Goal: Task Accomplishment & Management: Manage account settings

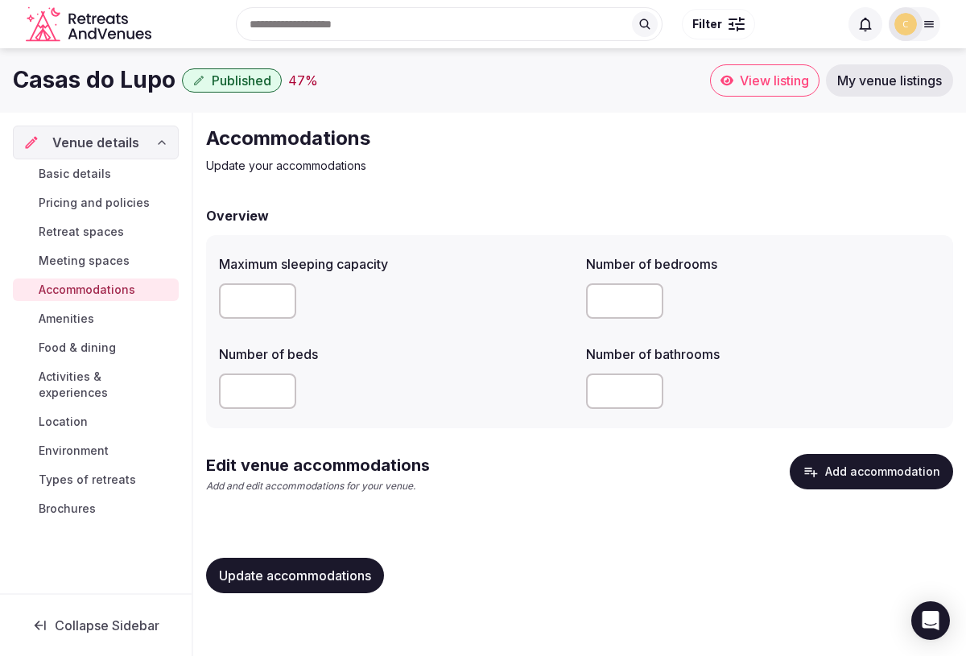
click at [829, 476] on button "Add accommodation" at bounding box center [871, 471] width 163 height 35
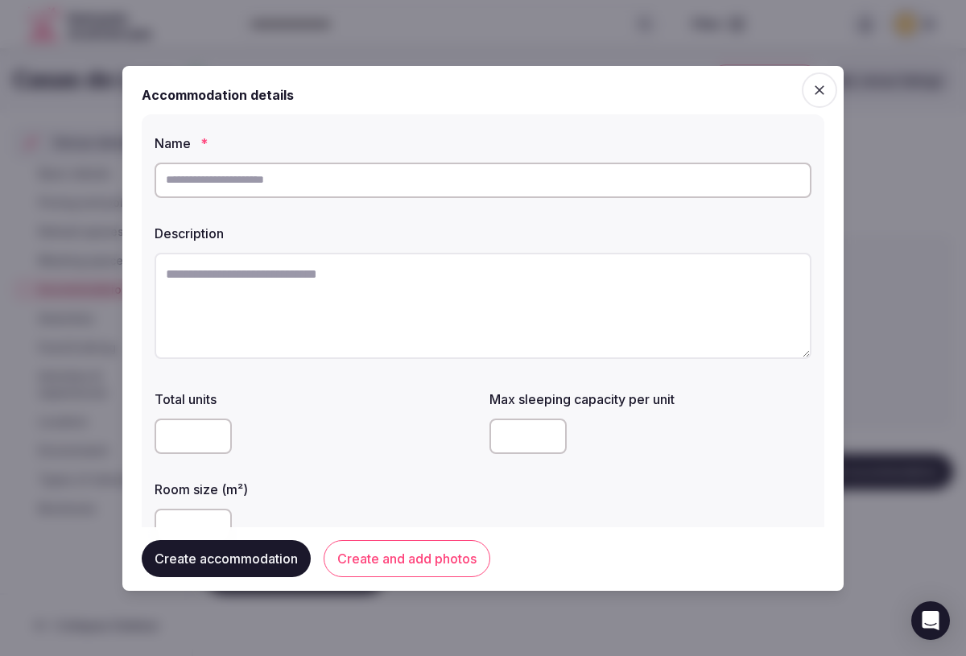
click at [823, 92] on icon "button" at bounding box center [819, 90] width 16 height 16
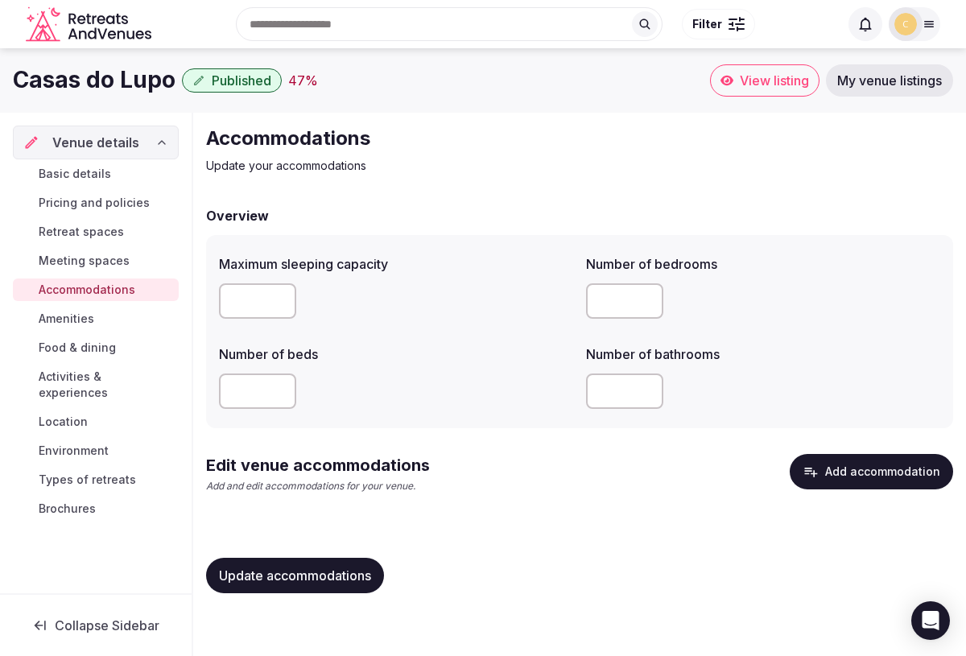
click at [258, 303] on input "number" at bounding box center [257, 300] width 77 height 35
type input "**"
click at [838, 472] on button "Add accommodation" at bounding box center [871, 471] width 163 height 35
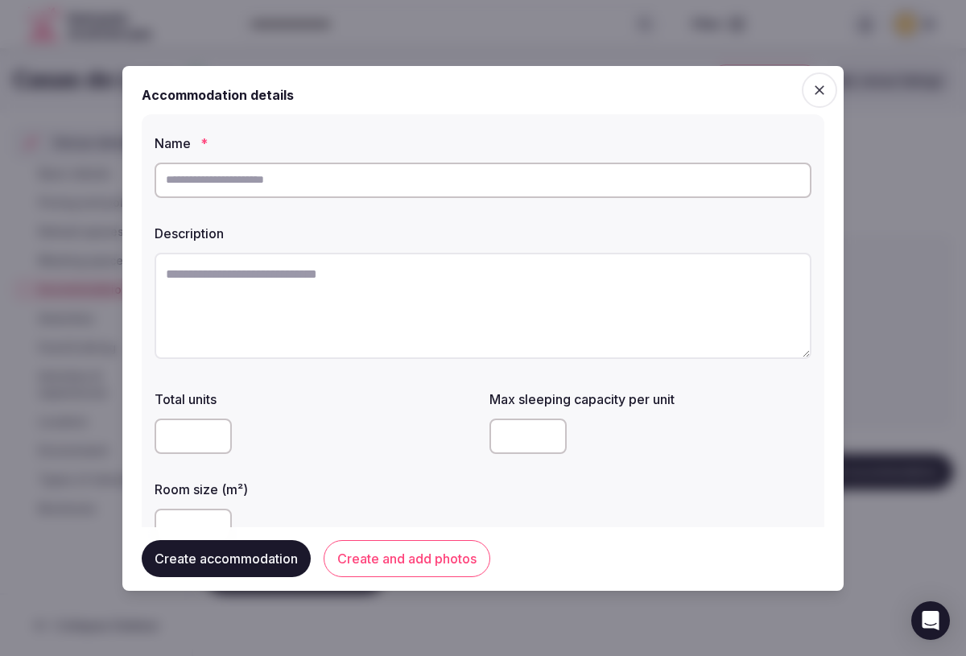
click at [412, 179] on input "text" at bounding box center [483, 180] width 657 height 35
type input "**********"
click at [292, 285] on textarea at bounding box center [483, 306] width 657 height 106
type textarea "*"
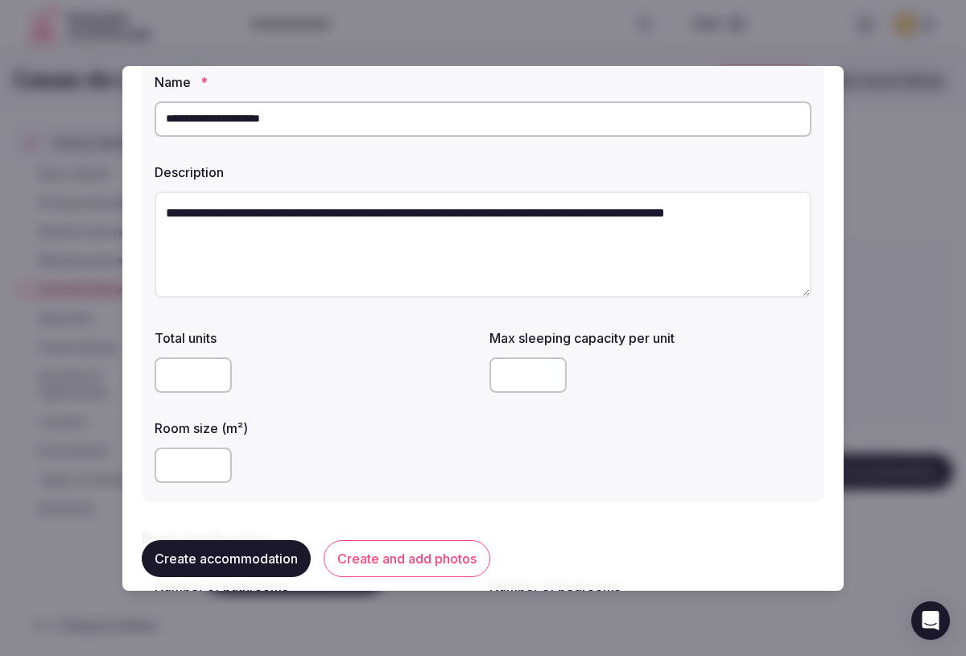
scroll to position [97, 0]
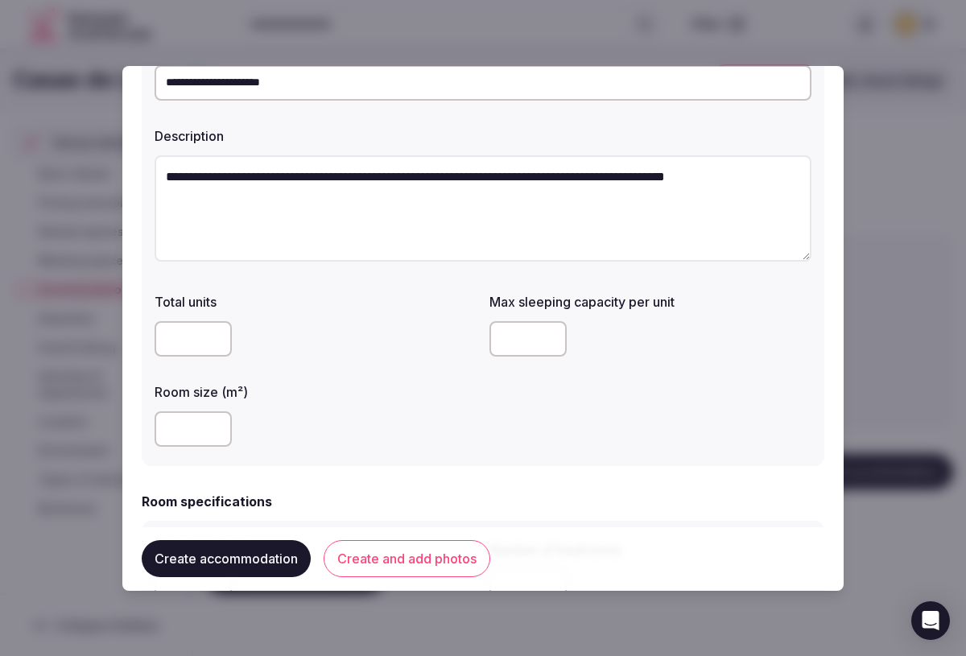
type textarea "**********"
click at [203, 340] on input "number" at bounding box center [193, 338] width 77 height 35
type input "*"
click at [523, 342] on input "number" at bounding box center [527, 338] width 77 height 35
type input "*"
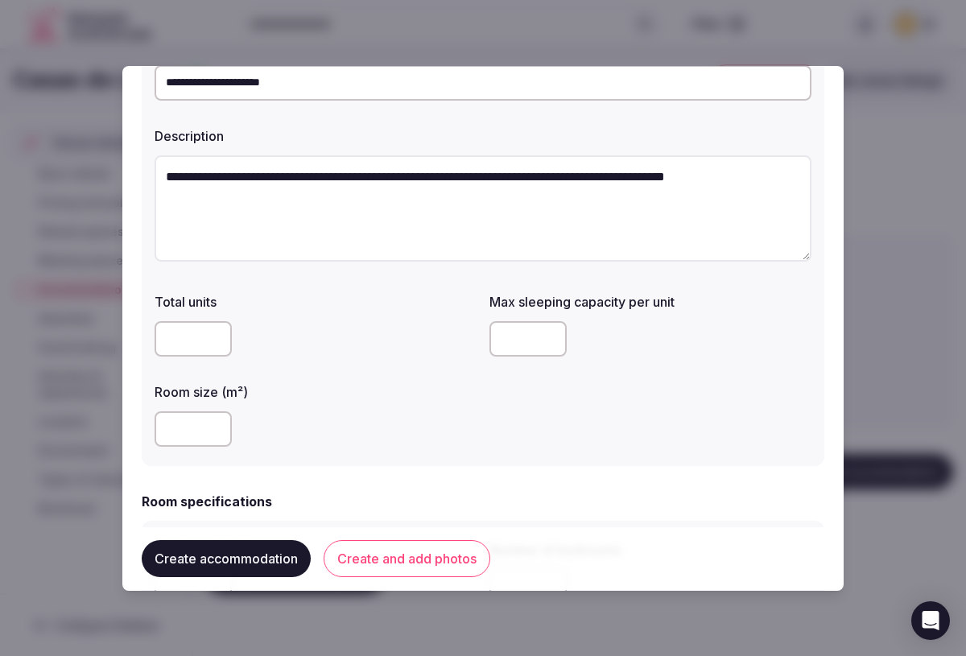
click at [208, 431] on input "number" at bounding box center [193, 428] width 77 height 35
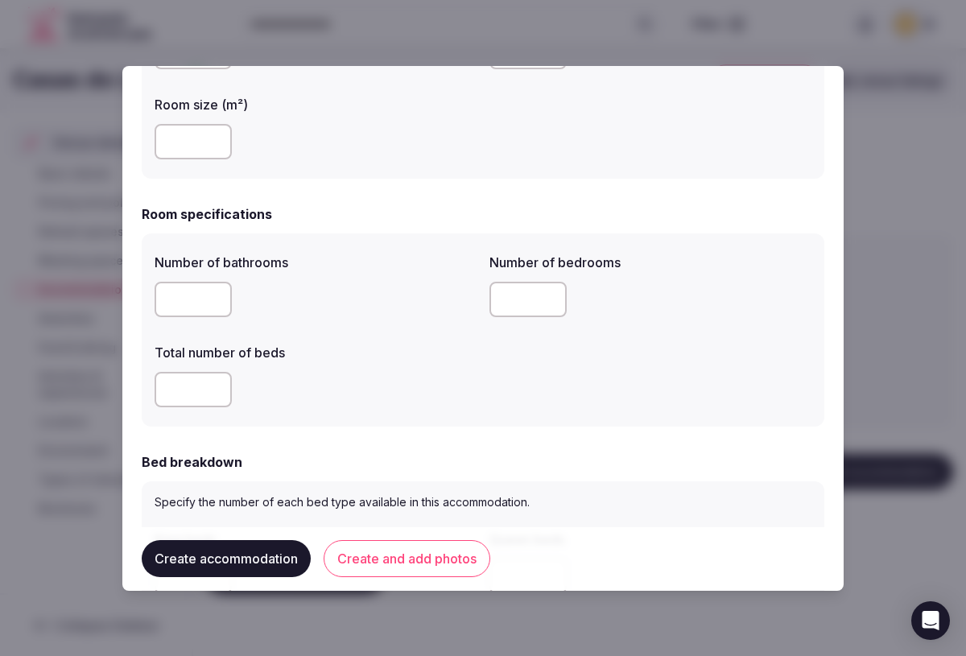
scroll to position [407, 0]
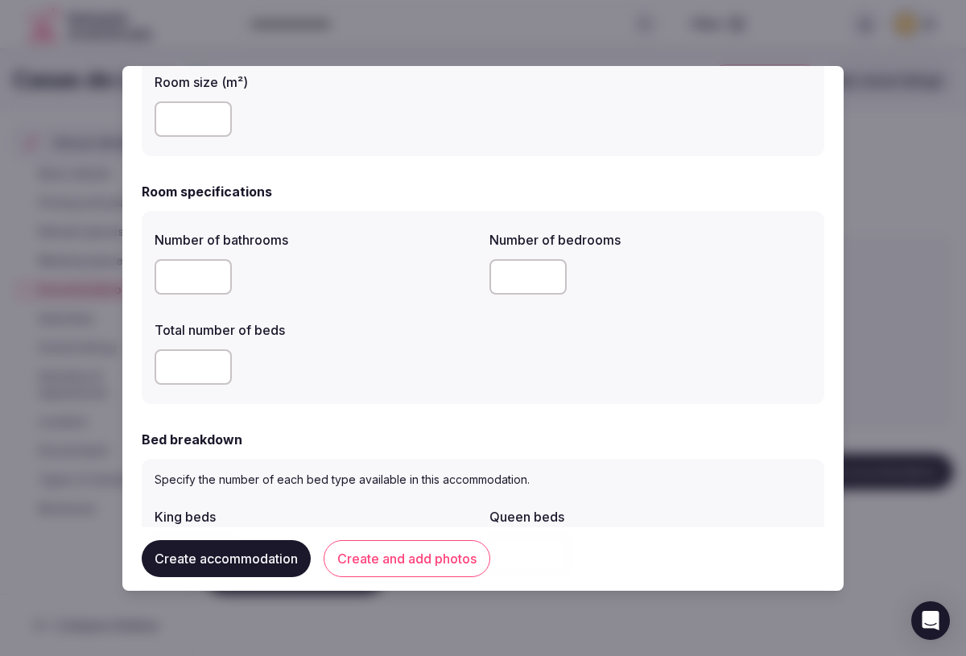
click at [203, 283] on input "number" at bounding box center [193, 276] width 77 height 35
type input "*"
click at [534, 274] on input "number" at bounding box center [527, 276] width 77 height 35
type input "*"
click at [199, 369] on input "number" at bounding box center [193, 366] width 77 height 35
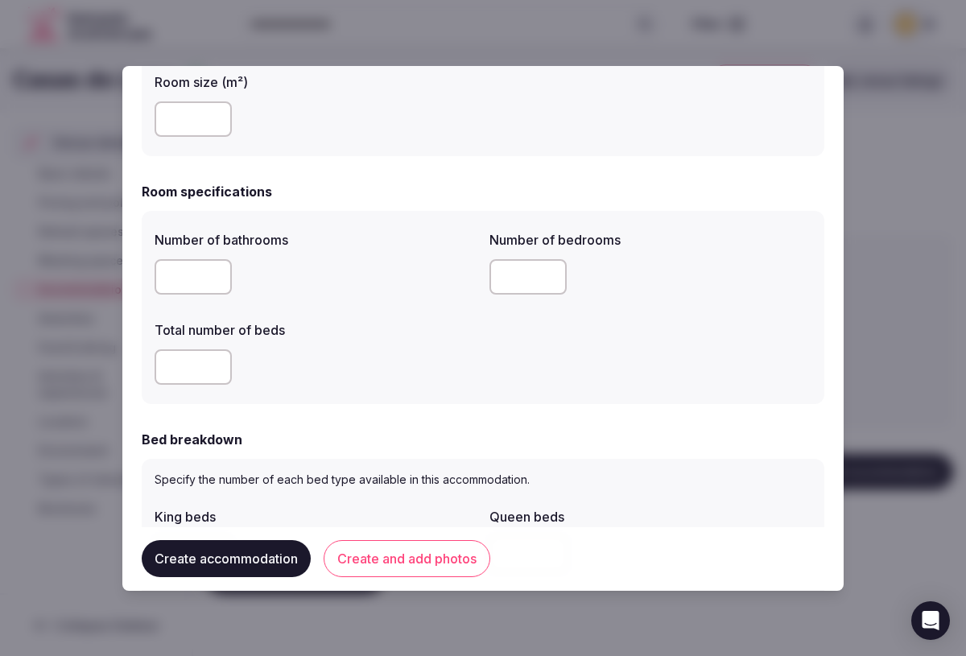
type input "*"
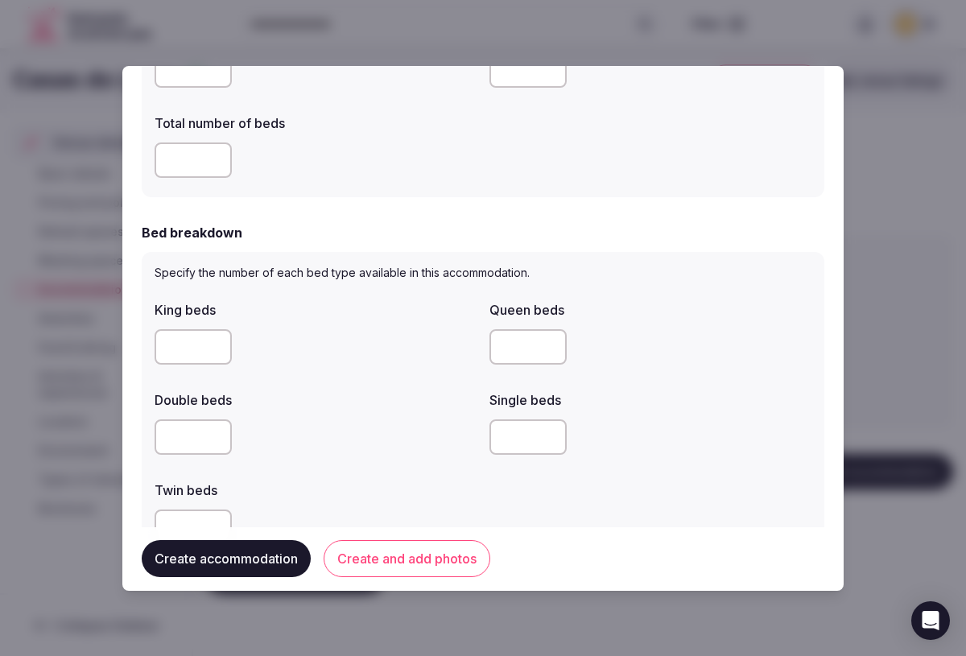
scroll to position [615, 0]
type input "*"
click at [530, 361] on input "number" at bounding box center [527, 345] width 77 height 35
type input "*"
click at [195, 435] on input "number" at bounding box center [193, 436] width 77 height 35
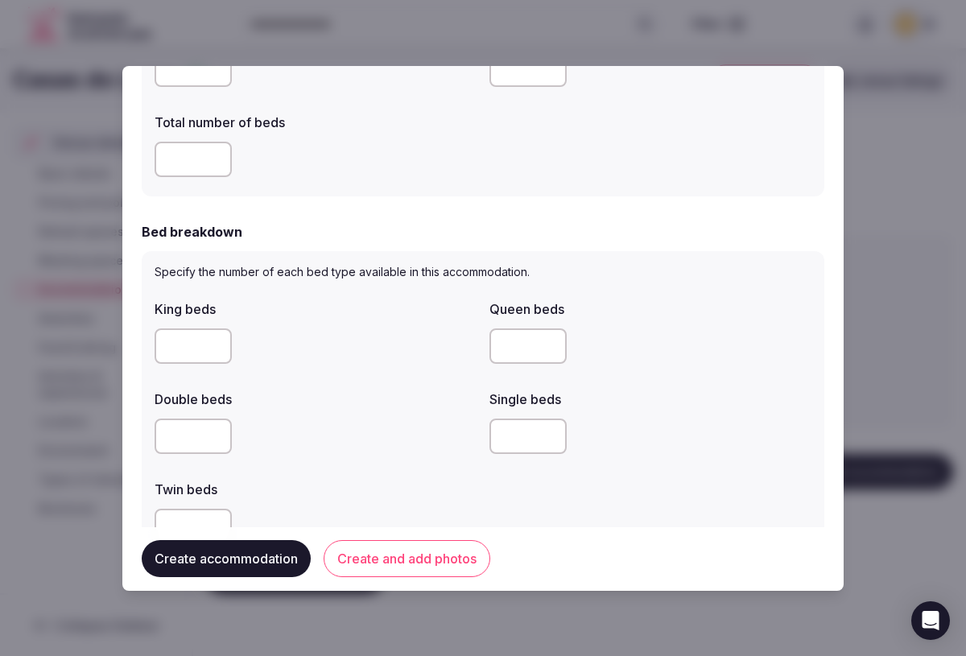
click at [503, 428] on input "number" at bounding box center [527, 436] width 77 height 35
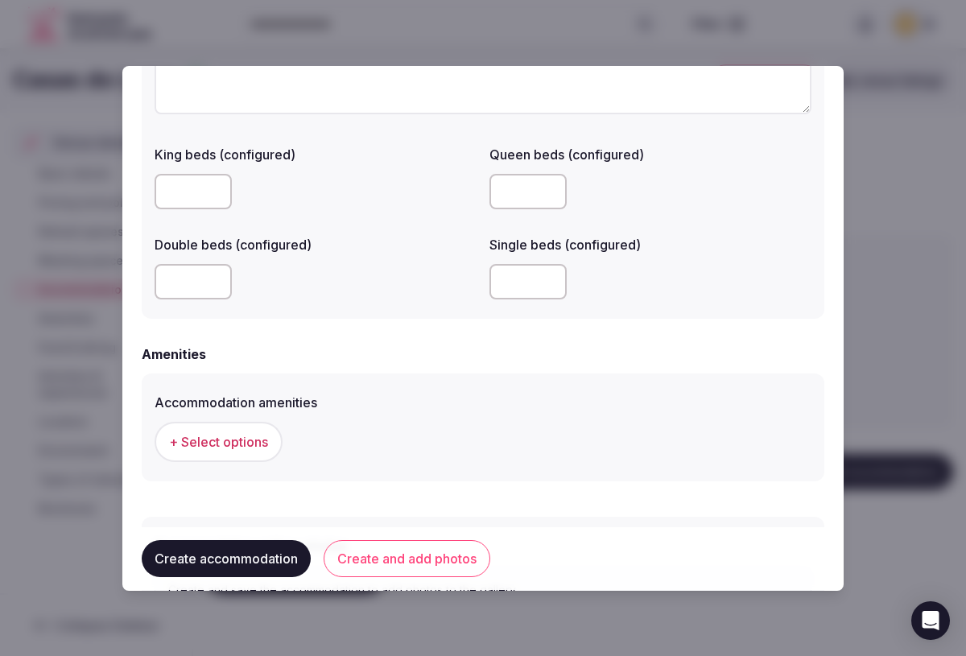
scroll to position [1276, 0]
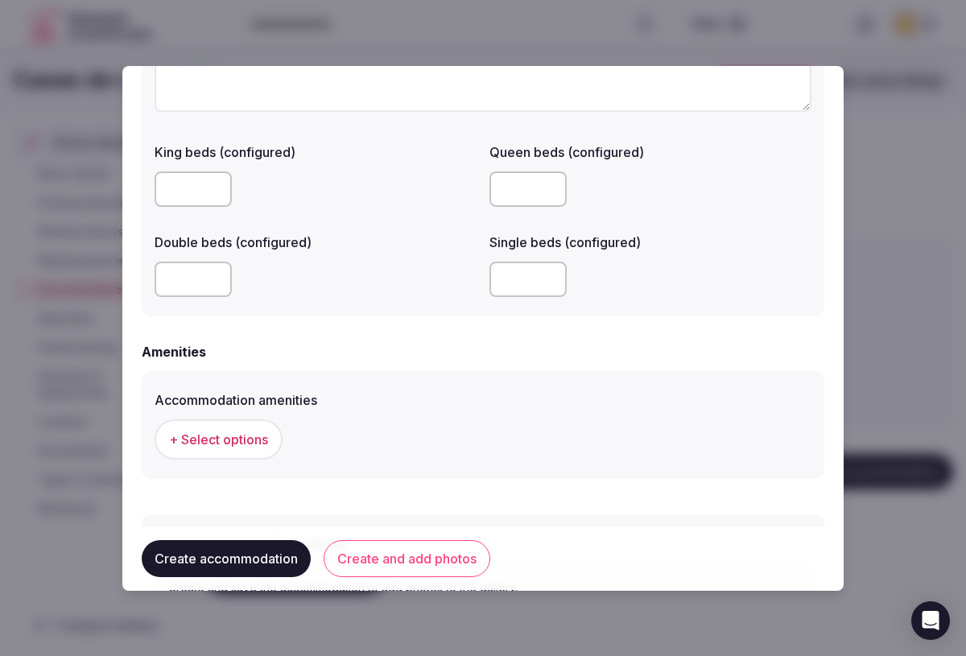
type input "*"
click at [241, 445] on span "+ Select options" at bounding box center [218, 440] width 99 height 18
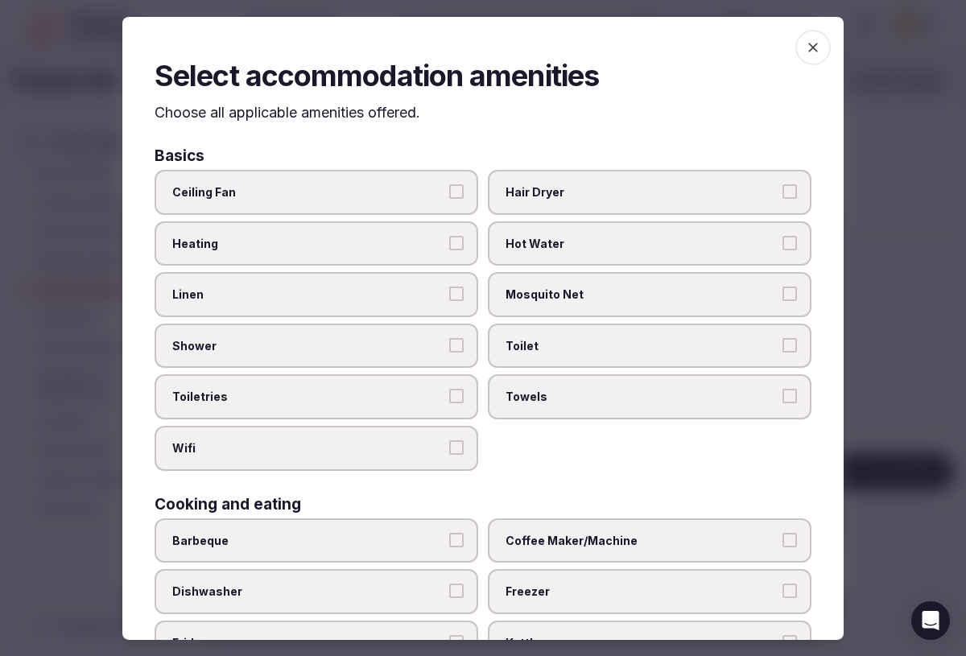
click at [417, 243] on span "Heating" at bounding box center [308, 244] width 272 height 16
click at [449, 243] on button "Heating" at bounding box center [456, 243] width 14 height 14
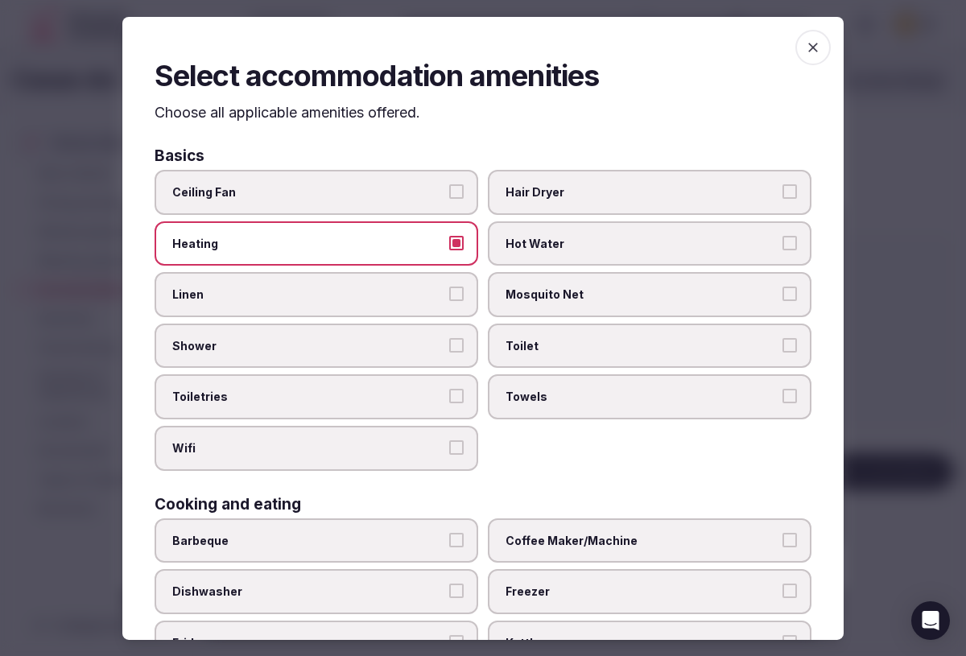
click at [577, 192] on span "Hair Dryer" at bounding box center [641, 192] width 272 height 16
click at [782, 192] on button "Hair Dryer" at bounding box center [789, 191] width 14 height 14
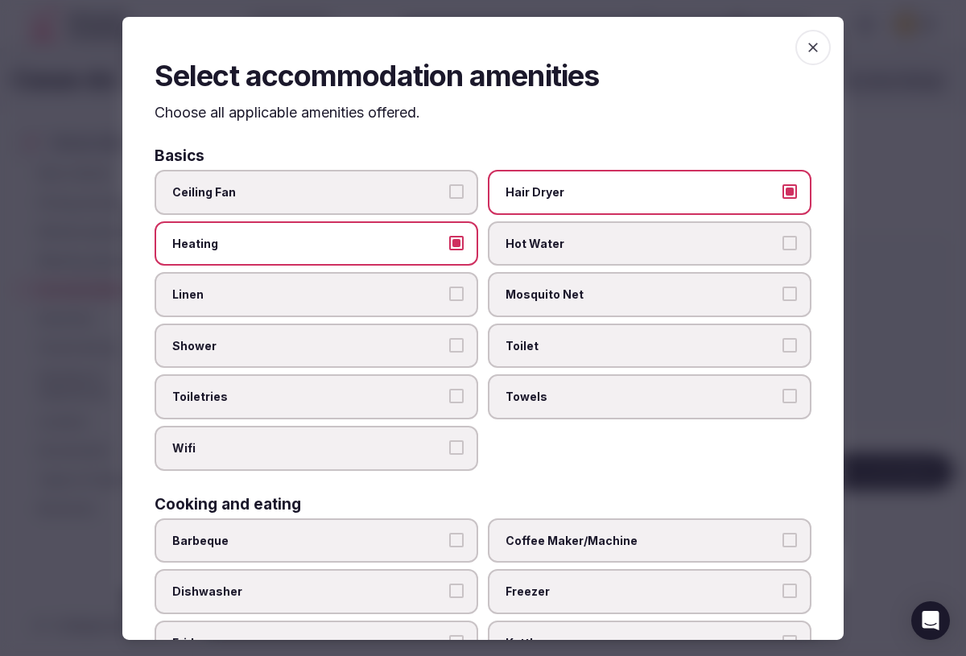
click at [573, 241] on span "Hot Water" at bounding box center [641, 244] width 272 height 16
click at [782, 241] on button "Hot Water" at bounding box center [789, 243] width 14 height 14
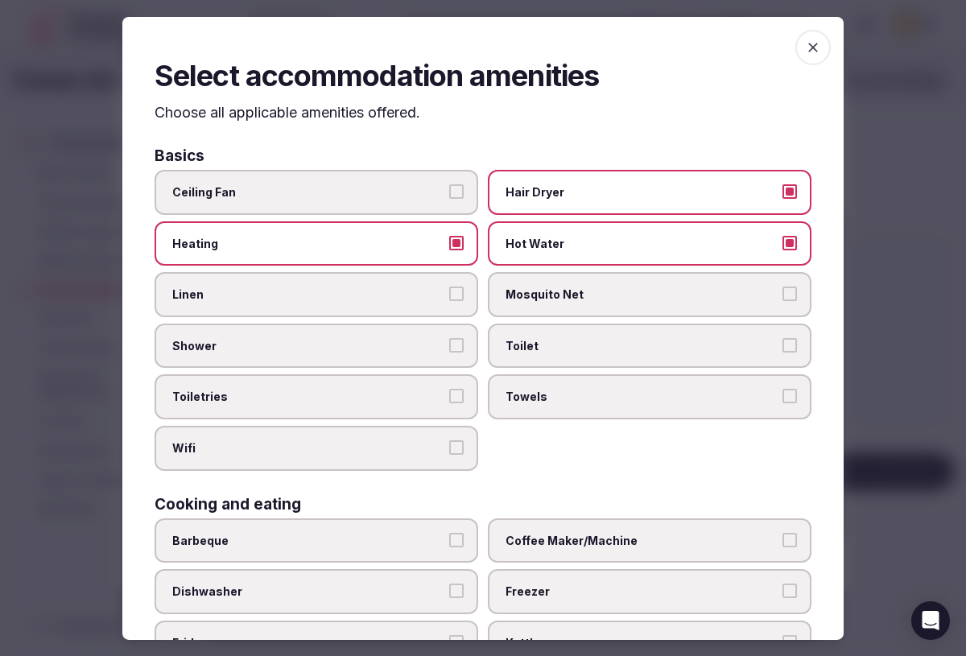
click at [555, 365] on label "Toilet" at bounding box center [650, 346] width 324 height 45
click at [782, 353] on button "Toilet" at bounding box center [789, 345] width 14 height 14
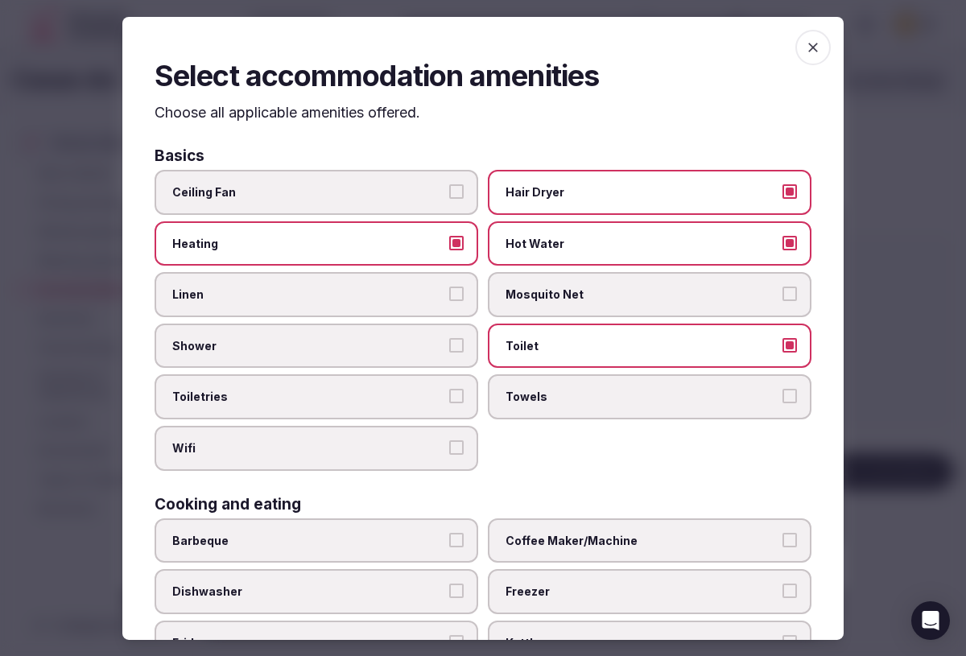
click at [554, 402] on span "Towels" at bounding box center [641, 397] width 272 height 16
click at [782, 402] on button "Towels" at bounding box center [789, 396] width 14 height 14
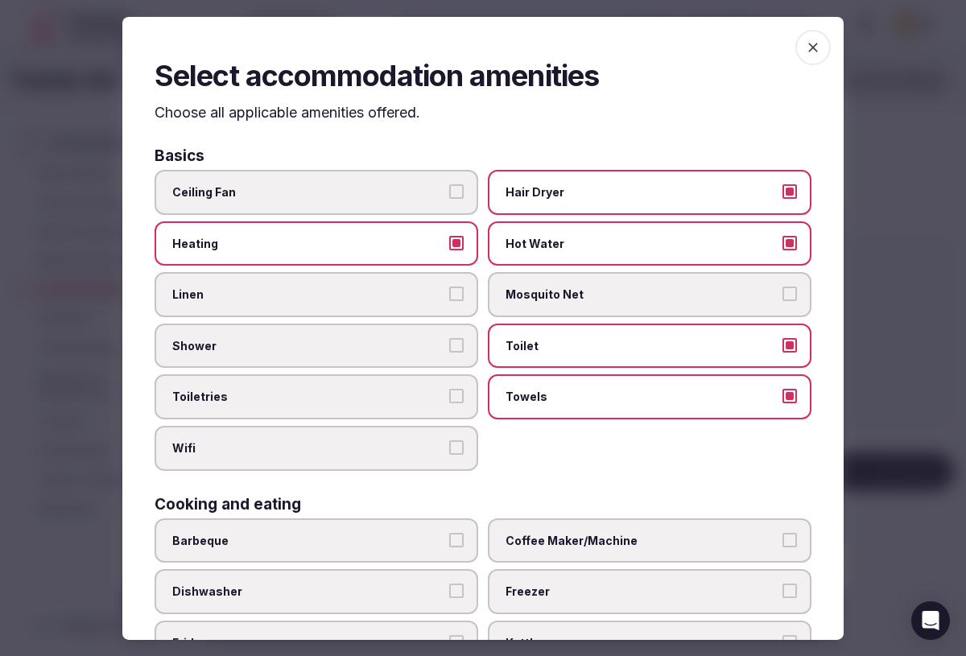
click at [289, 456] on label "Wifi" at bounding box center [317, 448] width 324 height 45
click at [449, 455] on button "Wifi" at bounding box center [456, 447] width 14 height 14
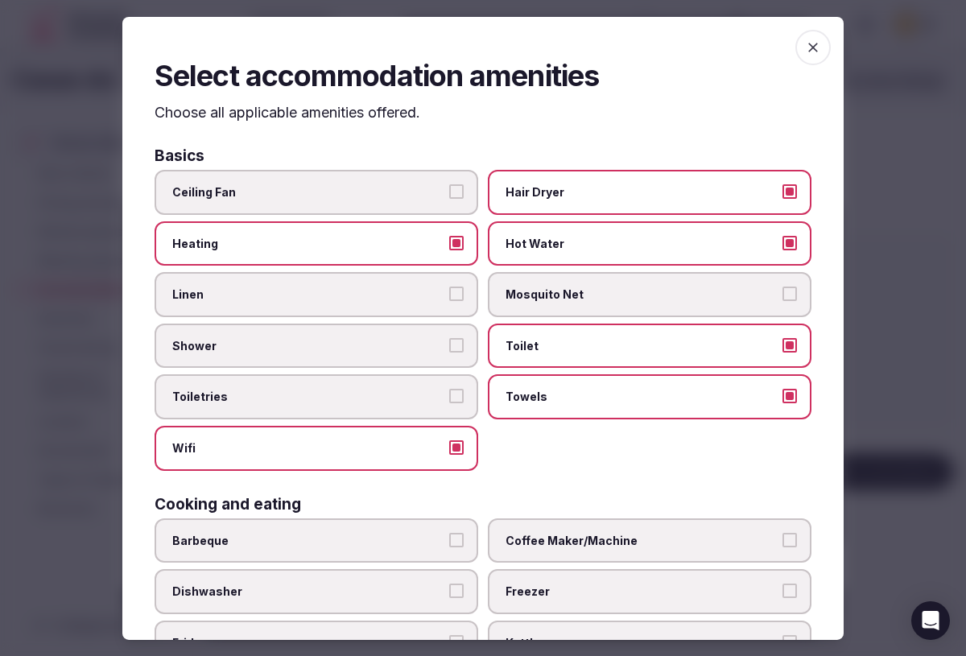
click at [278, 352] on span "Shower" at bounding box center [308, 346] width 272 height 16
click at [449, 352] on button "Shower" at bounding box center [456, 345] width 14 height 14
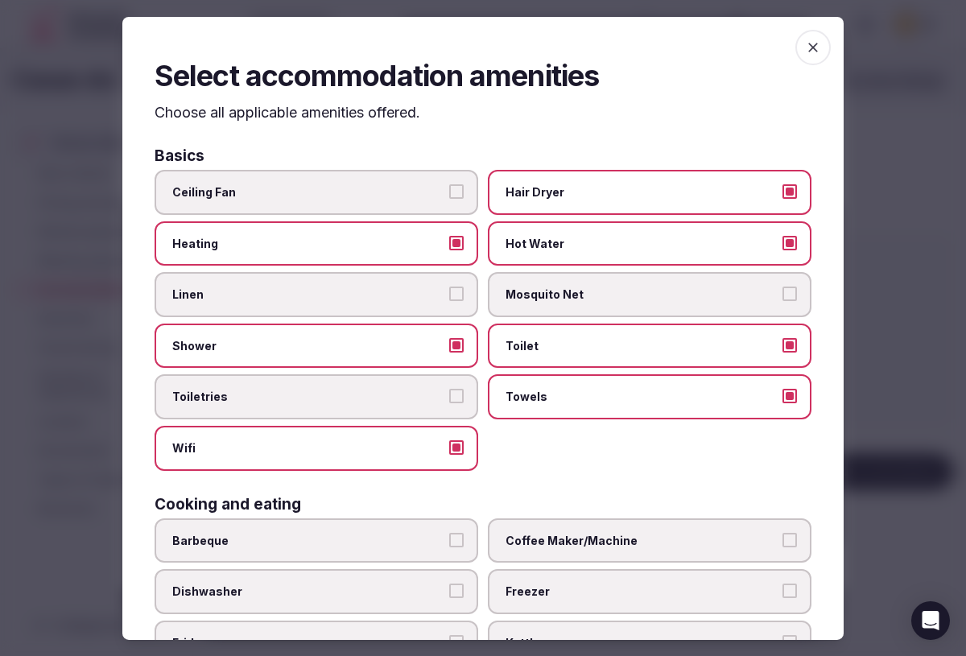
click at [268, 412] on label "Toiletries" at bounding box center [317, 396] width 324 height 45
click at [449, 403] on button "Toiletries" at bounding box center [456, 396] width 14 height 14
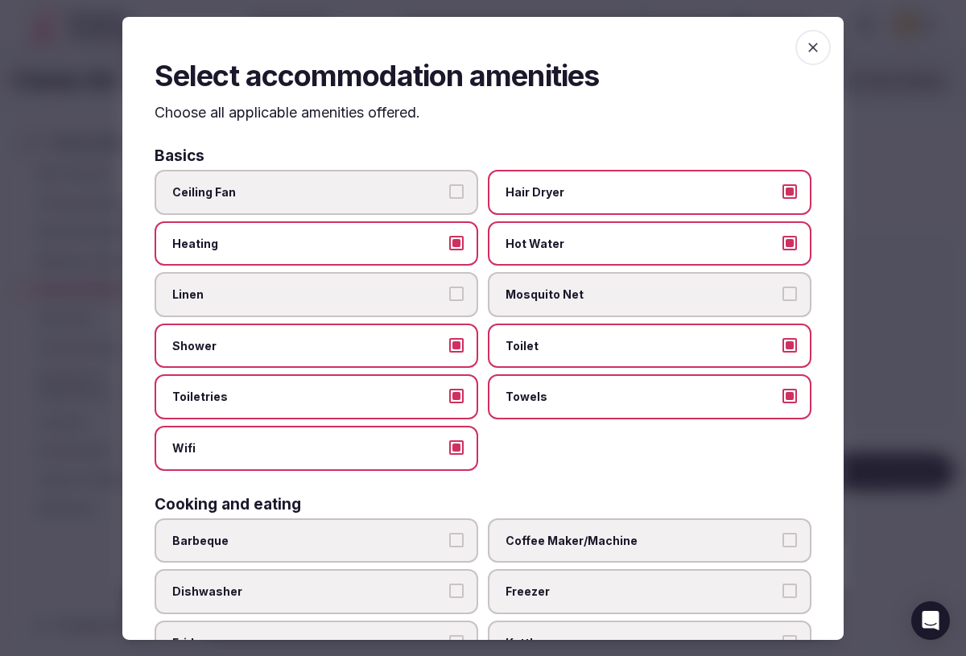
click at [242, 302] on span "Linen" at bounding box center [308, 295] width 272 height 16
click at [449, 301] on button "Linen" at bounding box center [456, 294] width 14 height 14
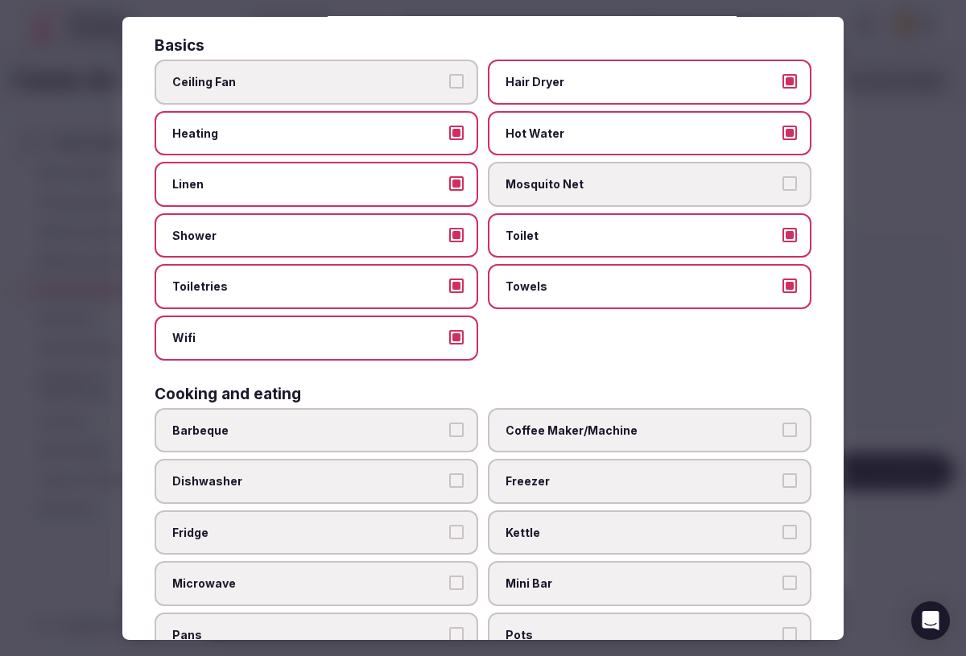
scroll to position [114, 0]
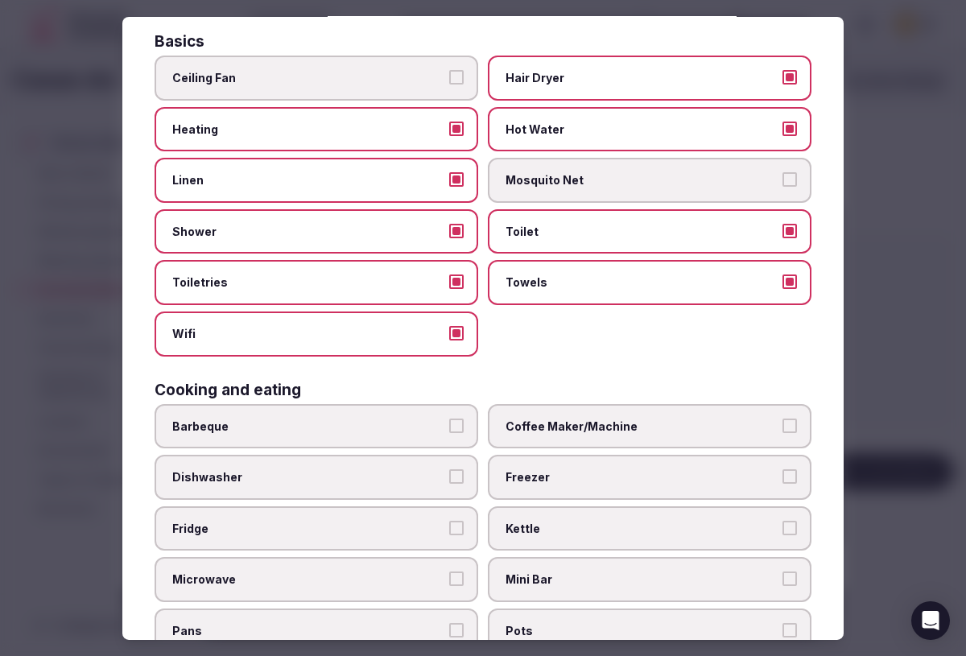
click at [337, 488] on label "Dishwasher" at bounding box center [317, 477] width 324 height 45
click at [449, 484] on button "Dishwasher" at bounding box center [456, 476] width 14 height 14
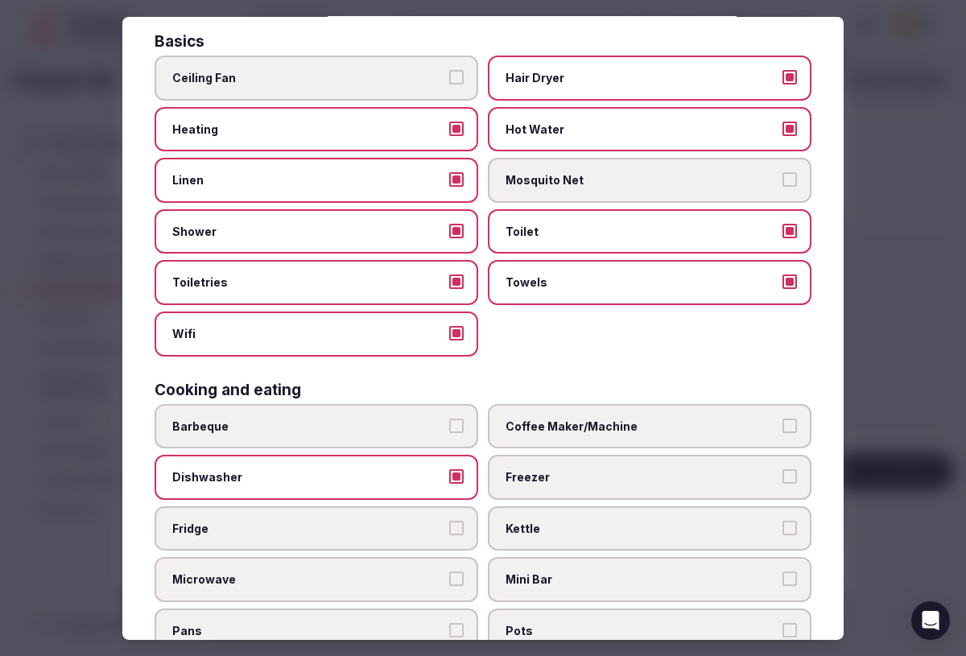
click at [591, 425] on span "Coffee Maker/Machine" at bounding box center [641, 427] width 272 height 16
click at [782, 425] on button "Coffee Maker/Machine" at bounding box center [789, 426] width 14 height 14
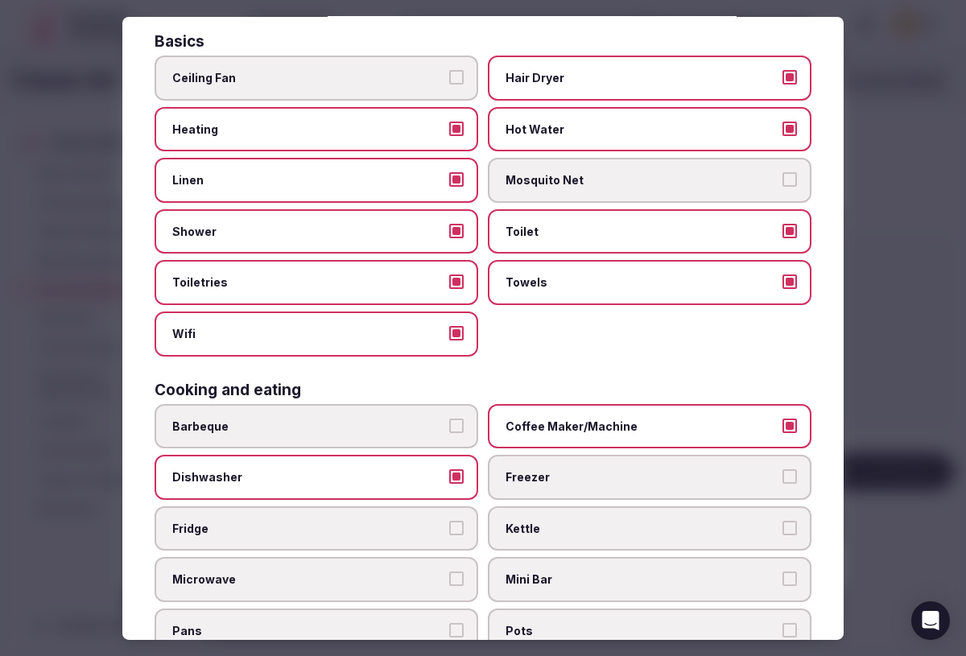
scroll to position [192, 0]
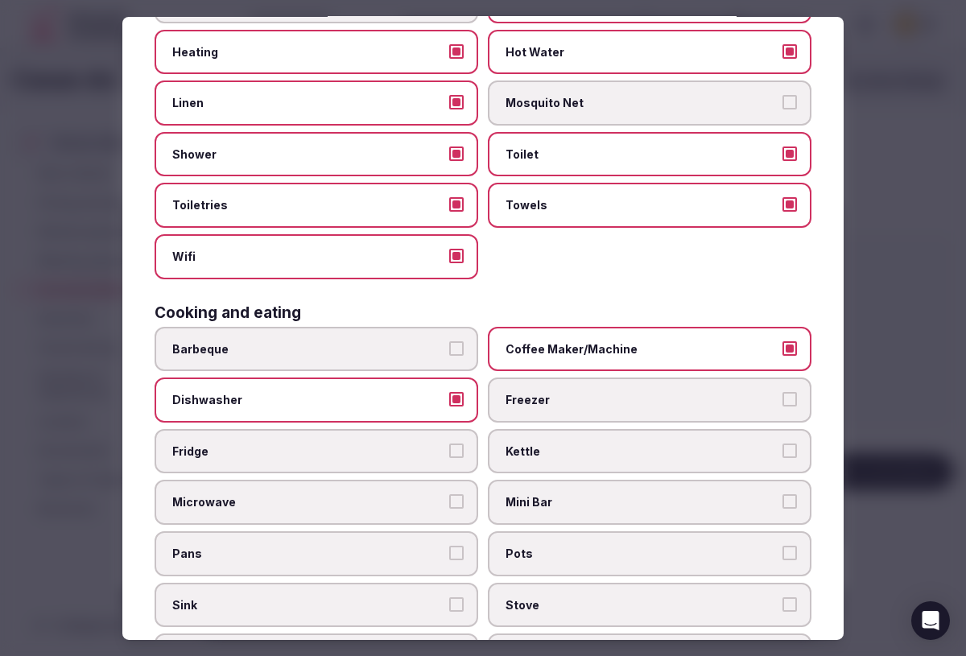
click at [567, 400] on span "Freezer" at bounding box center [641, 400] width 272 height 16
click at [782, 400] on button "Freezer" at bounding box center [789, 399] width 14 height 14
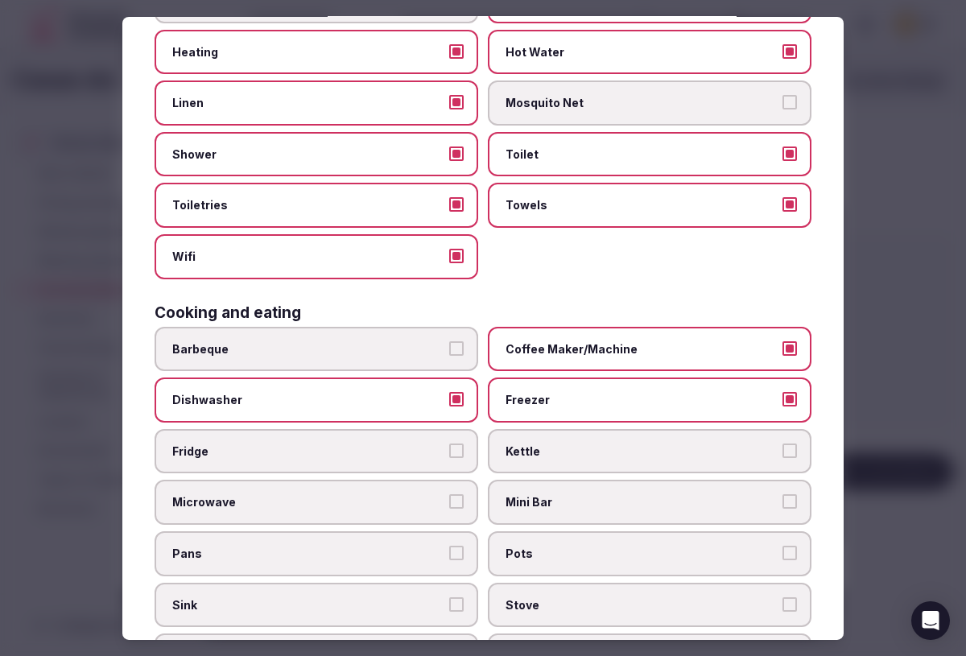
click at [296, 472] on label "Fridge" at bounding box center [317, 451] width 324 height 45
click at [449, 458] on button "Fridge" at bounding box center [456, 450] width 14 height 14
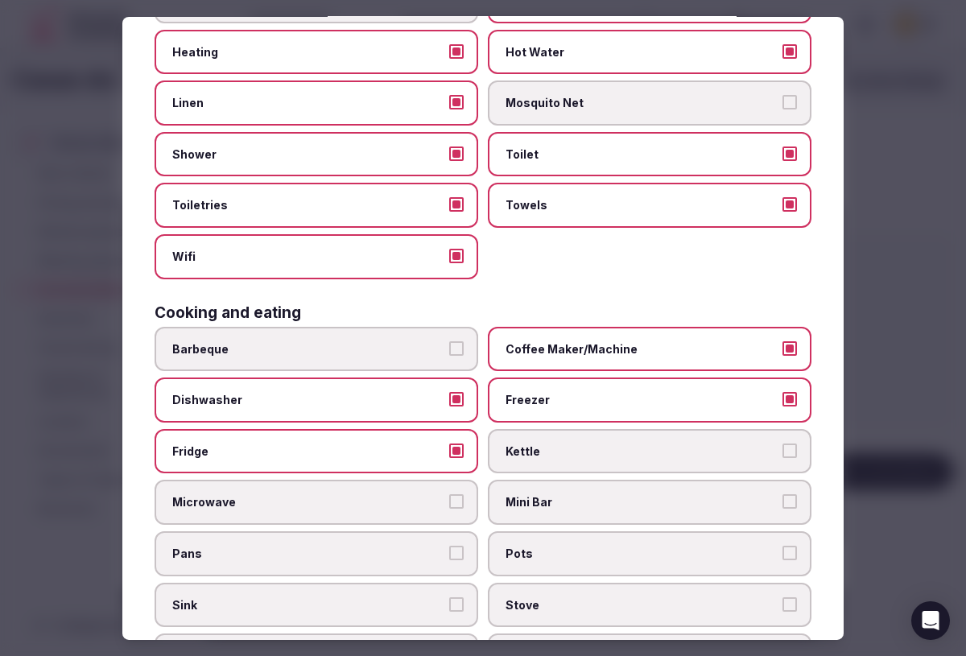
click at [330, 512] on label "Microwave" at bounding box center [317, 502] width 324 height 45
click at [449, 509] on button "Microwave" at bounding box center [456, 501] width 14 height 14
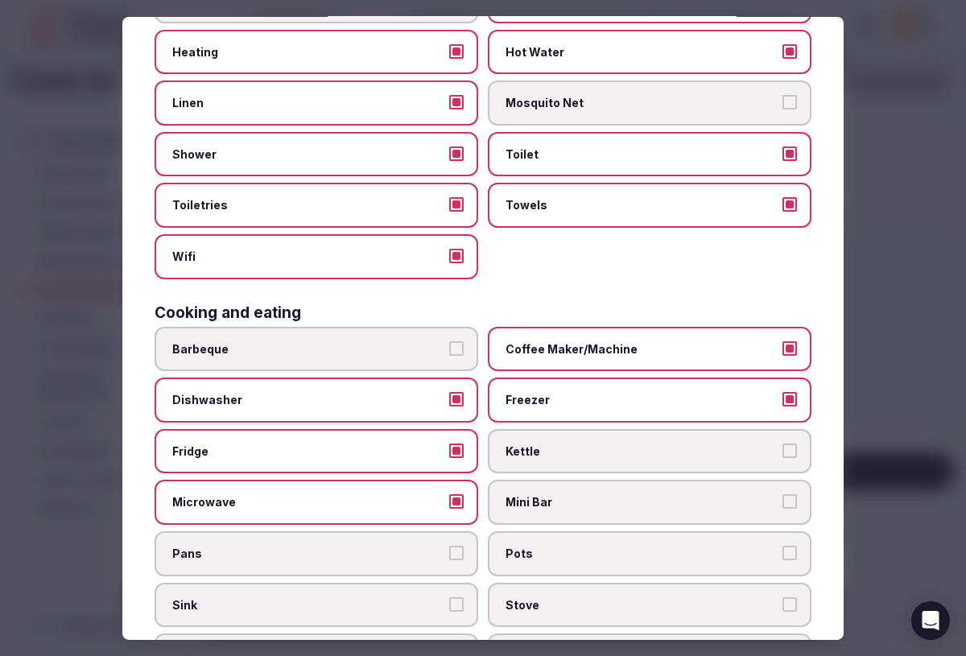
click at [323, 560] on span "Pans" at bounding box center [308, 554] width 272 height 16
click at [449, 560] on button "Pans" at bounding box center [456, 553] width 14 height 14
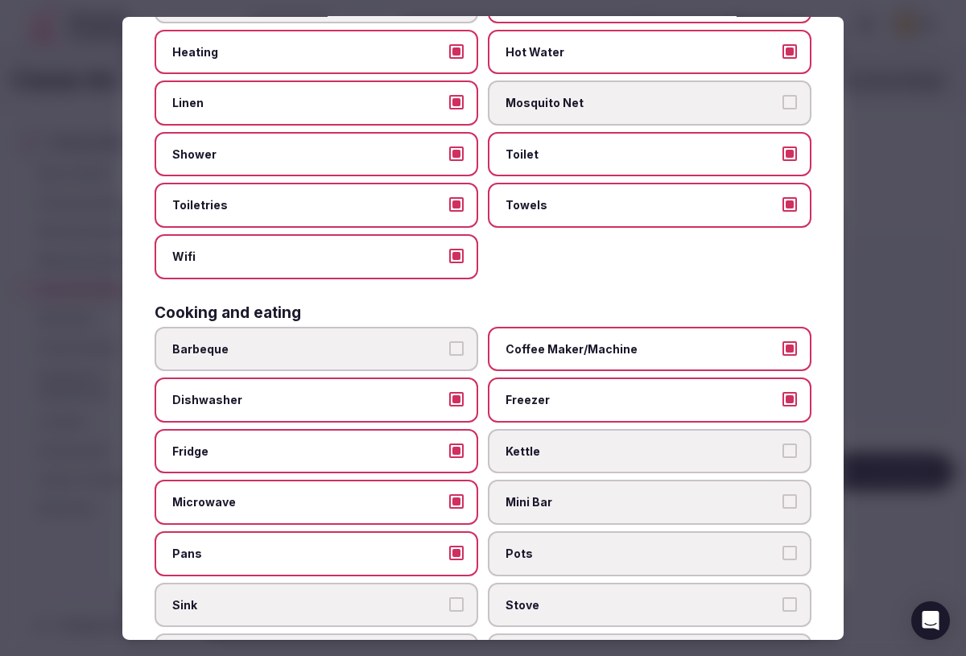
click at [567, 560] on span "Pots" at bounding box center [641, 554] width 272 height 16
click at [782, 560] on button "Pots" at bounding box center [789, 553] width 14 height 14
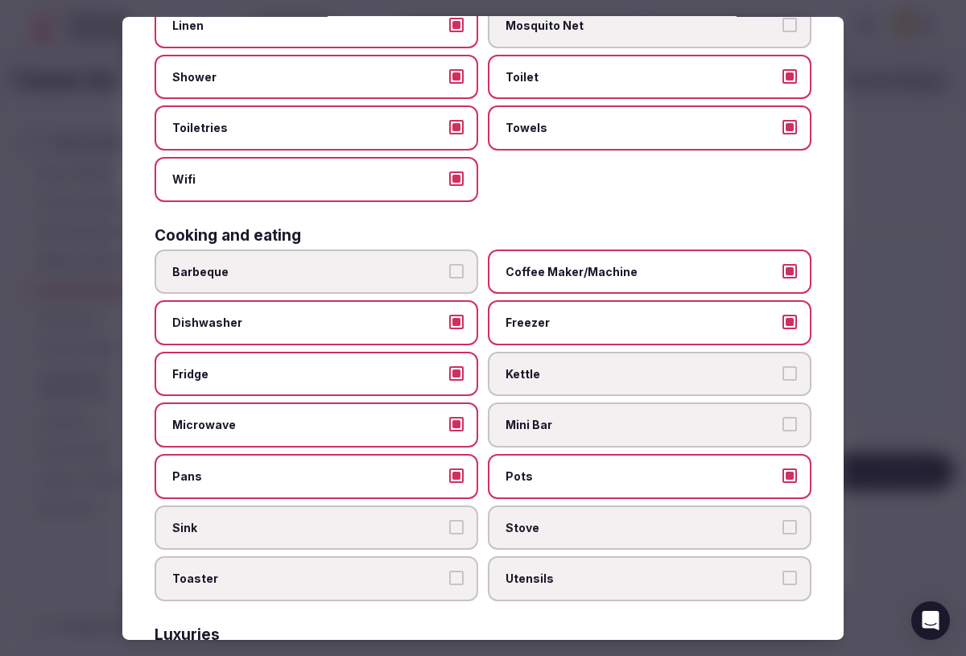
scroll to position [281, 0]
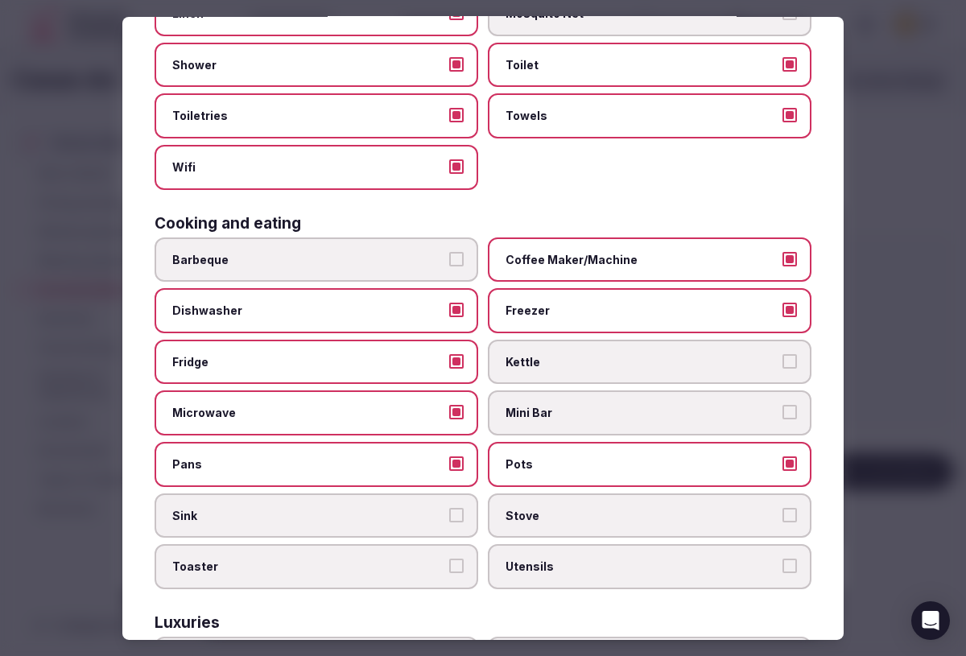
click at [555, 522] on span "Stove" at bounding box center [641, 515] width 272 height 16
click at [782, 522] on button "Stove" at bounding box center [789, 514] width 14 height 14
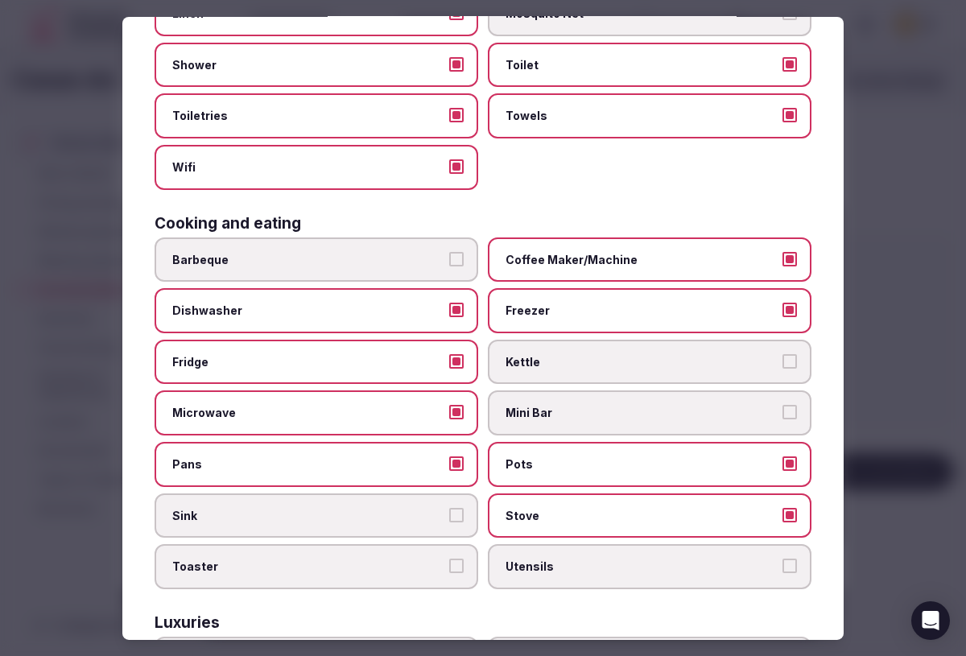
click at [547, 571] on span "Utensils" at bounding box center [641, 567] width 272 height 16
click at [782, 571] on button "Utensils" at bounding box center [789, 566] width 14 height 14
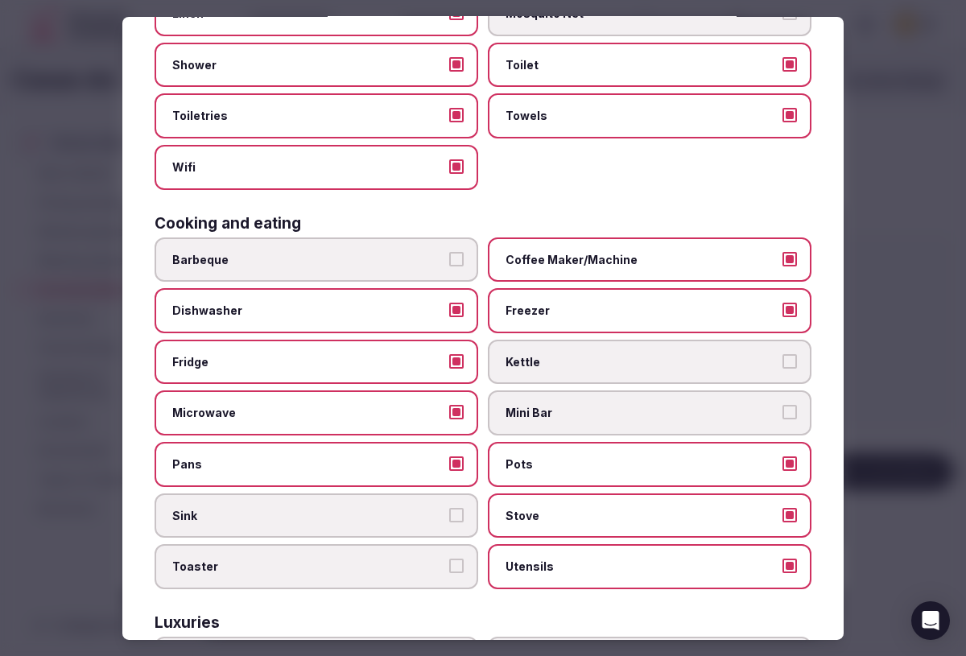
click at [295, 525] on label "Sink" at bounding box center [317, 515] width 324 height 45
click at [449, 522] on button "Sink" at bounding box center [456, 514] width 14 height 14
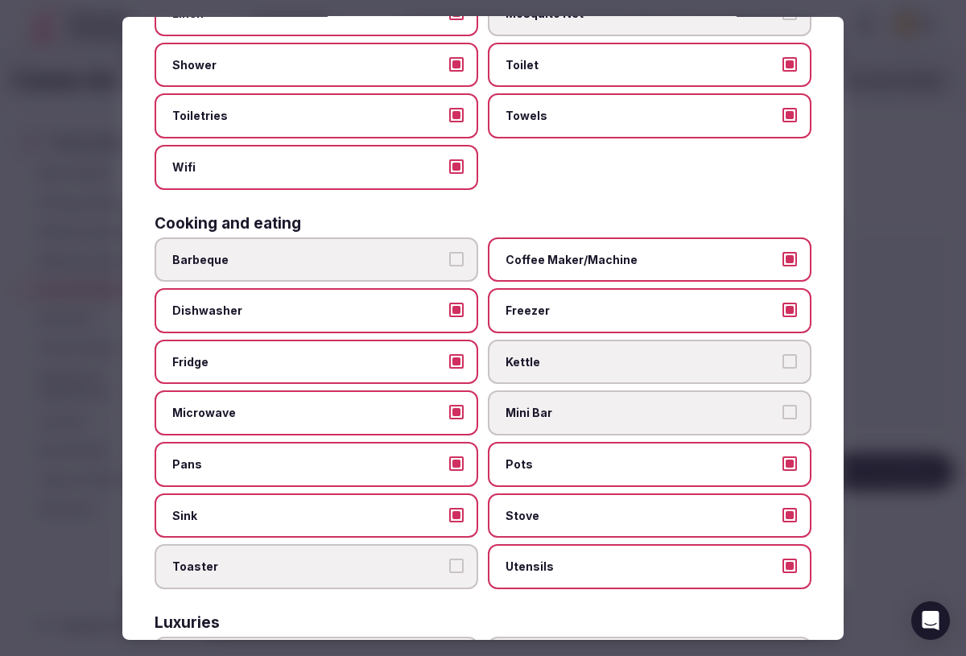
click at [301, 565] on span "Toaster" at bounding box center [308, 567] width 272 height 16
click at [449, 565] on button "Toaster" at bounding box center [456, 566] width 14 height 14
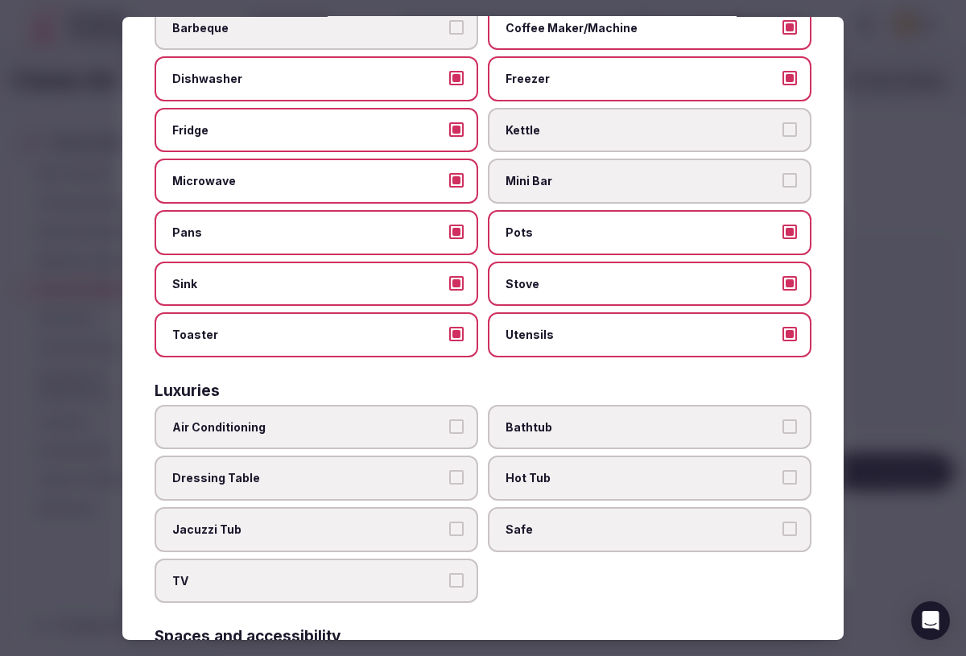
scroll to position [525, 0]
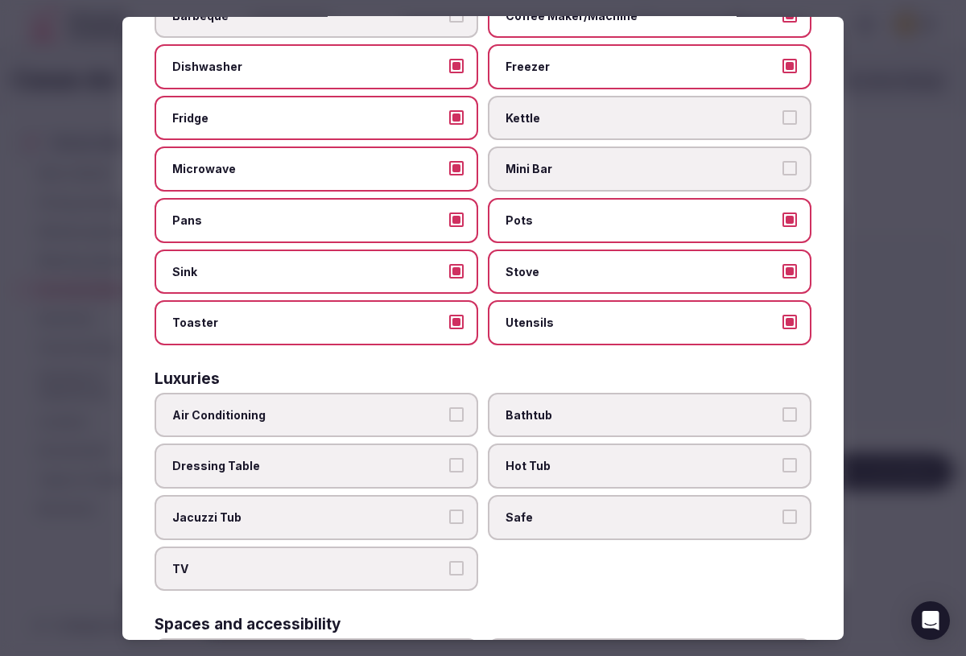
click at [314, 415] on span "Air Conditioning" at bounding box center [308, 415] width 272 height 16
click at [449, 415] on button "Air Conditioning" at bounding box center [456, 414] width 14 height 14
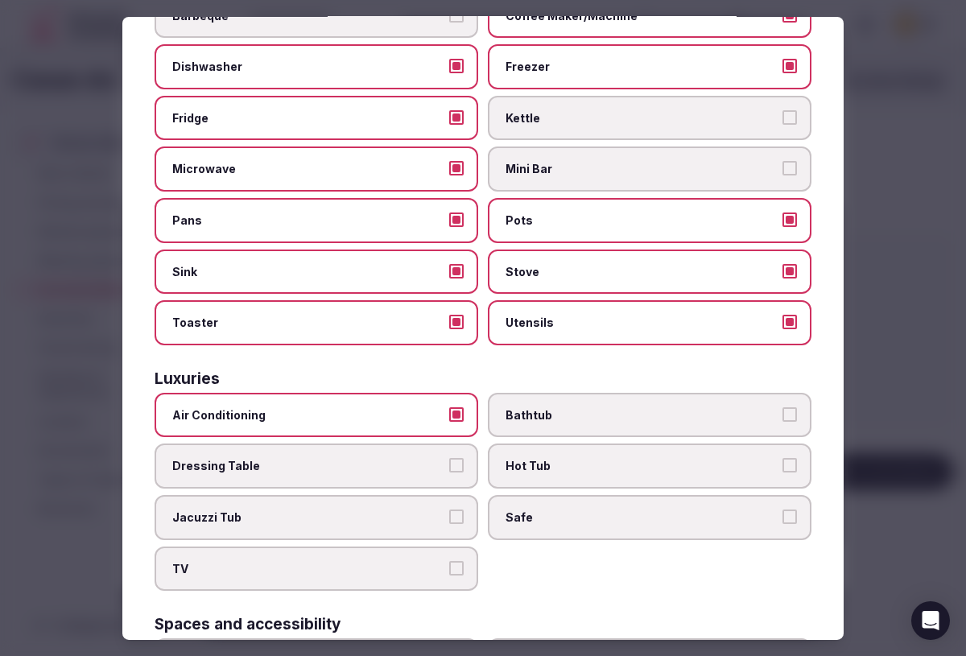
click at [564, 413] on span "Bathtub" at bounding box center [641, 415] width 272 height 16
click at [782, 413] on button "Bathtub" at bounding box center [789, 414] width 14 height 14
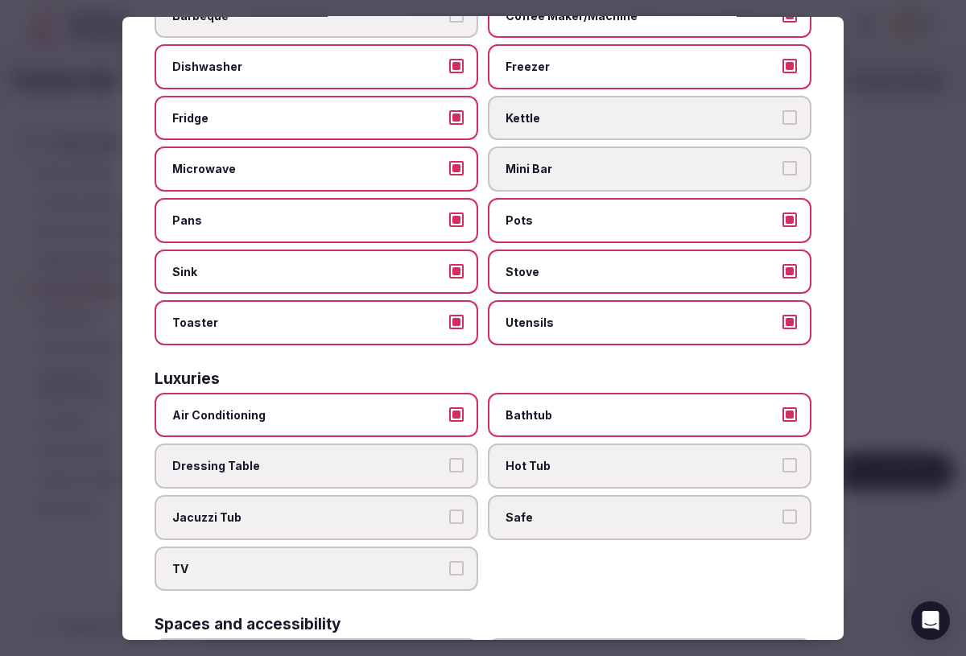
click at [325, 579] on label "TV" at bounding box center [317, 568] width 324 height 45
click at [449, 575] on button "TV" at bounding box center [456, 567] width 14 height 14
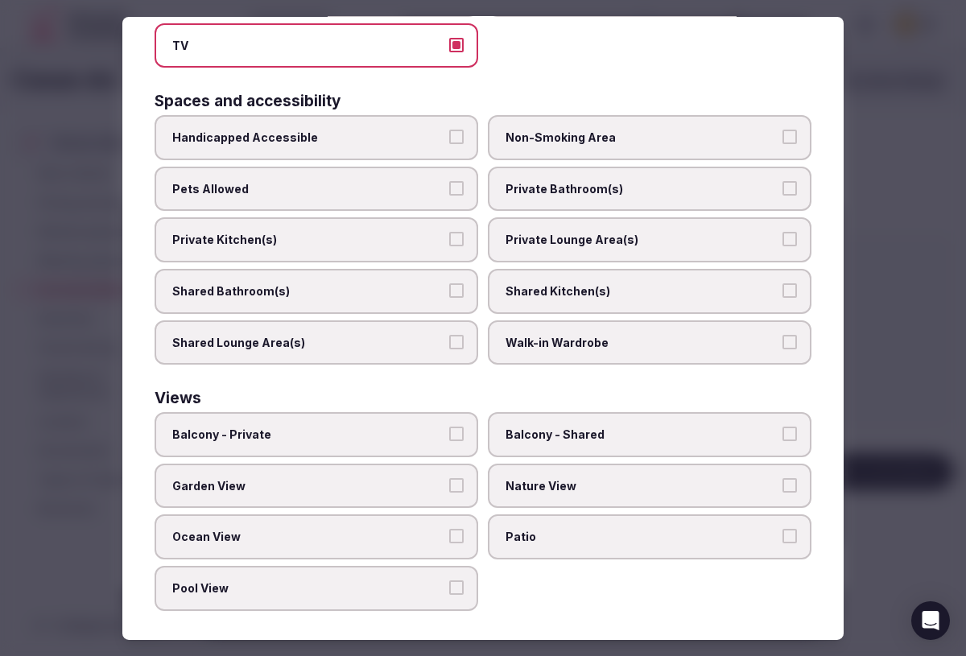
scroll to position [1050, 0]
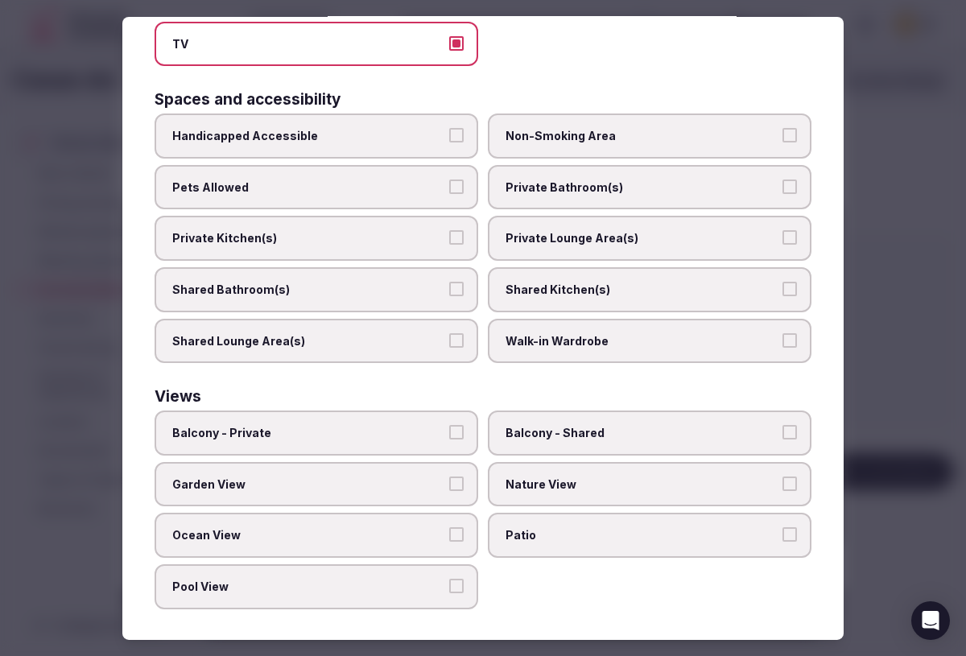
click at [384, 435] on span "Balcony - Private" at bounding box center [308, 433] width 272 height 16
click at [449, 435] on button "Balcony - Private" at bounding box center [456, 432] width 14 height 14
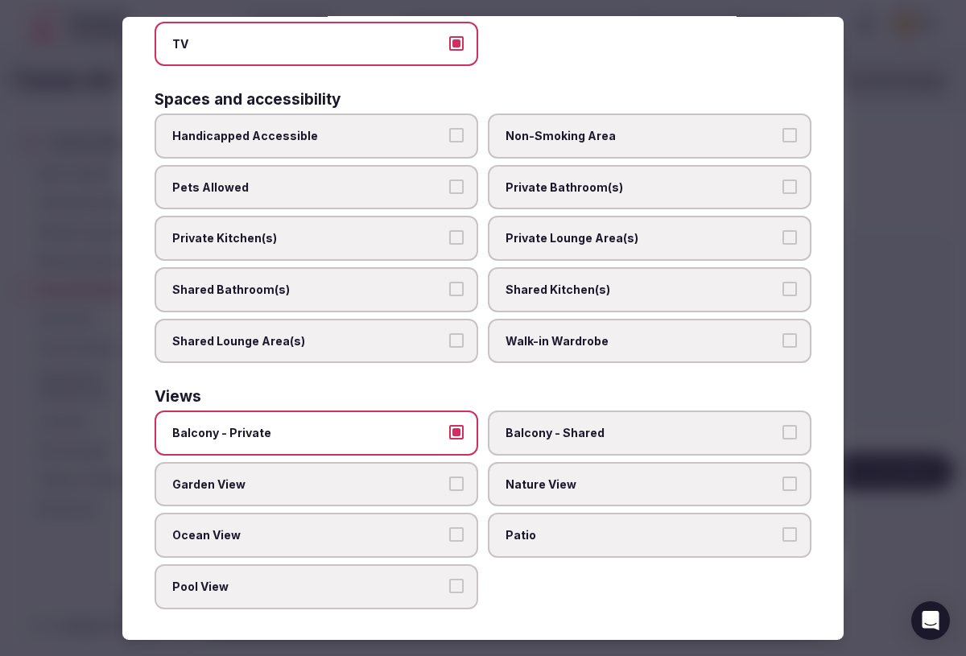
click at [384, 435] on span "Balcony - Private" at bounding box center [308, 433] width 272 height 16
click at [449, 435] on button "Balcony - Private" at bounding box center [456, 432] width 14 height 14
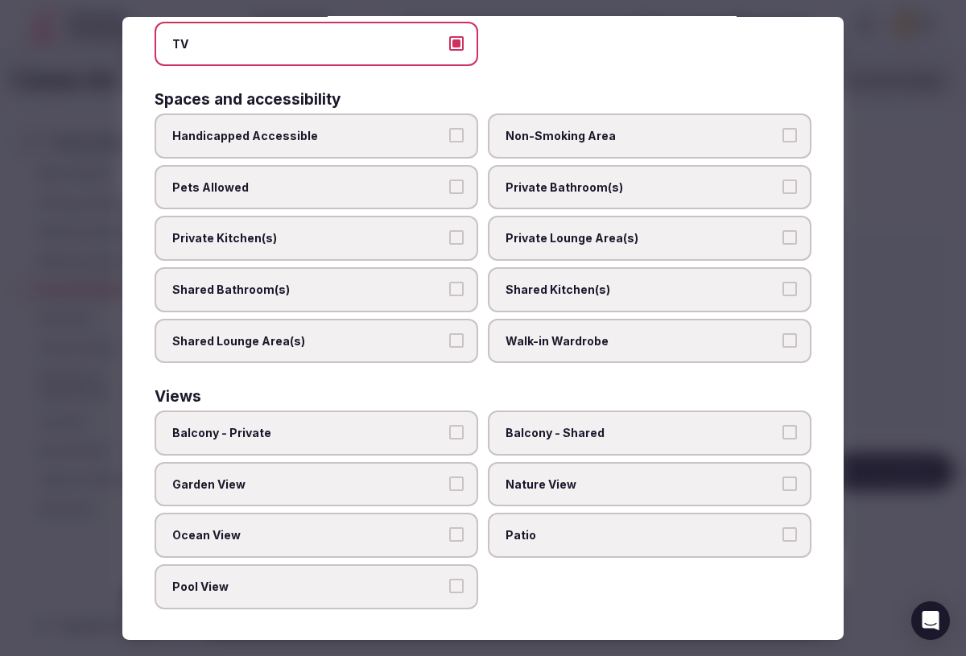
click at [366, 429] on span "Balcony - Private" at bounding box center [308, 433] width 272 height 16
click at [449, 429] on button "Balcony - Private" at bounding box center [456, 432] width 14 height 14
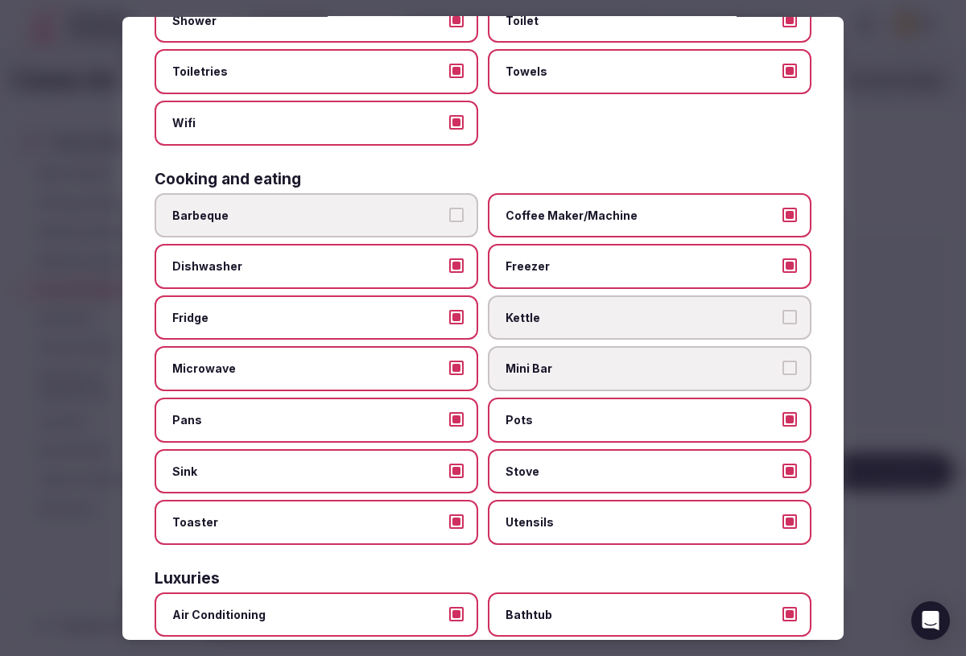
scroll to position [0, 0]
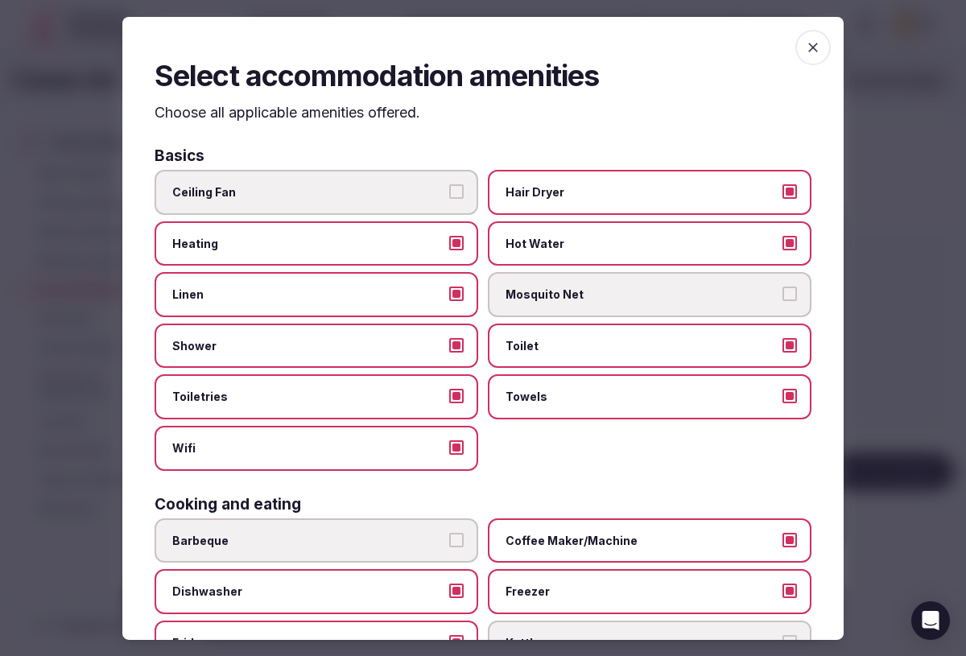
click at [815, 56] on span "button" at bounding box center [812, 46] width 35 height 35
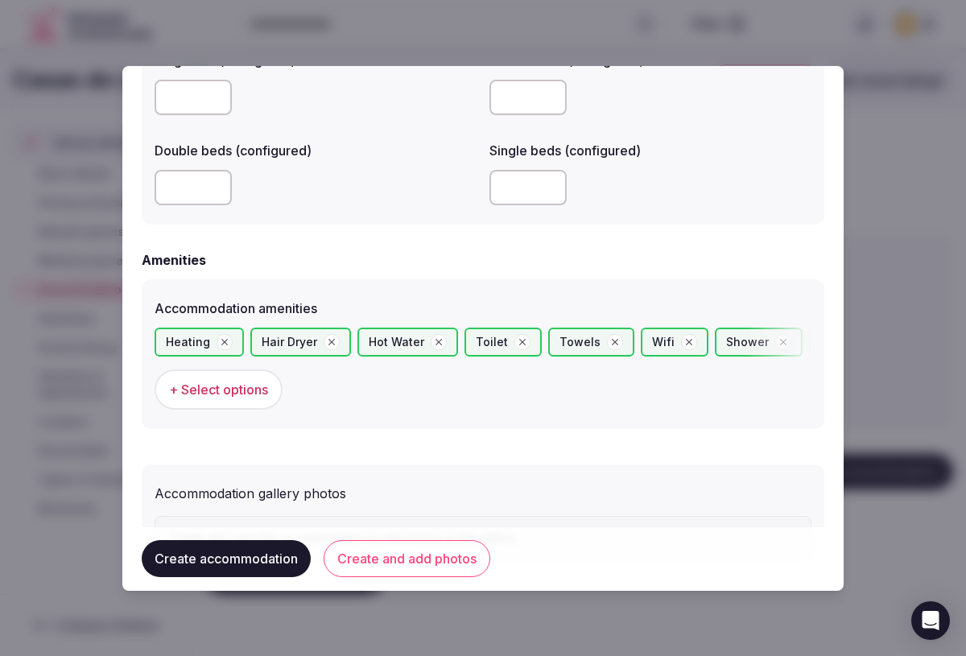
scroll to position [1451, 0]
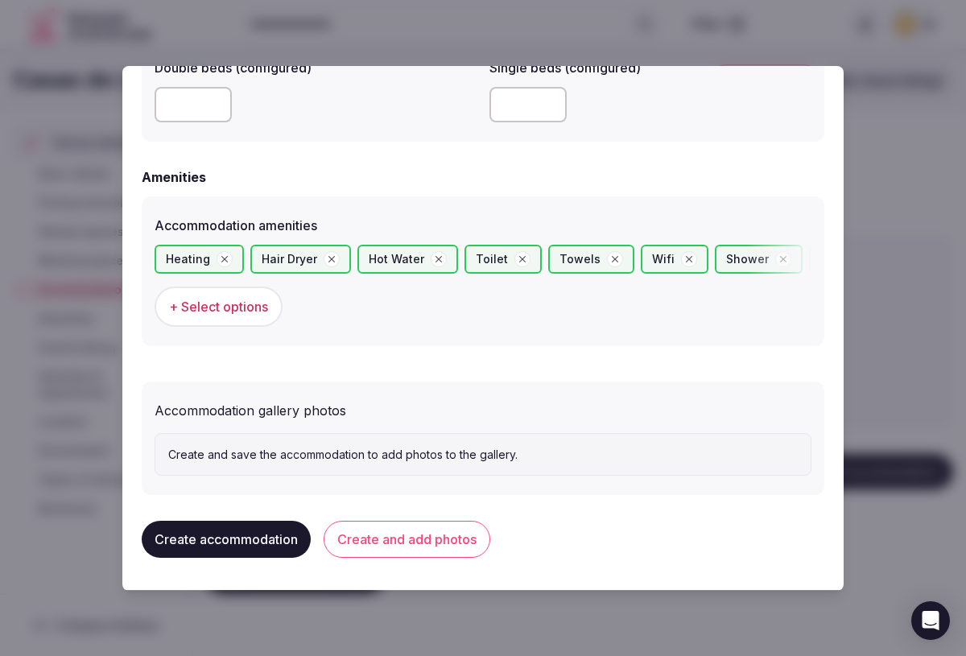
click at [418, 545] on button "Create and add photos" at bounding box center [407, 539] width 167 height 37
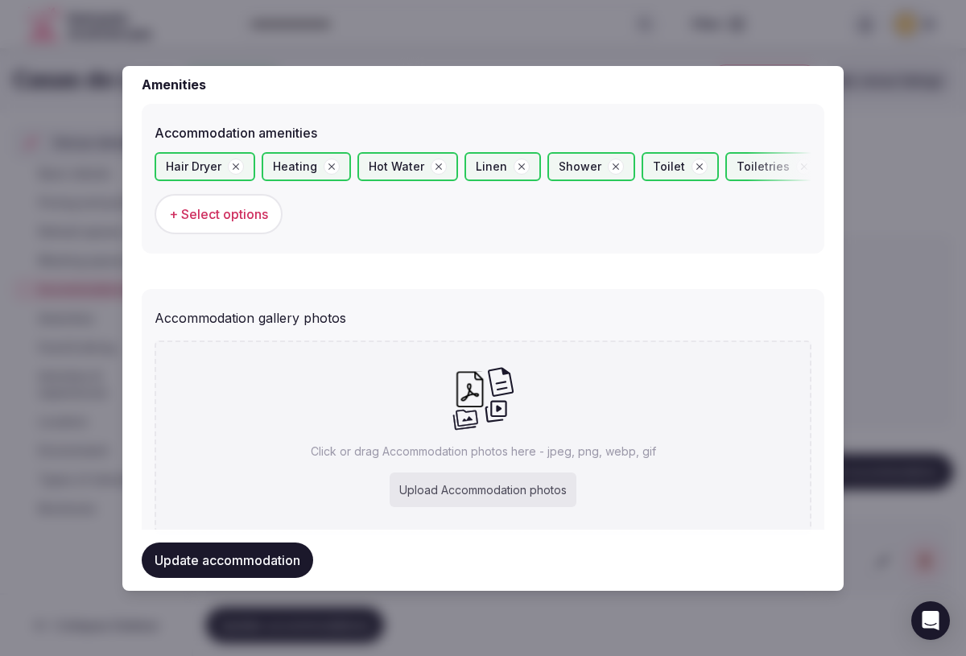
scroll to position [1599, 0]
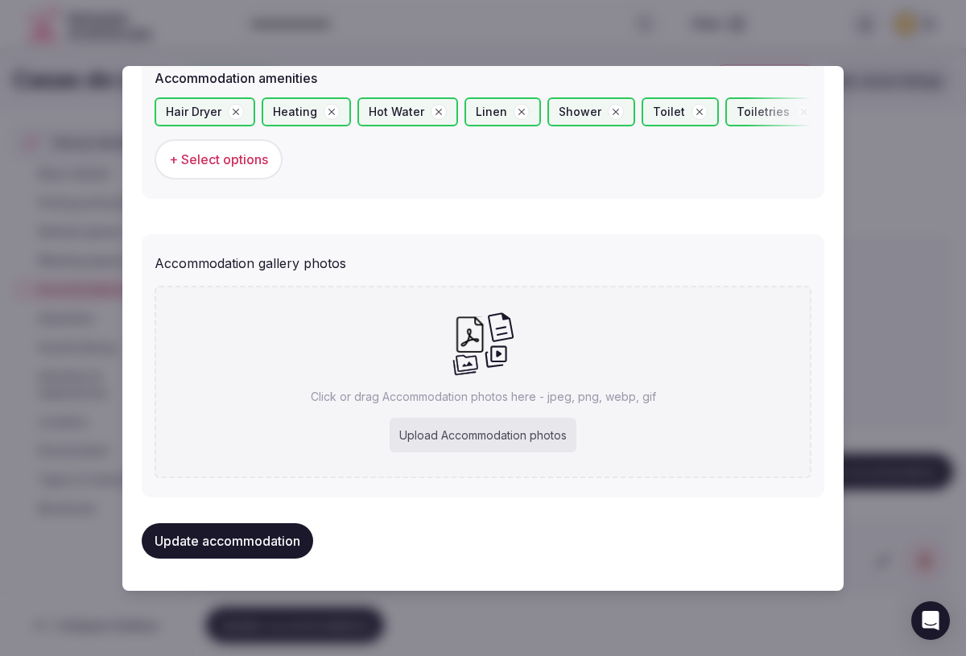
click at [464, 427] on div "Upload Accommodation photos" at bounding box center [483, 435] width 187 height 35
type input "**********"
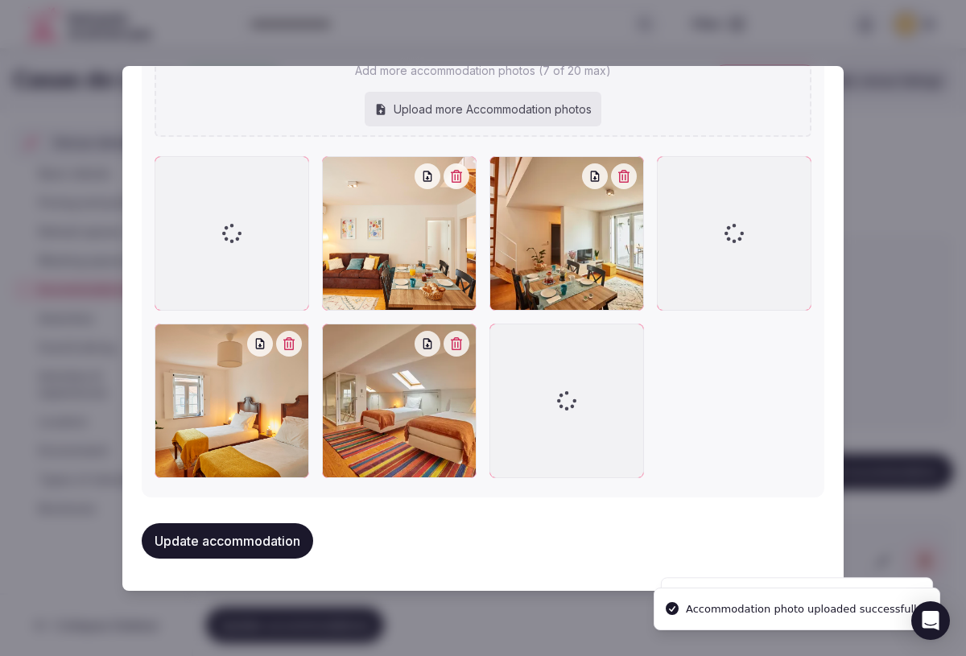
scroll to position [1858, 0]
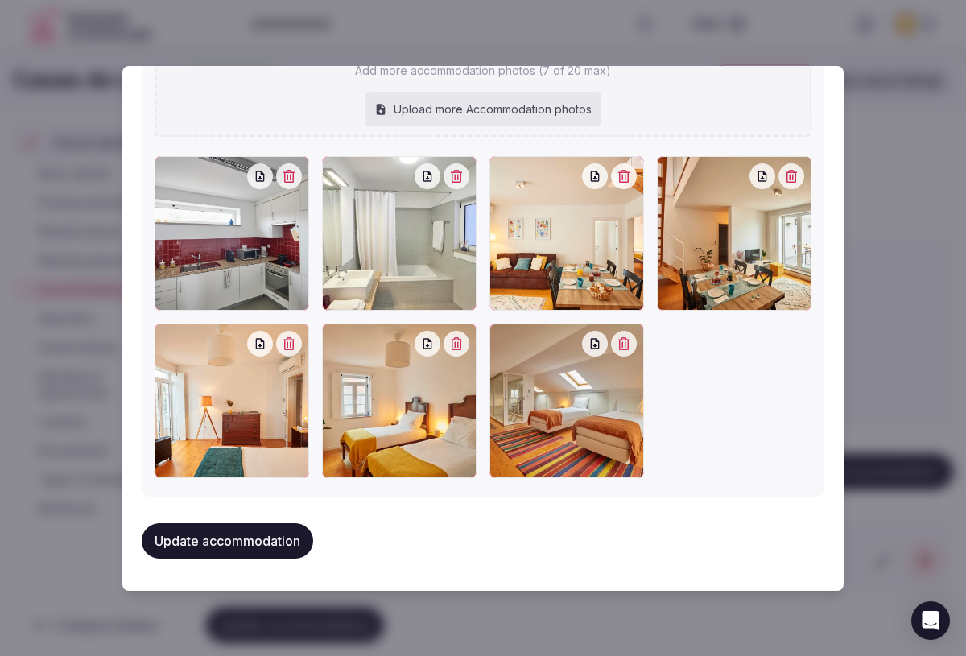
click at [254, 544] on button "Update accommodation" at bounding box center [227, 540] width 171 height 35
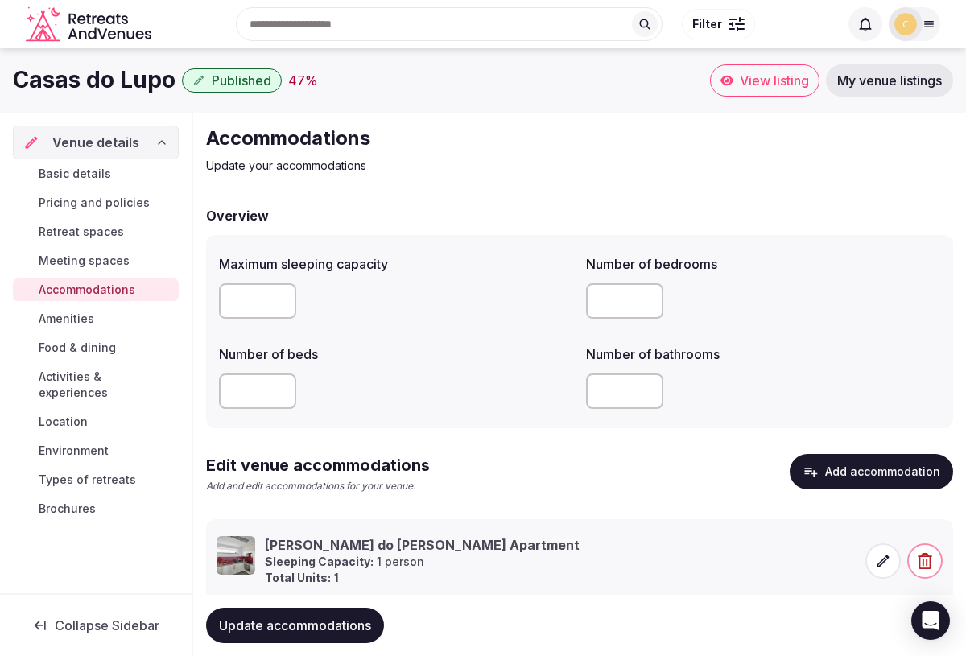
click at [60, 320] on span "Amenities" at bounding box center [67, 319] width 56 height 16
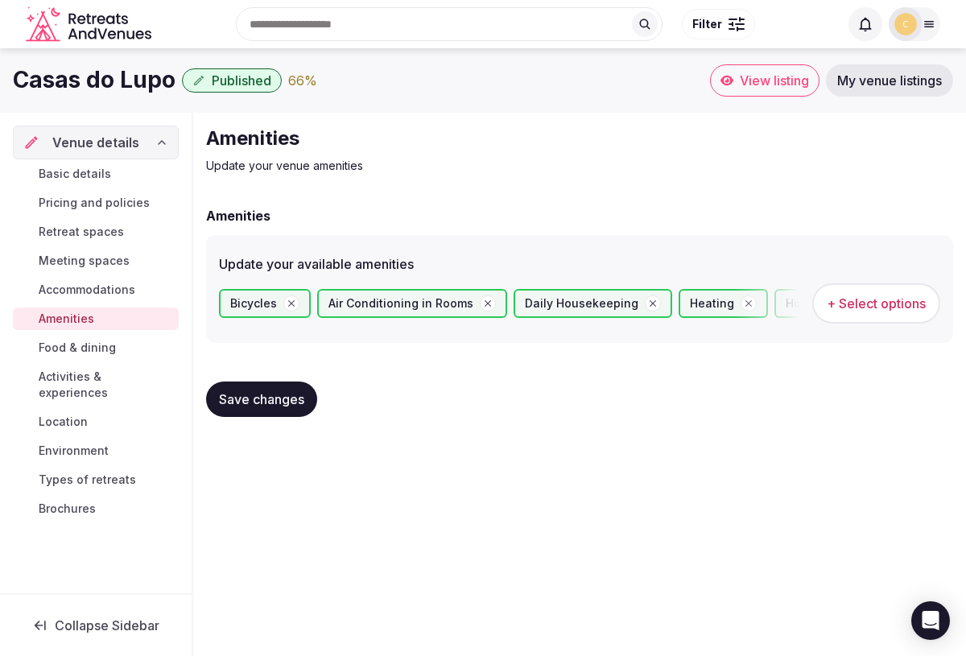
click at [857, 314] on button "+ Select options" at bounding box center [876, 303] width 128 height 40
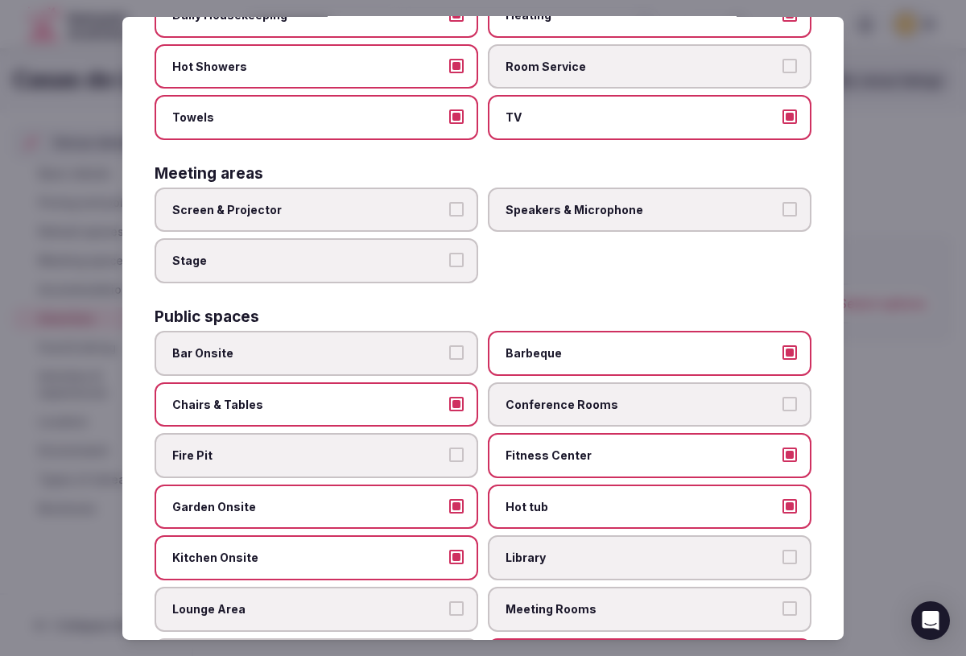
scroll to position [496, 0]
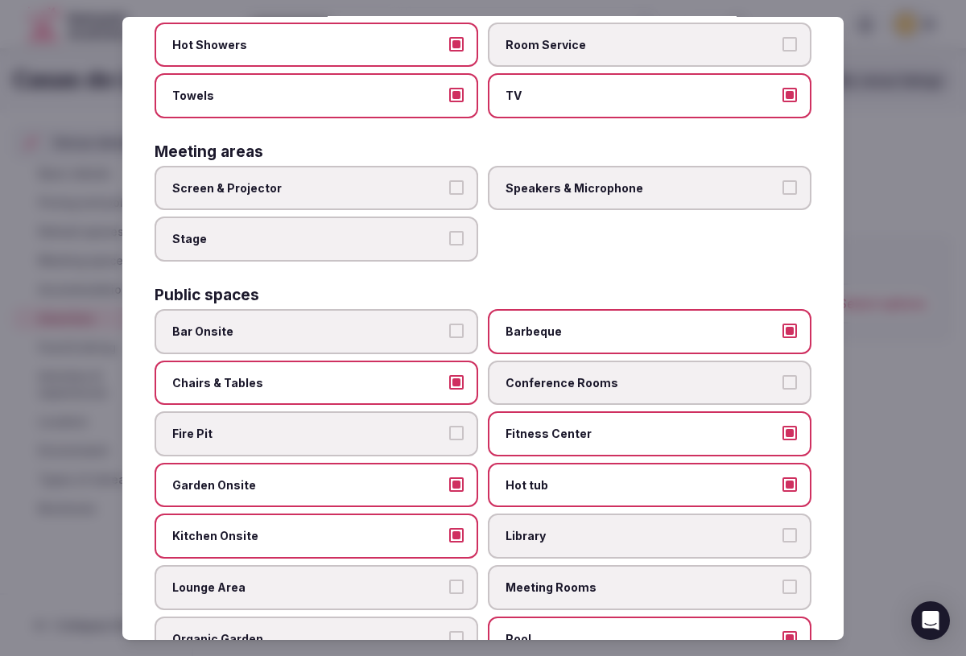
click at [373, 437] on span "Fire Pit" at bounding box center [308, 434] width 272 height 16
click at [449, 437] on button "Fire Pit" at bounding box center [456, 433] width 14 height 14
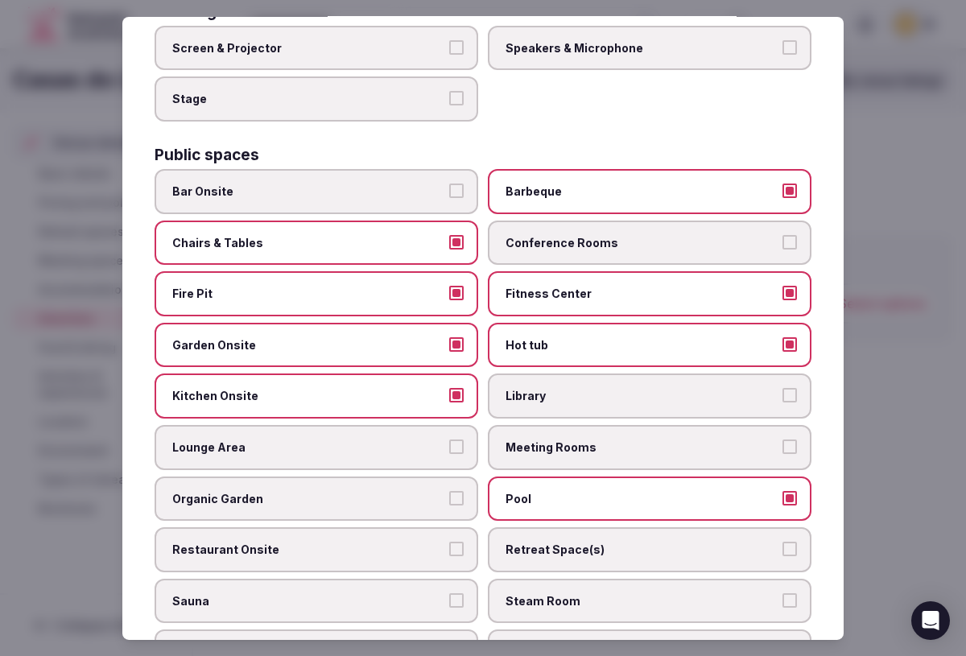
scroll to position [638, 0]
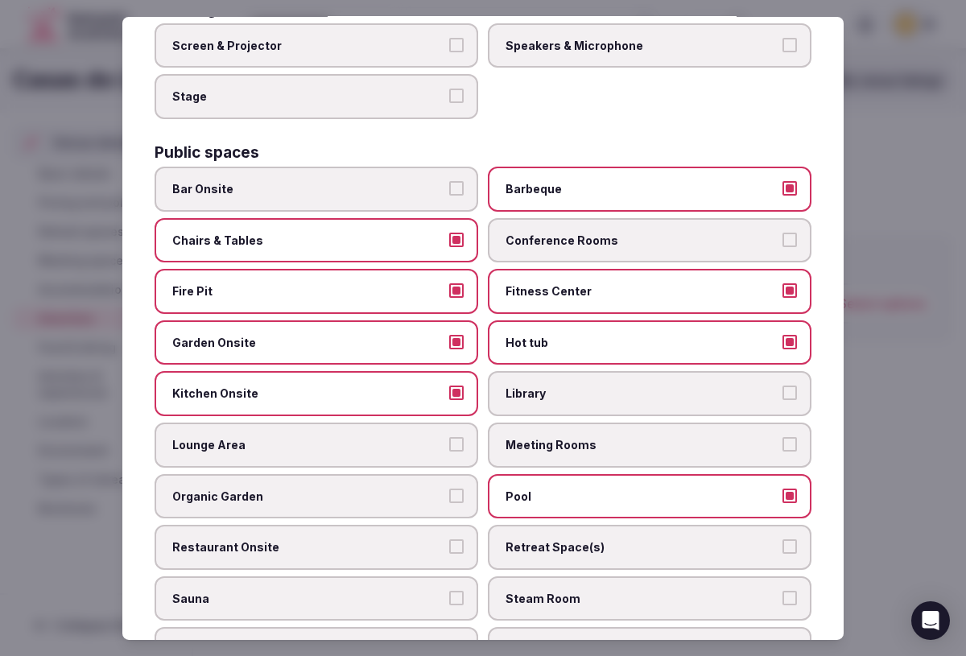
click at [596, 563] on label "Retreat Space(s)" at bounding box center [650, 547] width 324 height 45
click at [782, 554] on button "Retreat Space(s)" at bounding box center [789, 546] width 14 height 14
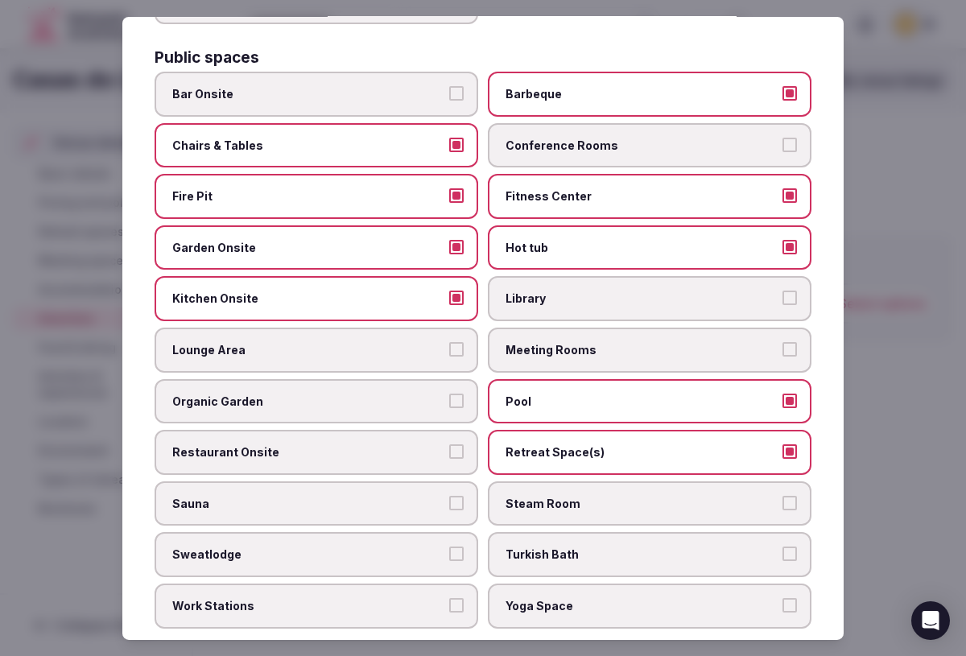
scroll to position [740, 0]
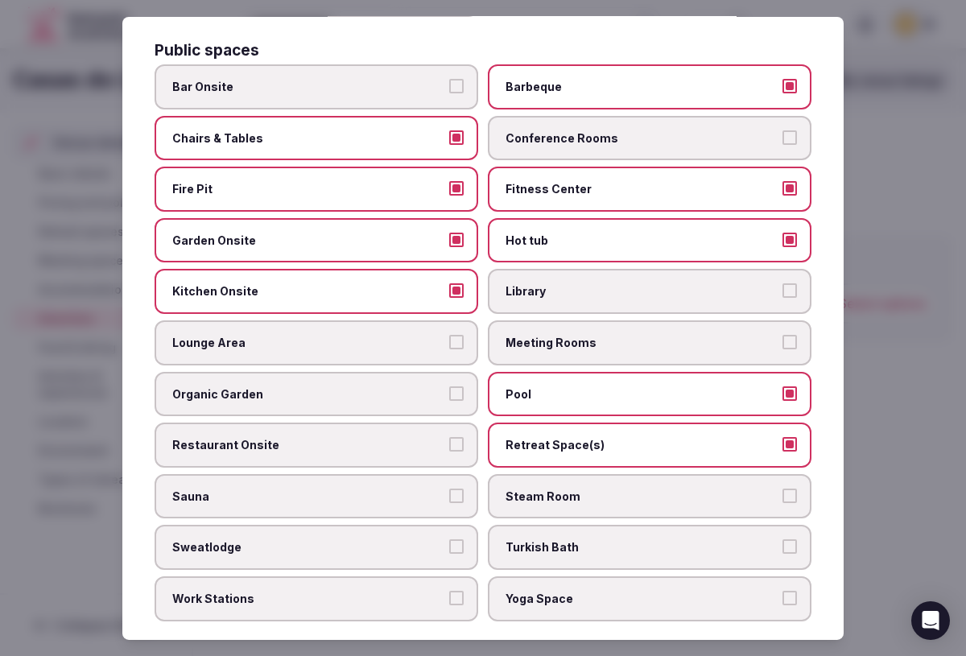
click at [447, 485] on label "Sauna" at bounding box center [317, 496] width 324 height 45
click at [449, 489] on button "Sauna" at bounding box center [456, 496] width 14 height 14
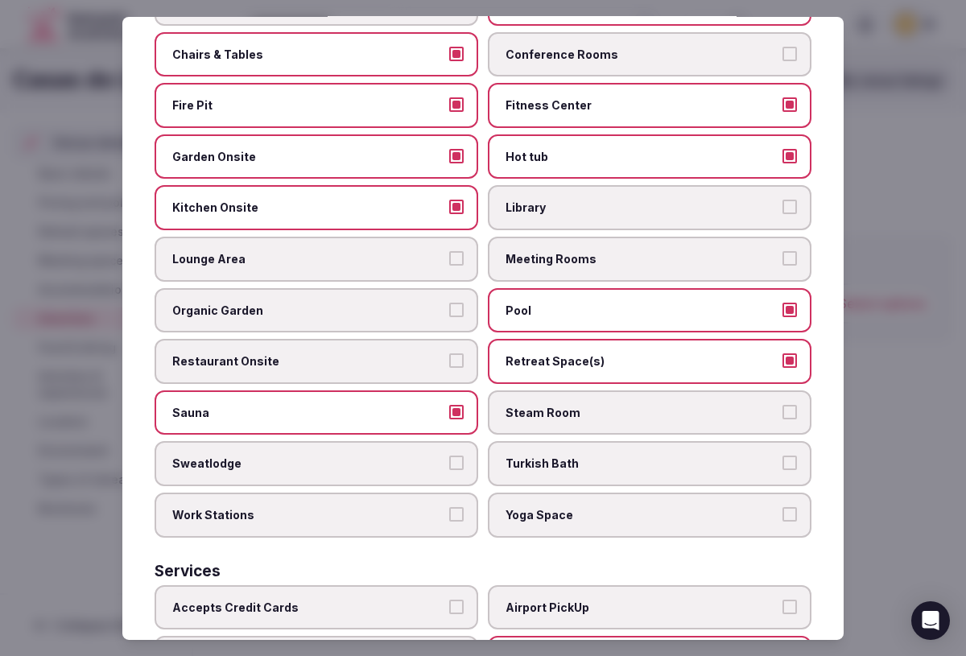
scroll to position [826, 0]
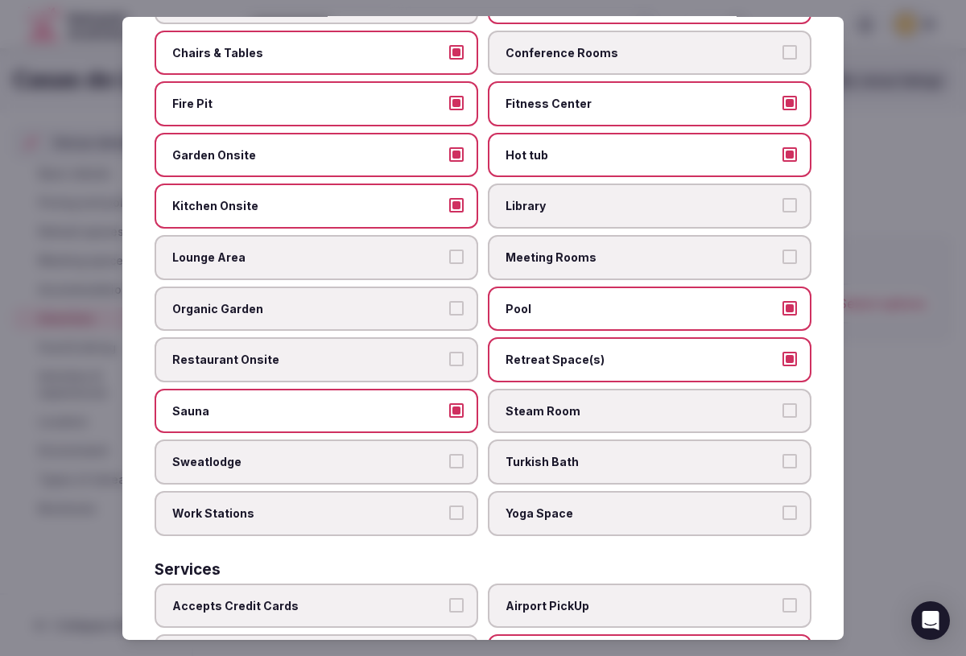
click at [607, 518] on span "Yoga Space" at bounding box center [641, 513] width 272 height 16
click at [782, 518] on button "Yoga Space" at bounding box center [789, 512] width 14 height 14
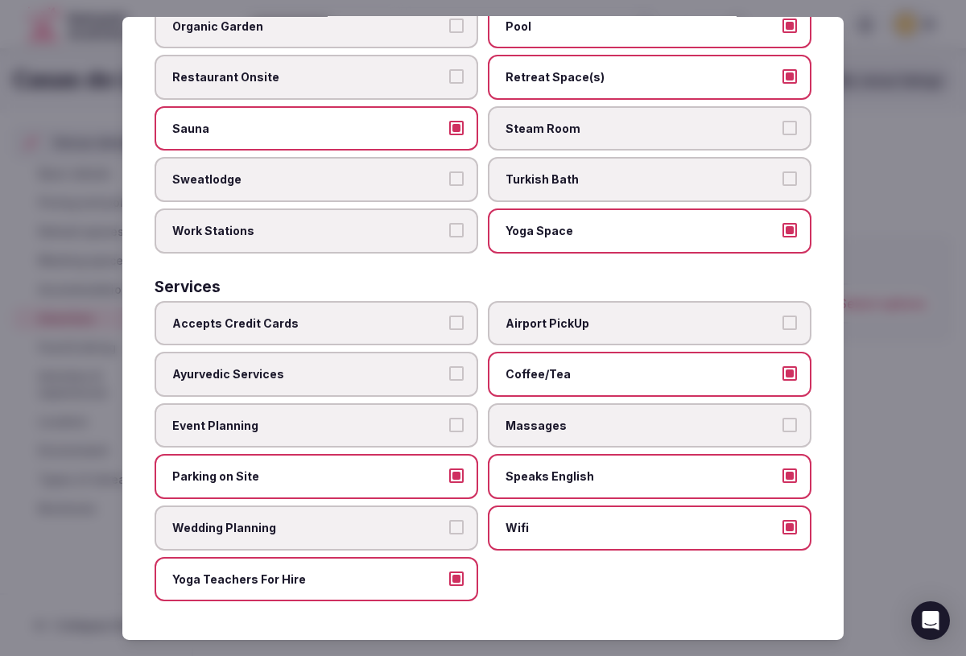
scroll to position [0, 0]
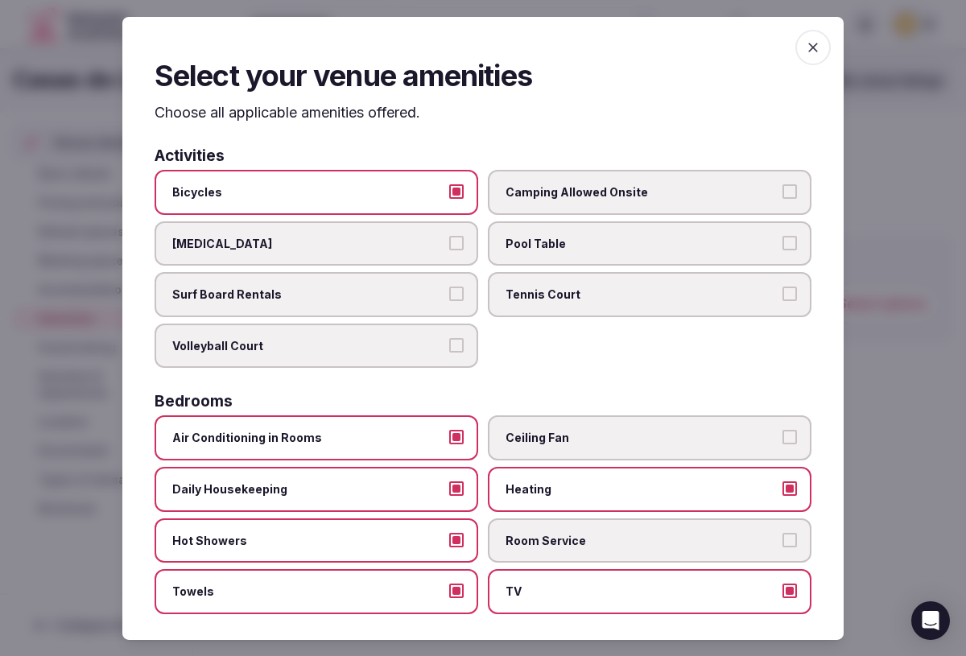
click at [806, 45] on icon "button" at bounding box center [813, 47] width 16 height 16
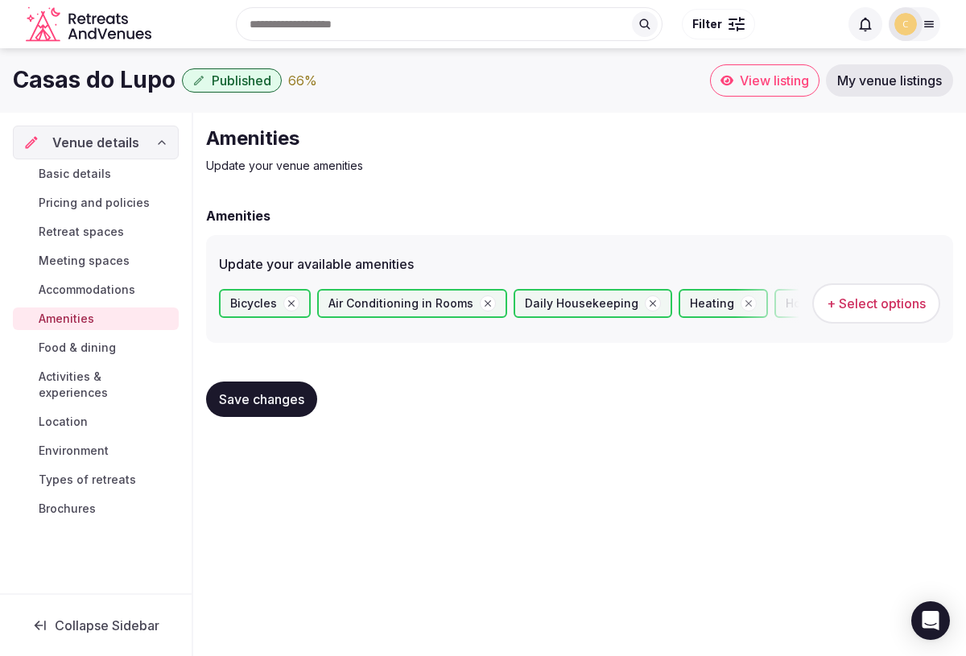
click at [268, 406] on span "Save changes" at bounding box center [261, 399] width 85 height 16
click at [73, 349] on span "Food & dining" at bounding box center [77, 348] width 77 height 16
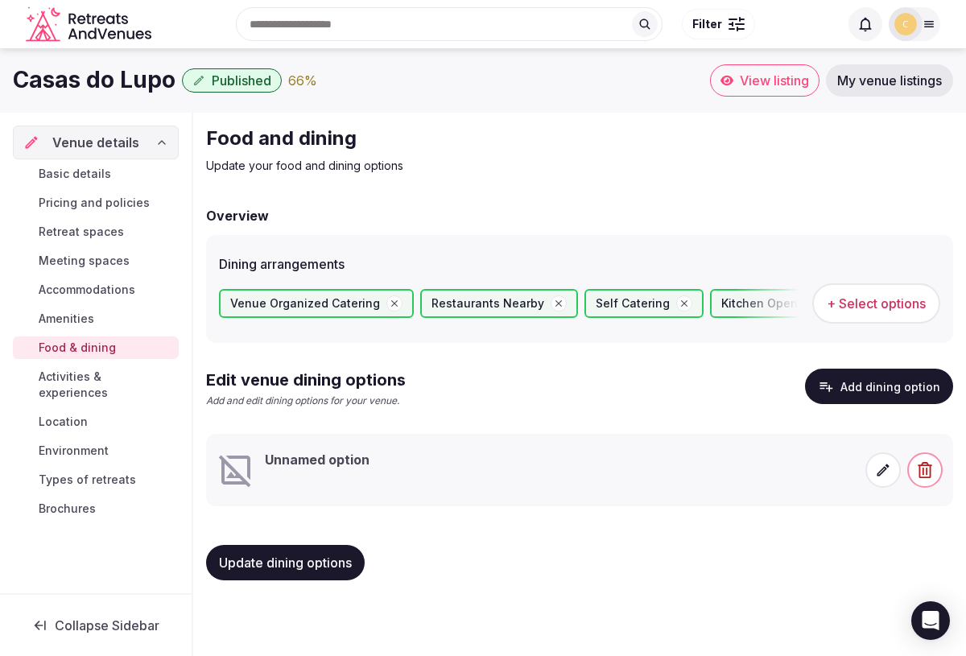
click at [853, 307] on span "+ Select options" at bounding box center [876, 304] width 99 height 18
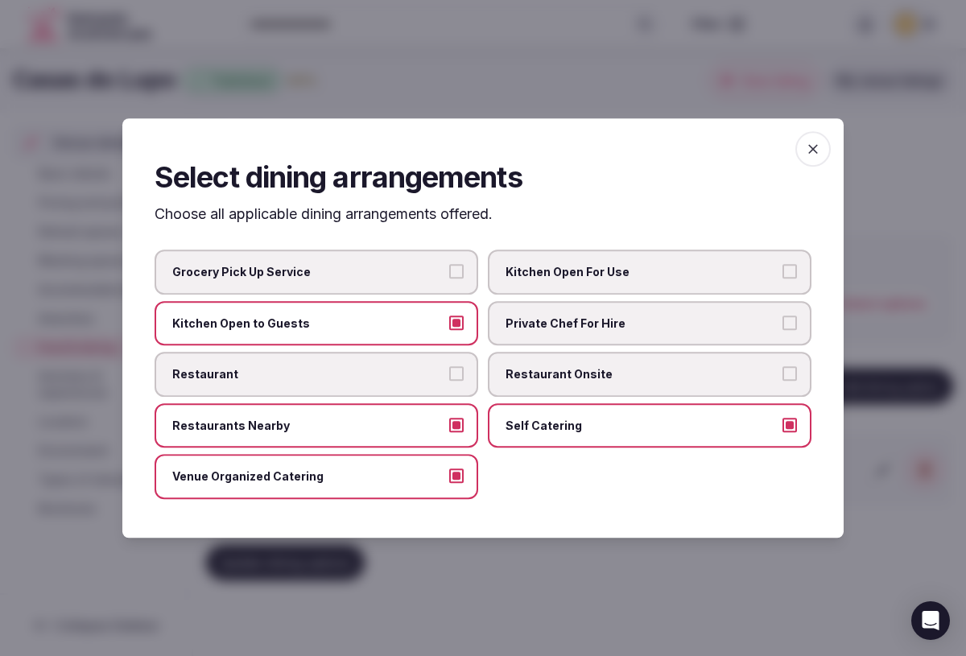
click at [706, 272] on span "Kitchen Open For Use" at bounding box center [641, 272] width 272 height 16
click at [782, 272] on button "Kitchen Open For Use" at bounding box center [789, 271] width 14 height 14
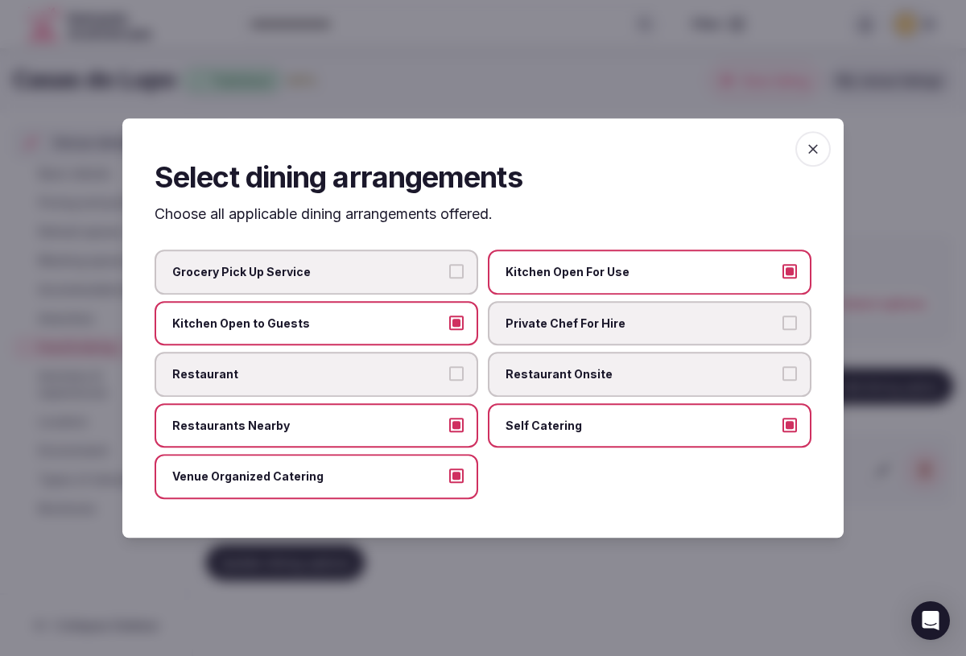
click at [813, 150] on icon "button" at bounding box center [813, 149] width 16 height 16
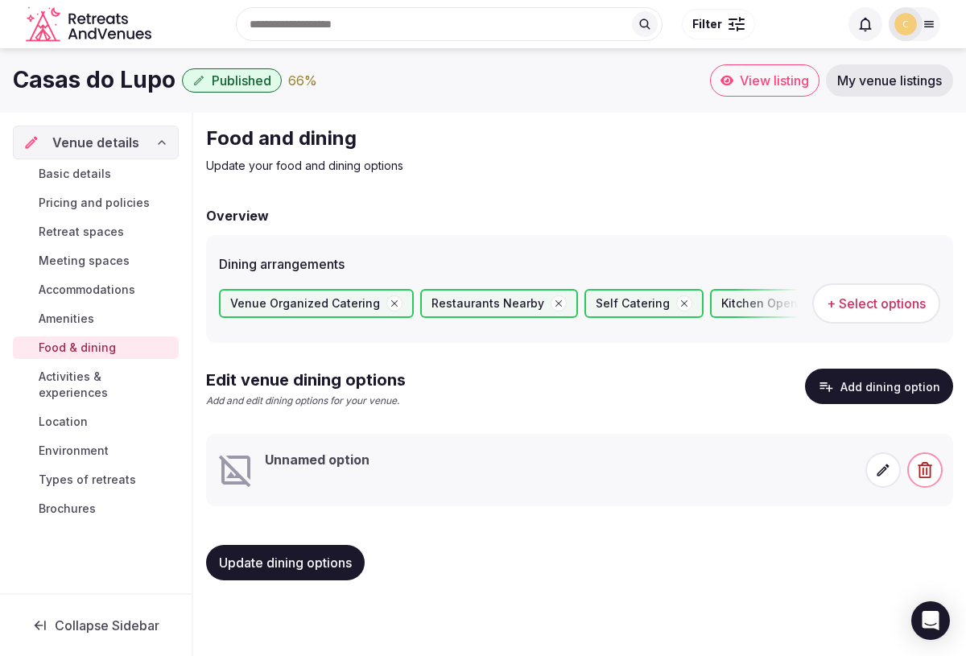
click at [302, 564] on span "Update dining options" at bounding box center [285, 563] width 133 height 16
click at [143, 376] on span "Activities & experiences" at bounding box center [106, 385] width 134 height 32
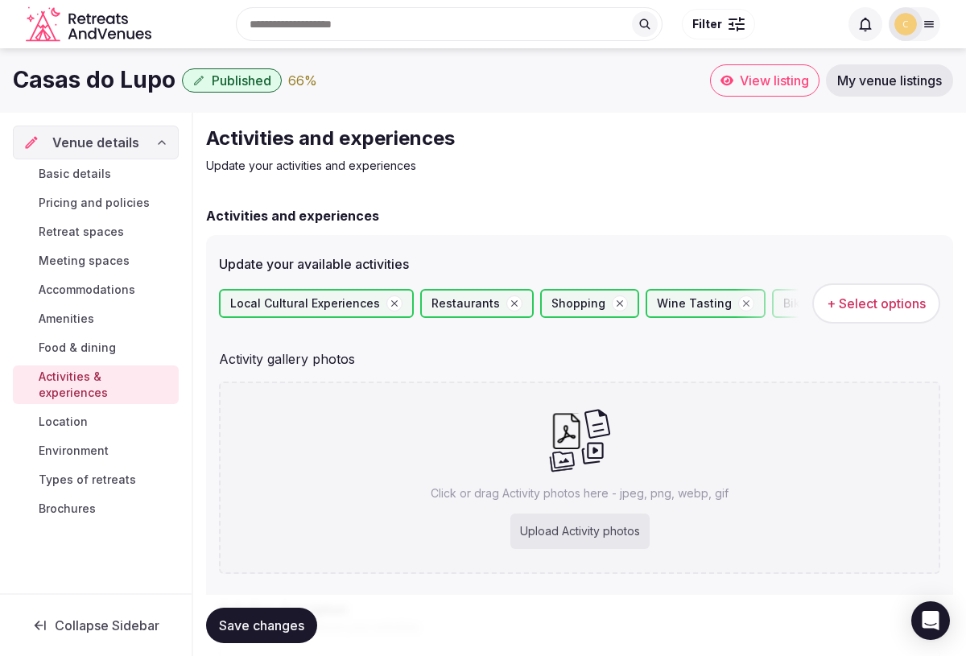
click at [90, 410] on link "Location" at bounding box center [96, 421] width 166 height 23
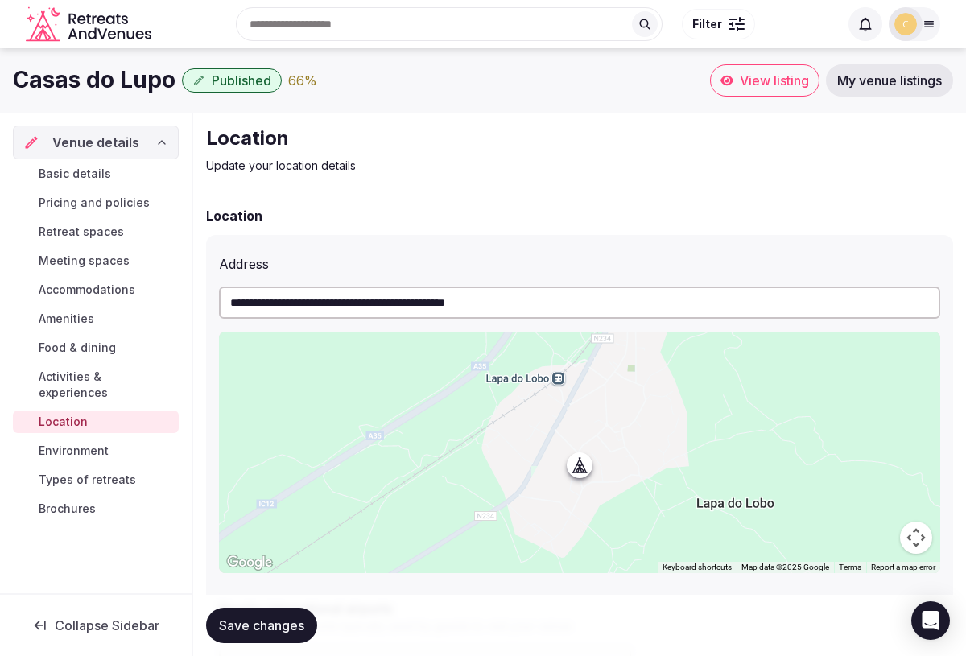
click at [80, 443] on span "Environment" at bounding box center [74, 451] width 70 height 16
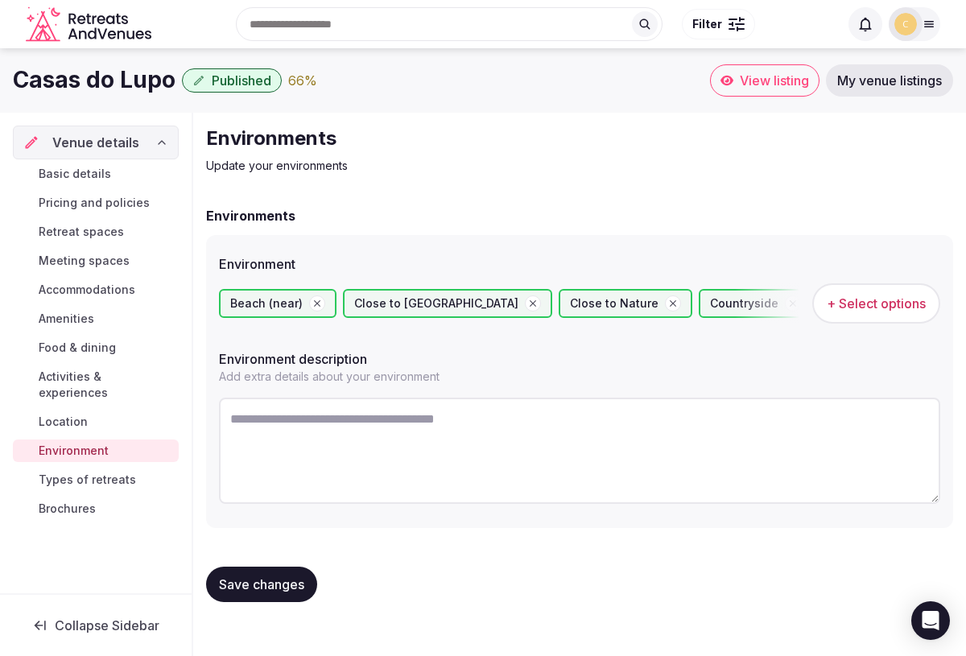
click at [855, 307] on span "+ Select options" at bounding box center [876, 304] width 99 height 18
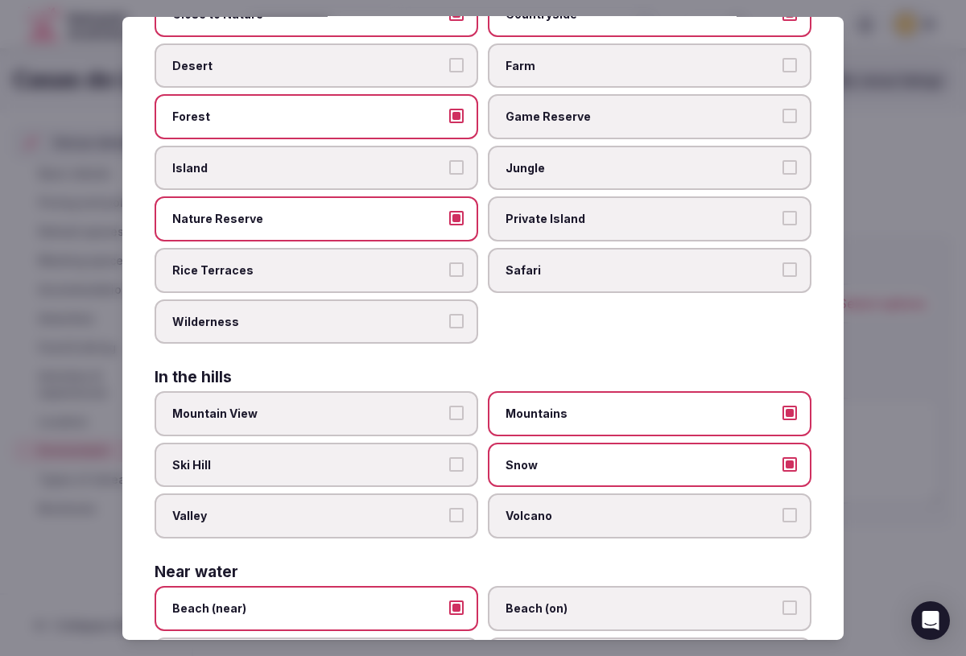
scroll to position [179, 0]
click at [452, 417] on button "Mountain View" at bounding box center [456, 412] width 14 height 14
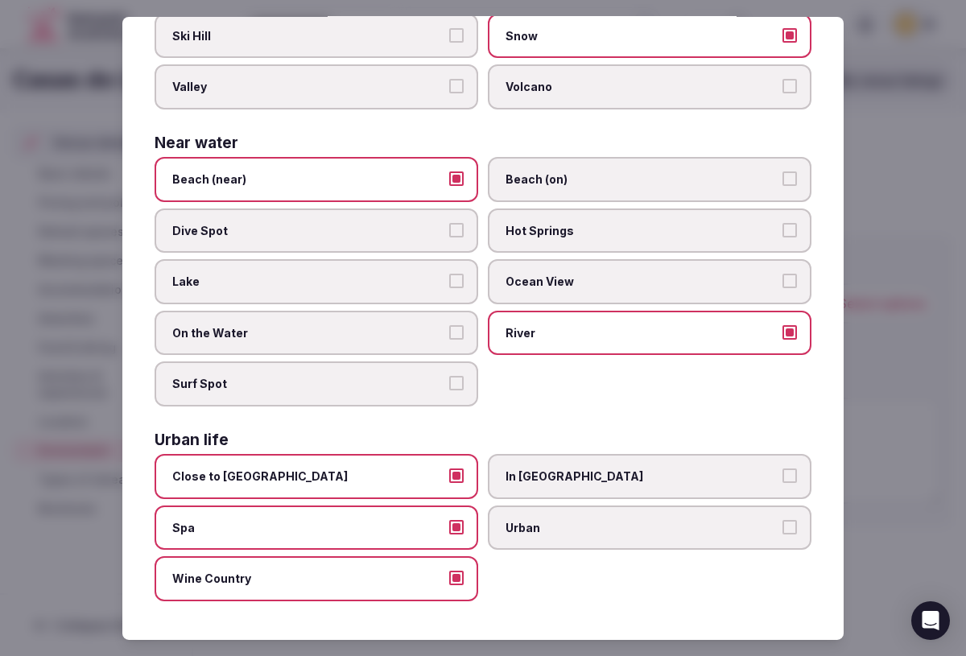
scroll to position [0, 0]
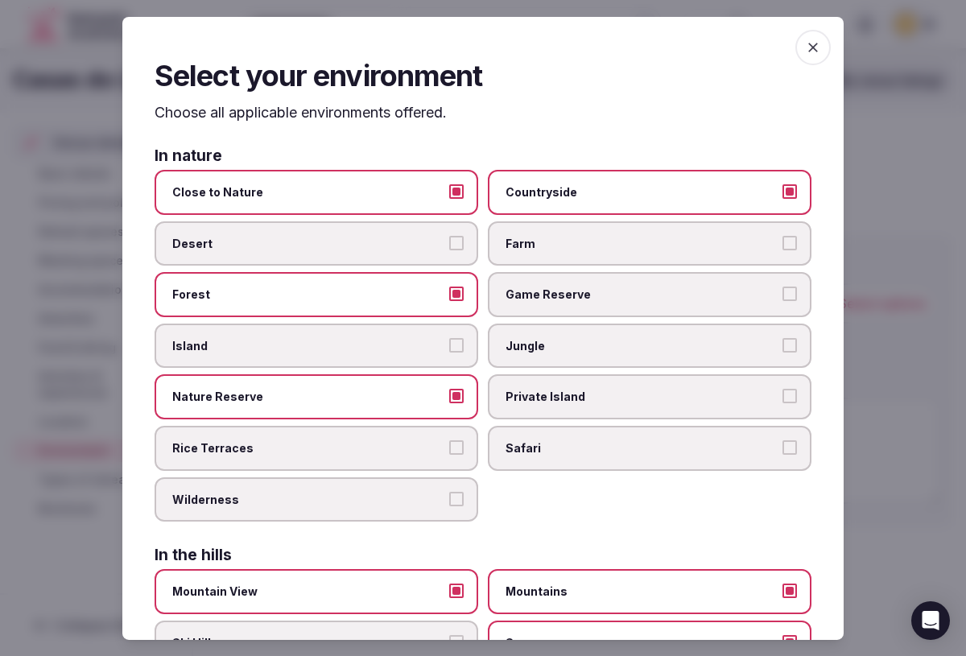
click at [811, 50] on icon "button" at bounding box center [813, 48] width 10 height 10
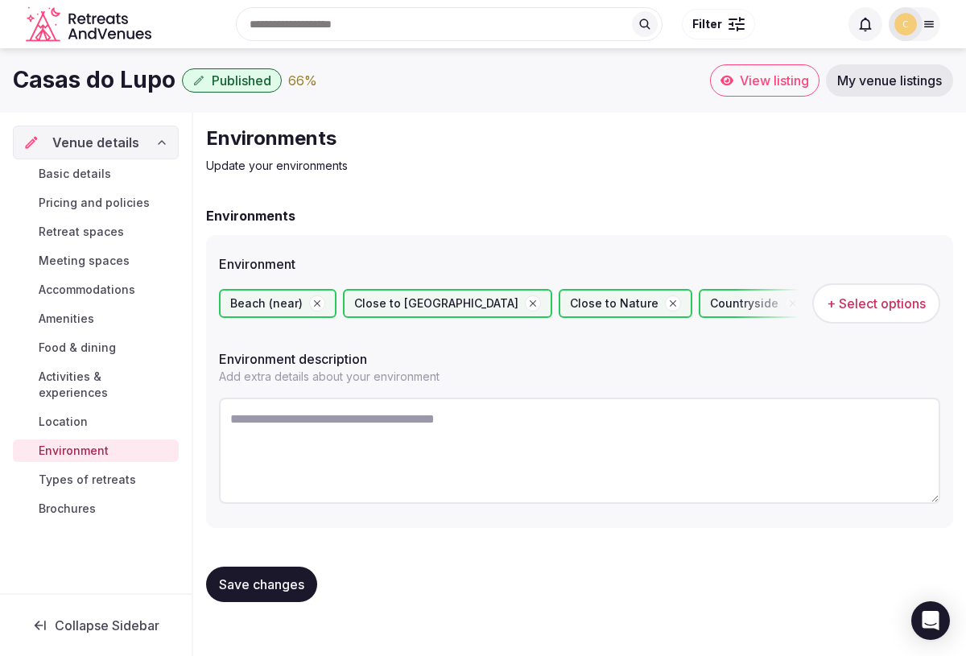
click at [261, 583] on span "Save changes" at bounding box center [261, 584] width 85 height 16
click at [101, 472] on span "Types of retreats" at bounding box center [87, 480] width 97 height 16
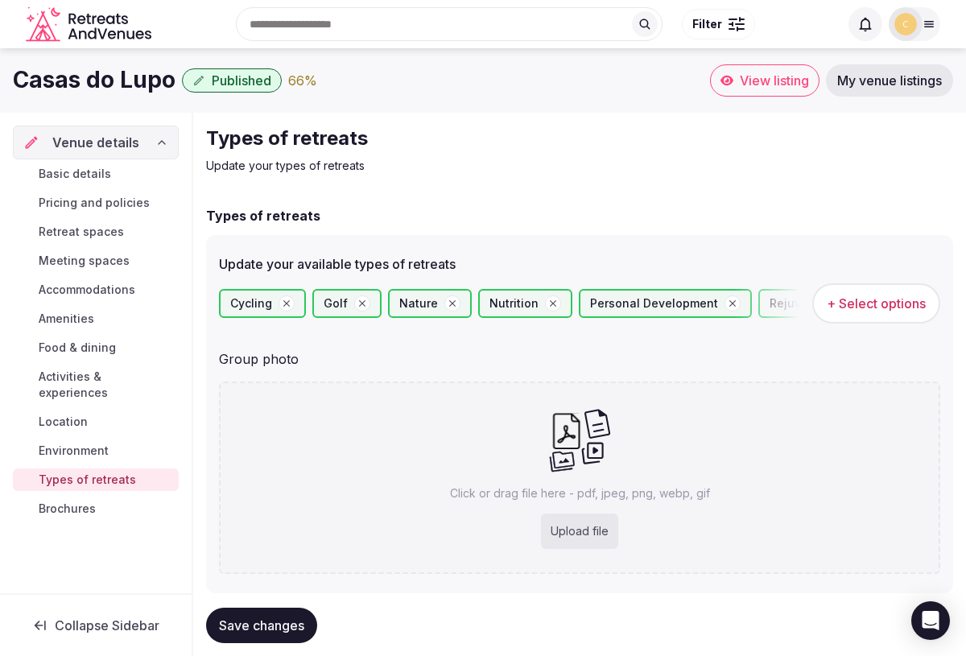
click at [906, 305] on span "+ Select options" at bounding box center [876, 304] width 99 height 18
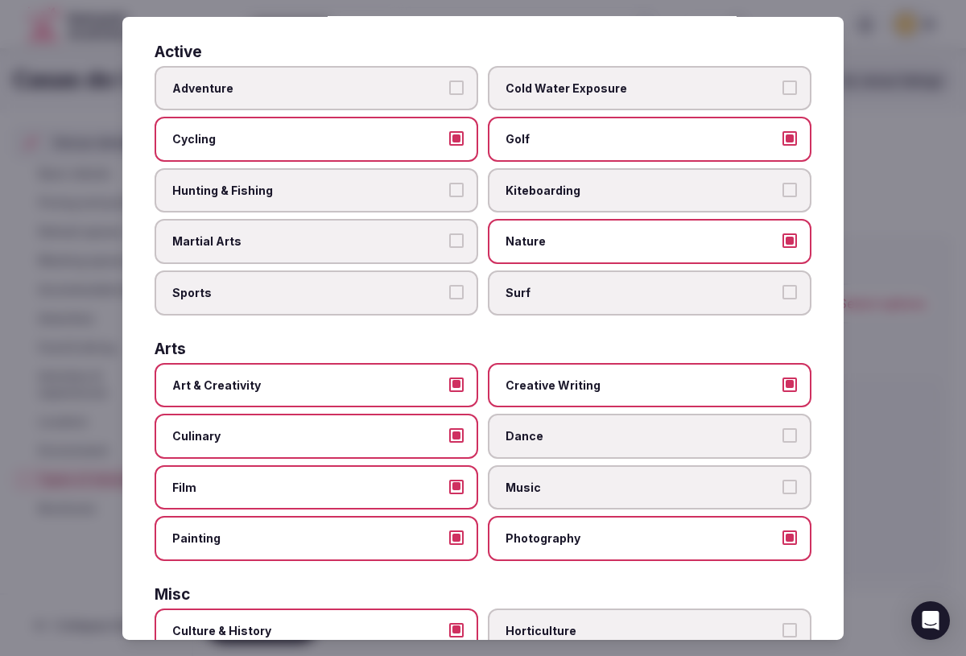
scroll to position [111, 0]
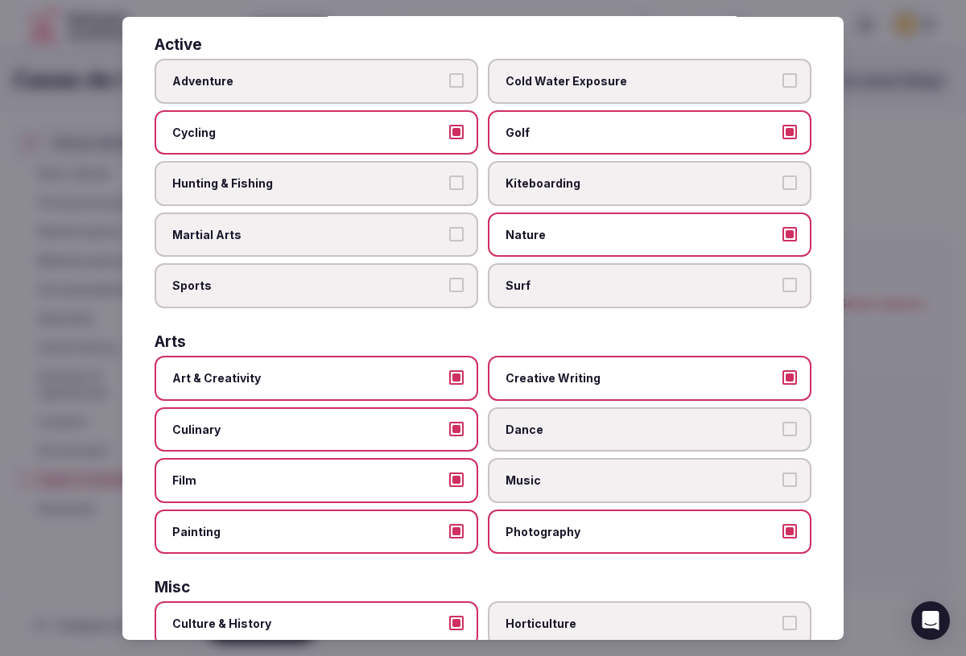
click at [588, 435] on span "Dance" at bounding box center [641, 430] width 272 height 16
click at [782, 435] on button "Dance" at bounding box center [789, 429] width 14 height 14
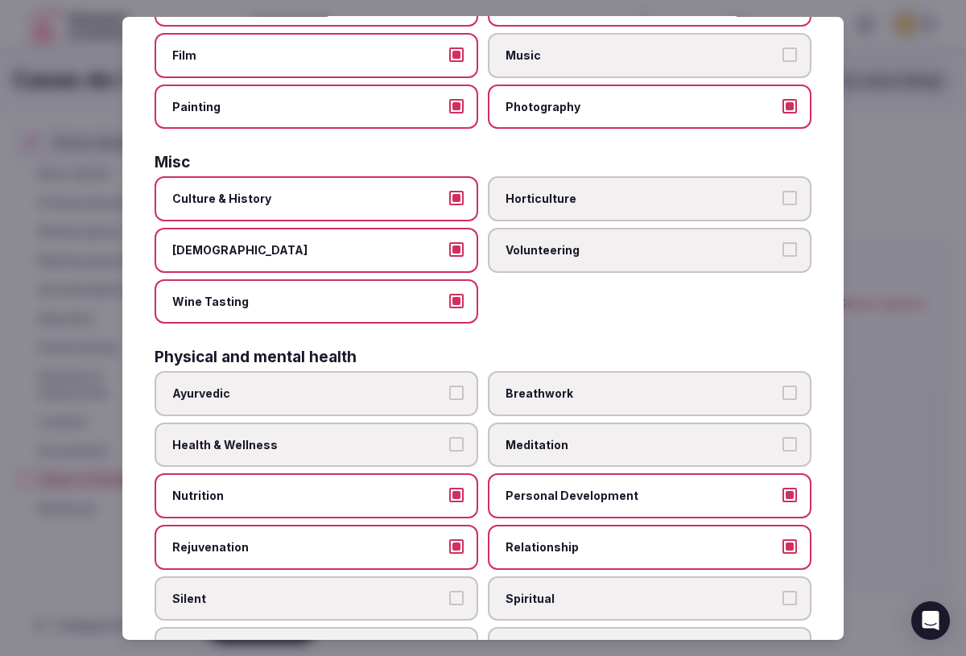
scroll to position [537, 0]
click at [585, 398] on span "Breathwork" at bounding box center [641, 393] width 272 height 16
click at [782, 398] on button "Breathwork" at bounding box center [789, 392] width 14 height 14
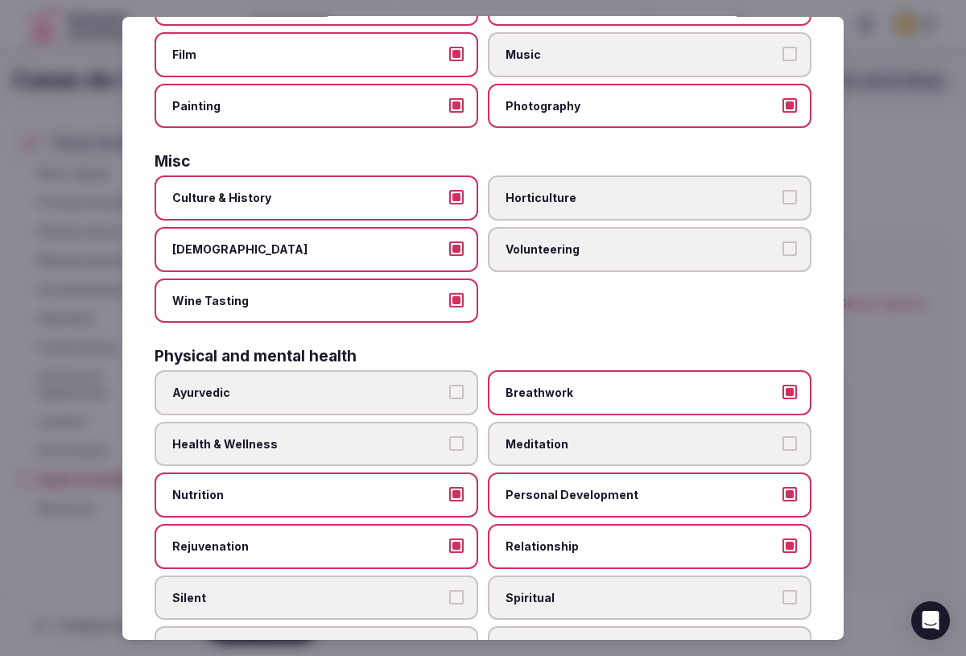
click at [585, 431] on label "Meditation" at bounding box center [650, 444] width 324 height 45
click at [782, 436] on button "Meditation" at bounding box center [789, 443] width 14 height 14
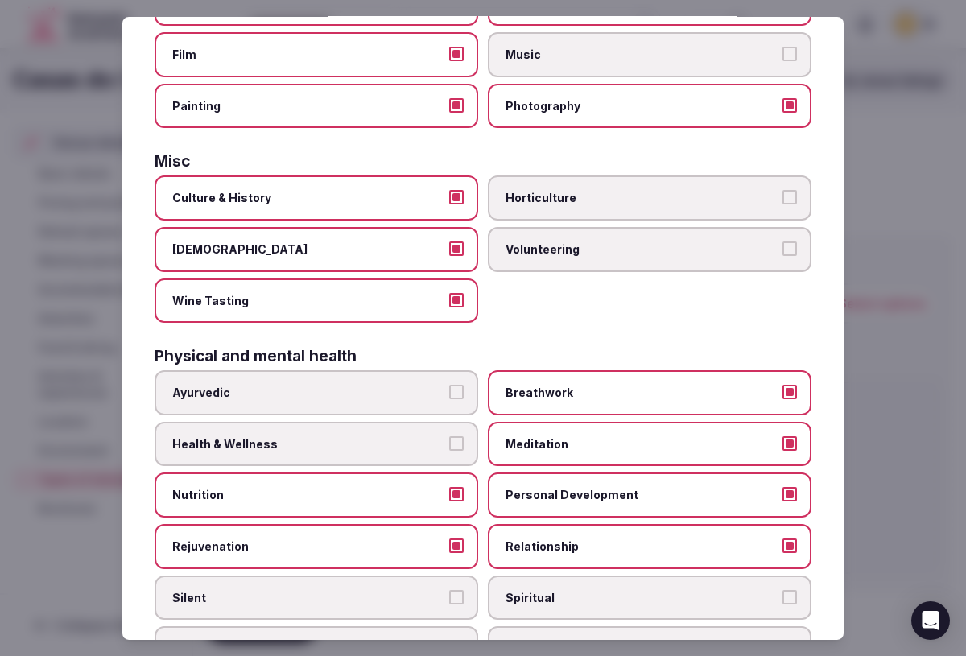
click at [394, 443] on span "Health & Wellness" at bounding box center [308, 444] width 272 height 16
click at [449, 443] on button "Health & Wellness" at bounding box center [456, 443] width 14 height 14
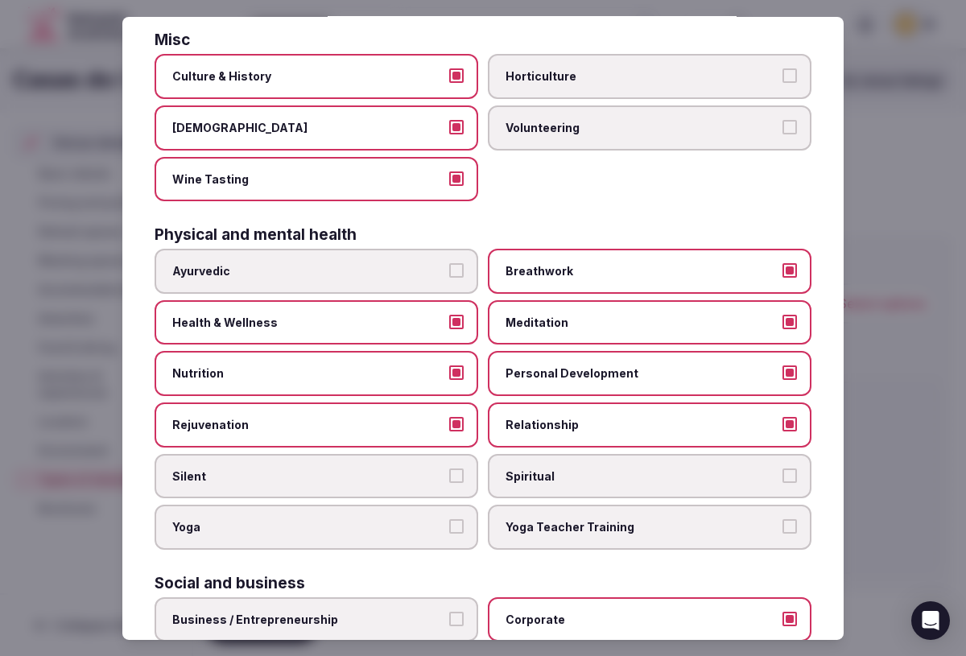
scroll to position [679, 0]
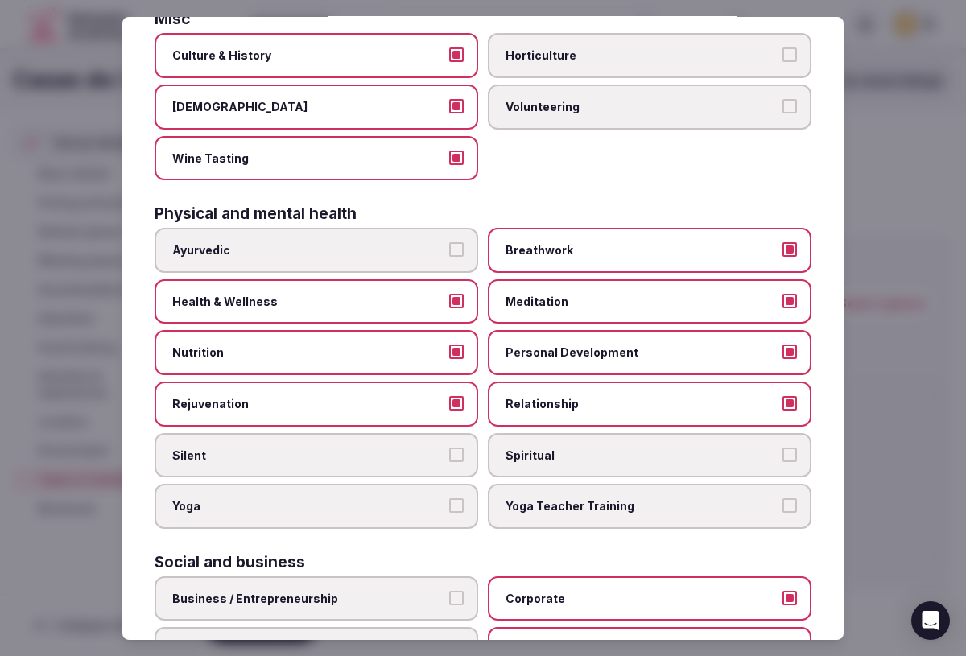
click at [534, 463] on label "Spiritual" at bounding box center [650, 454] width 324 height 45
click at [782, 461] on button "Spiritual" at bounding box center [789, 454] width 14 height 14
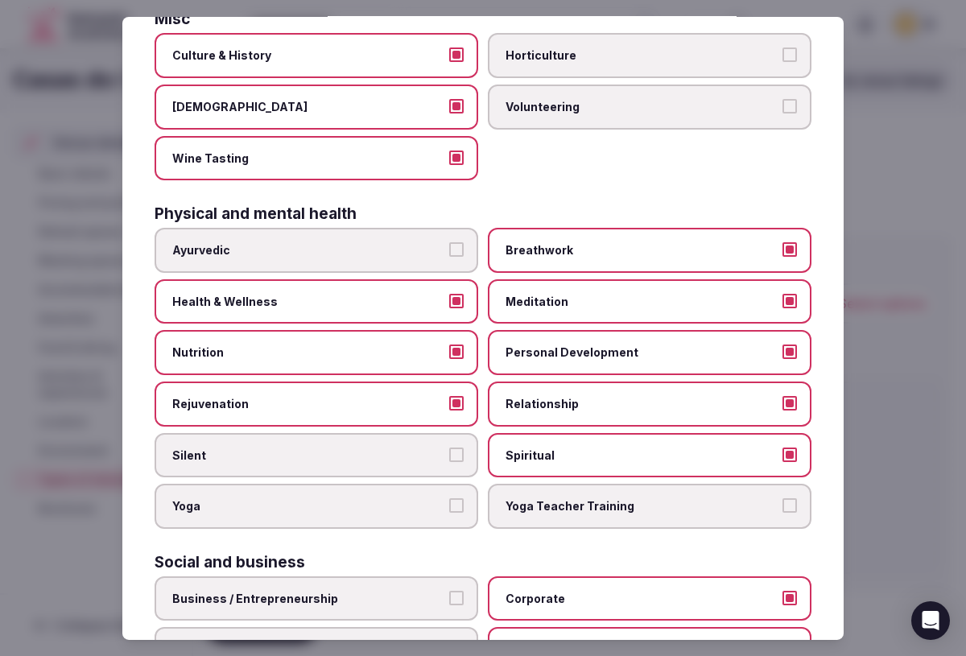
click at [306, 509] on span "Yoga" at bounding box center [308, 506] width 272 height 16
click at [449, 509] on button "Yoga" at bounding box center [456, 505] width 14 height 14
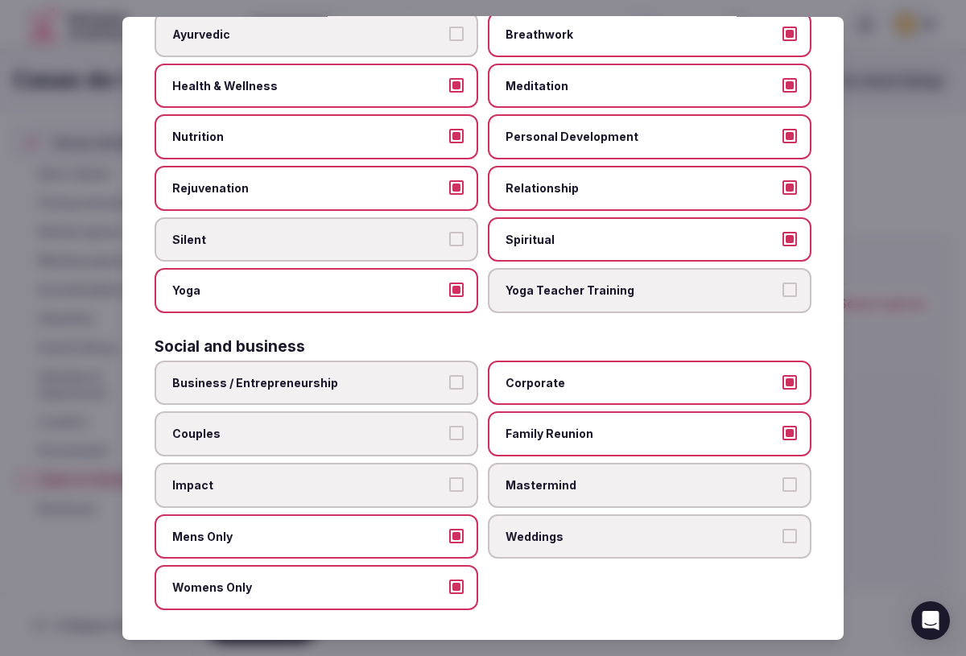
scroll to position [897, 0]
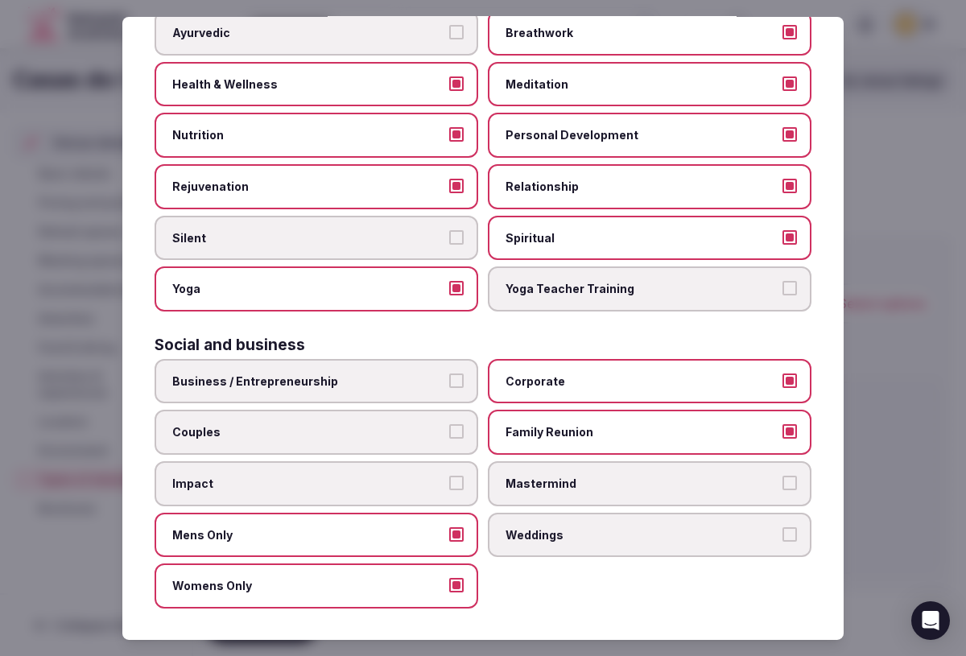
click at [330, 378] on span "Business / Entrepreneurship" at bounding box center [308, 381] width 272 height 16
click at [449, 378] on button "Business / Entrepreneurship" at bounding box center [456, 380] width 14 height 14
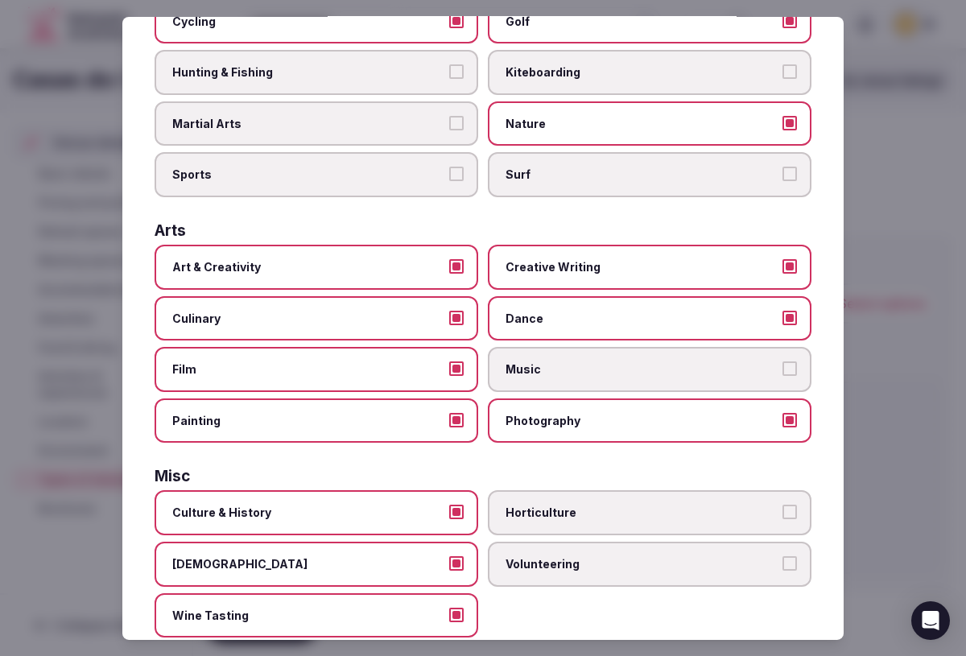
scroll to position [0, 0]
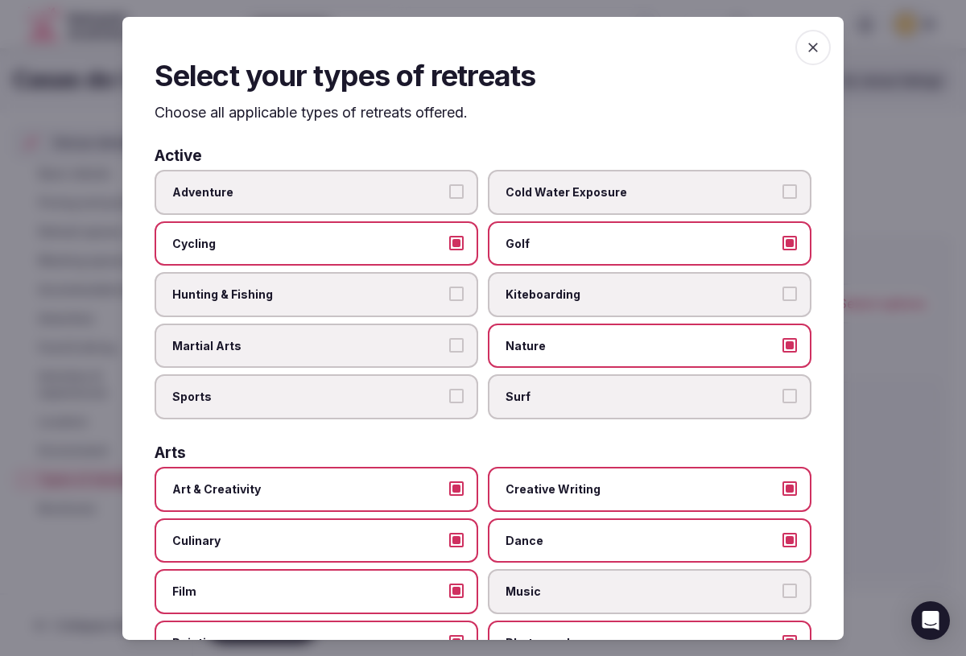
click at [814, 48] on icon "button" at bounding box center [813, 48] width 10 height 10
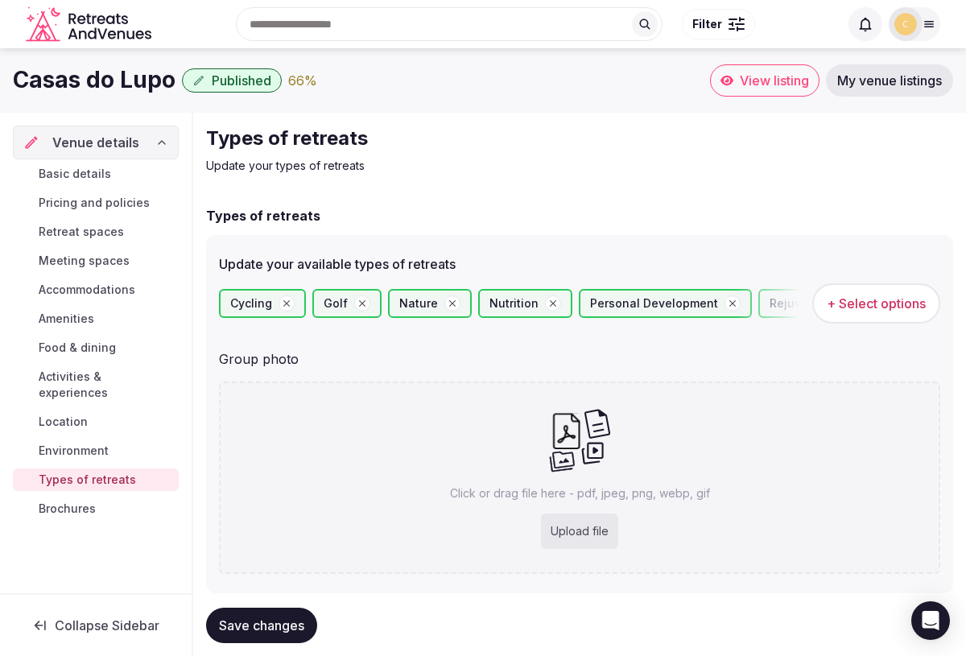
click at [251, 619] on span "Save changes" at bounding box center [261, 625] width 85 height 16
click at [86, 501] on span "Brochures" at bounding box center [67, 509] width 57 height 16
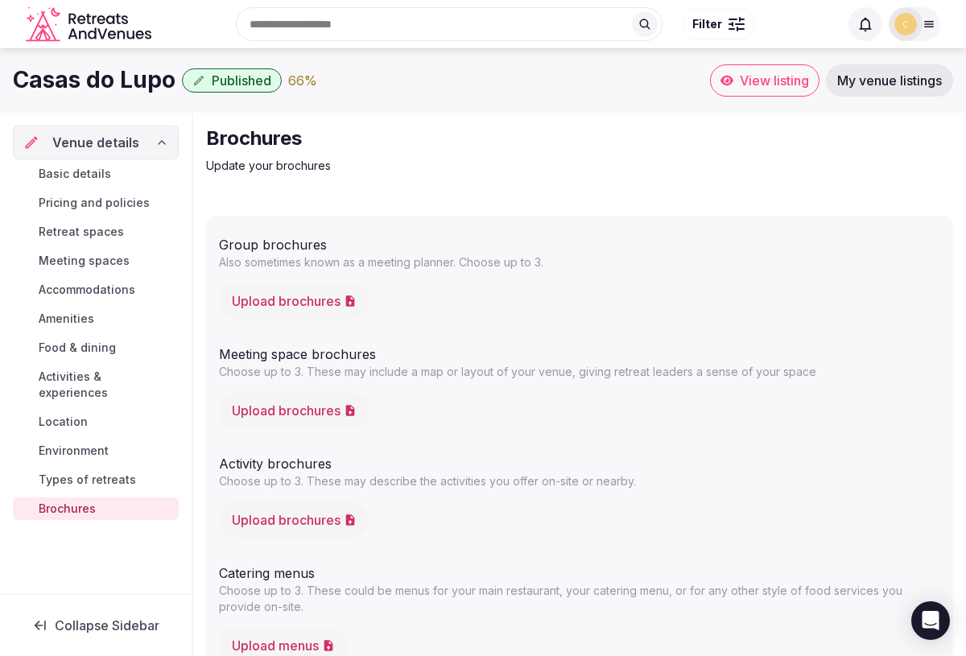
click at [93, 177] on span "Basic details" at bounding box center [75, 174] width 72 height 16
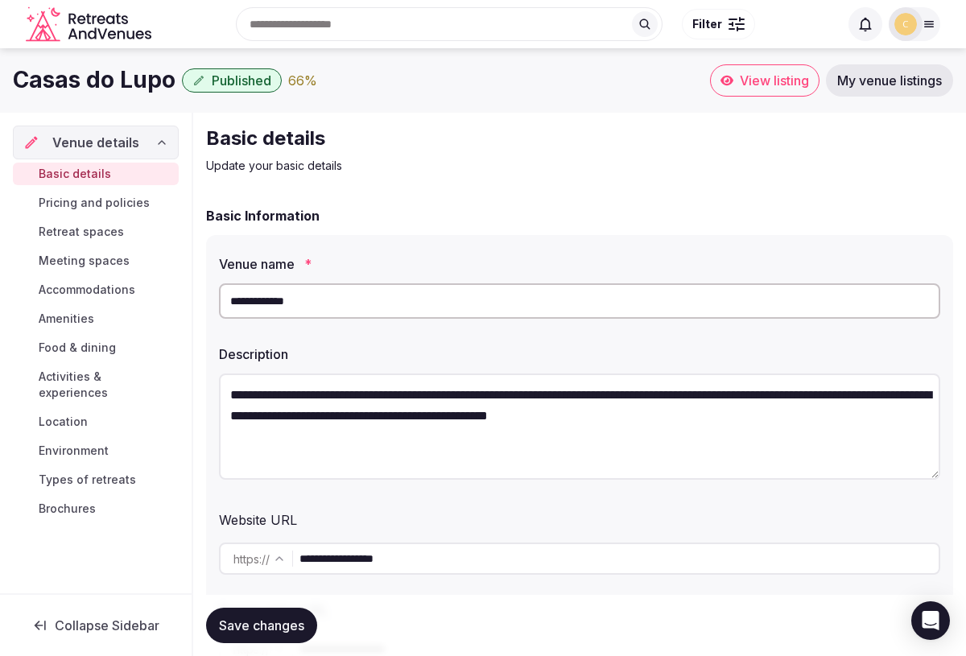
click at [87, 203] on span "Pricing and policies" at bounding box center [94, 203] width 111 height 16
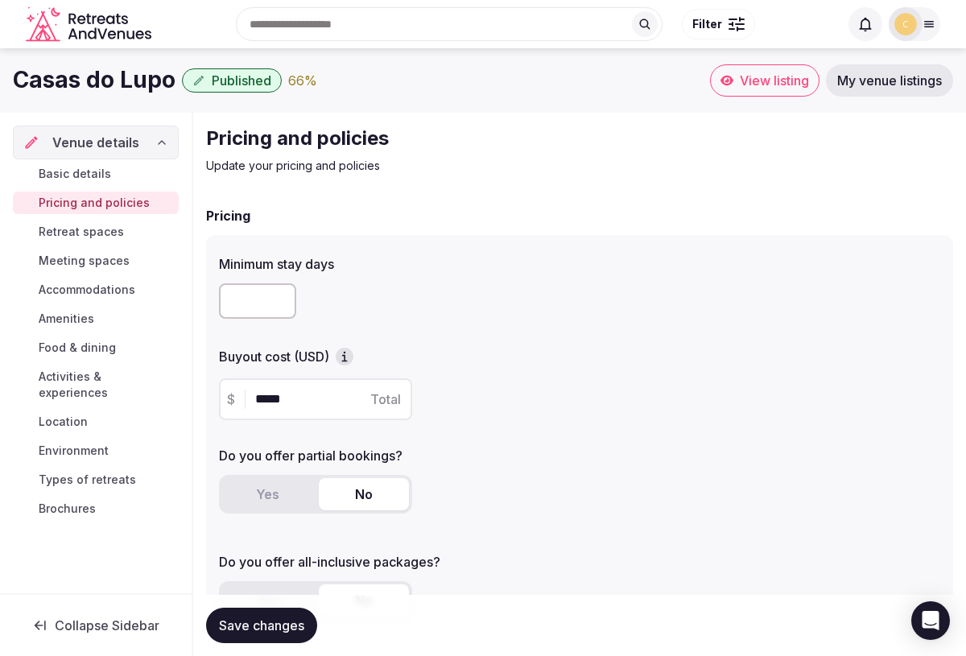
click at [75, 235] on span "Retreat spaces" at bounding box center [81, 232] width 85 height 16
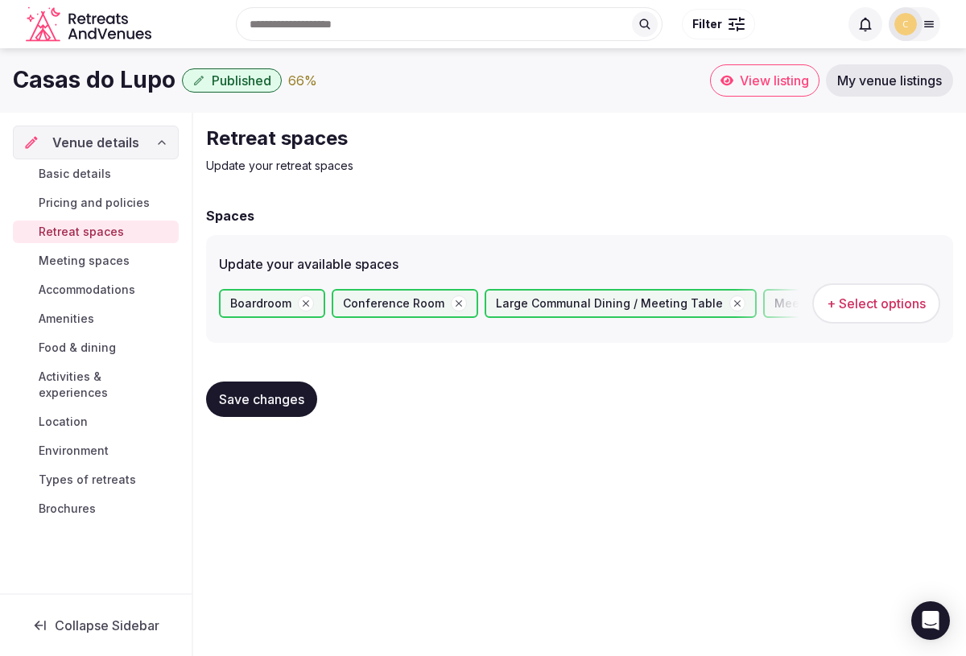
click at [82, 171] on span "Basic details" at bounding box center [75, 174] width 72 height 16
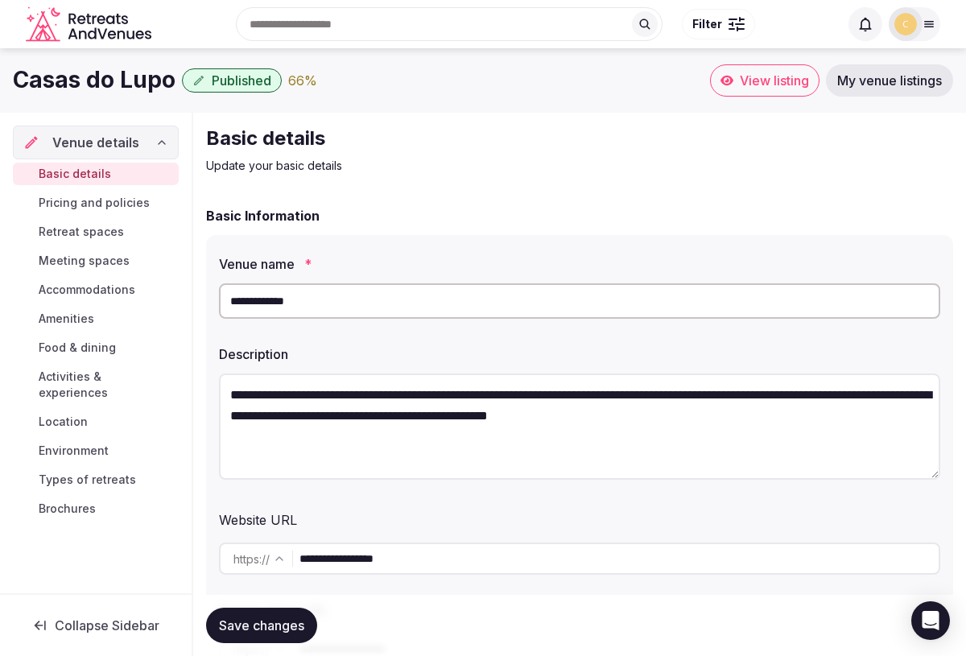
click at [157, 140] on icon at bounding box center [161, 142] width 13 height 13
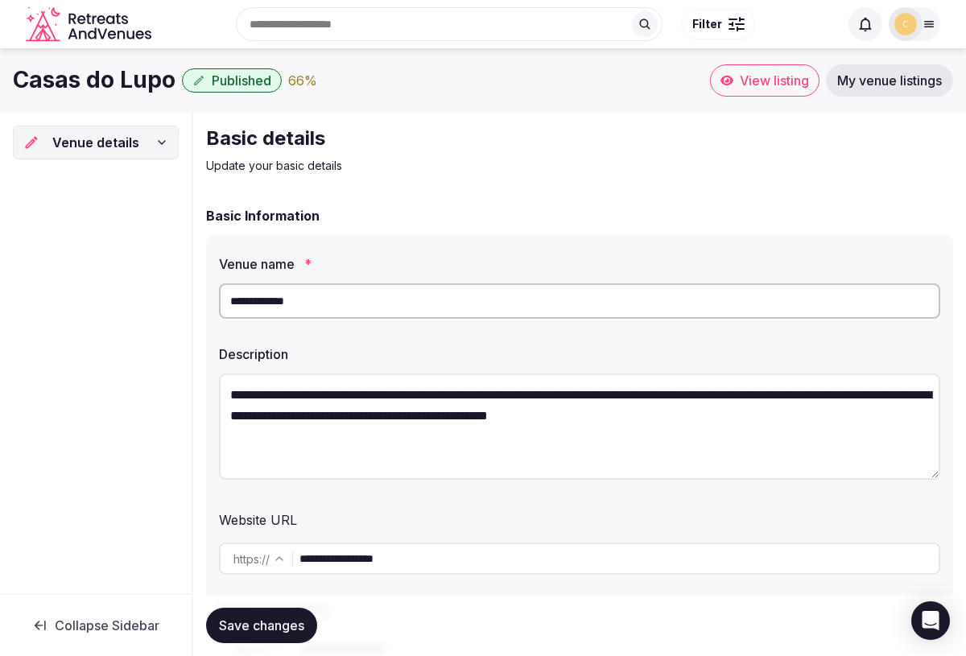
click at [157, 140] on icon at bounding box center [161, 142] width 13 height 13
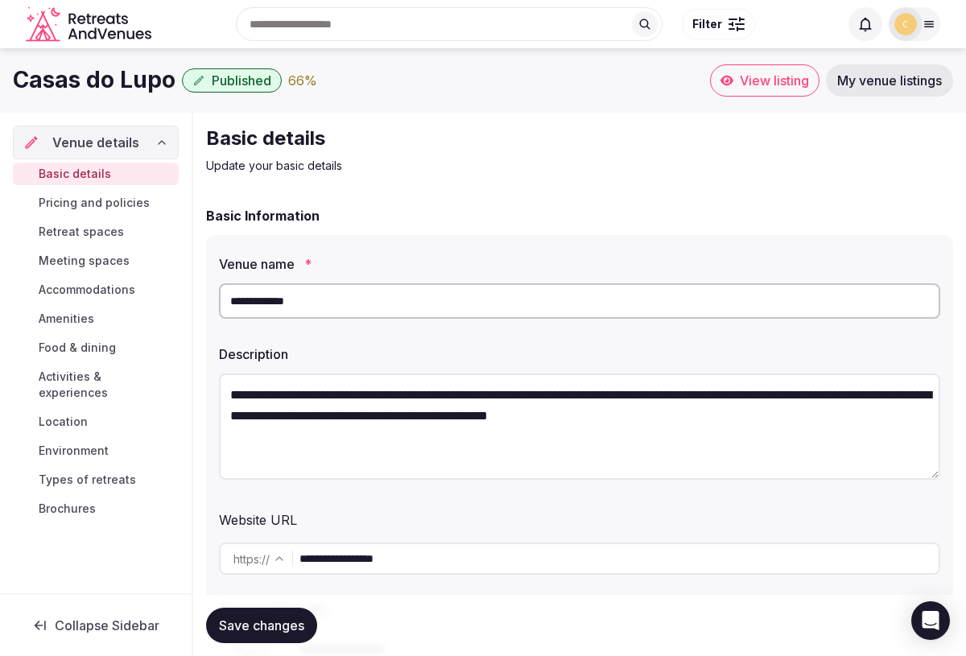
click at [104, 31] on icon "Retreats and Venues company logo" at bounding box center [90, 24] width 129 height 36
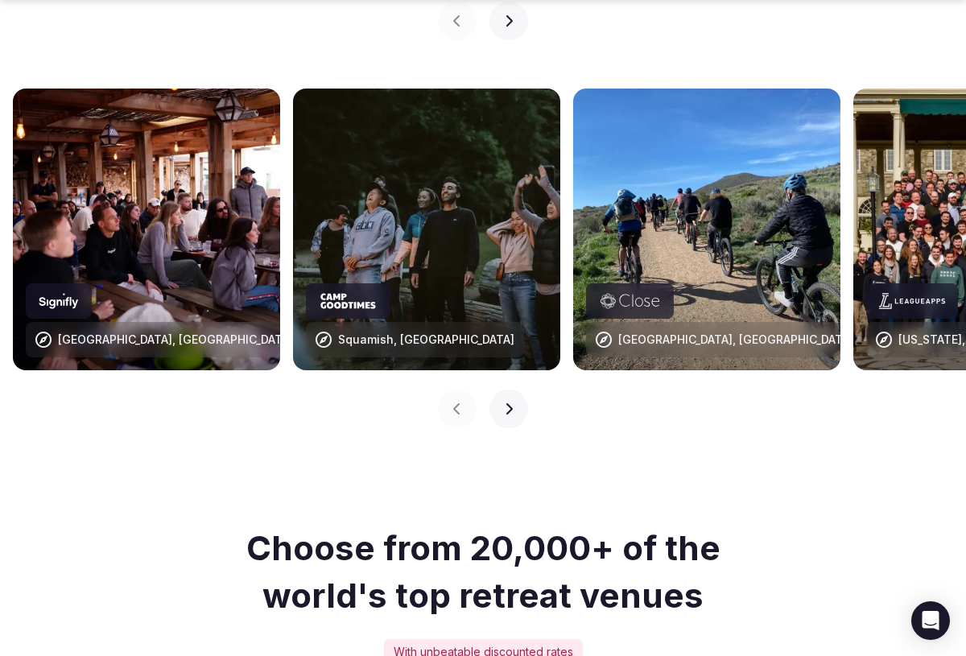
scroll to position [1706, 0]
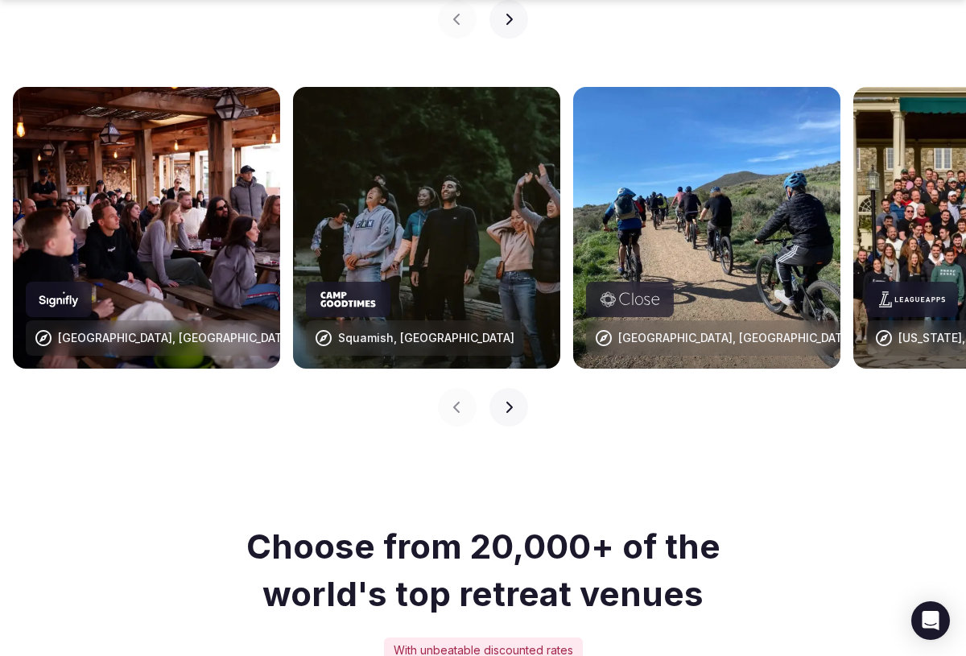
click at [511, 401] on icon "button" at bounding box center [508, 407] width 13 height 13
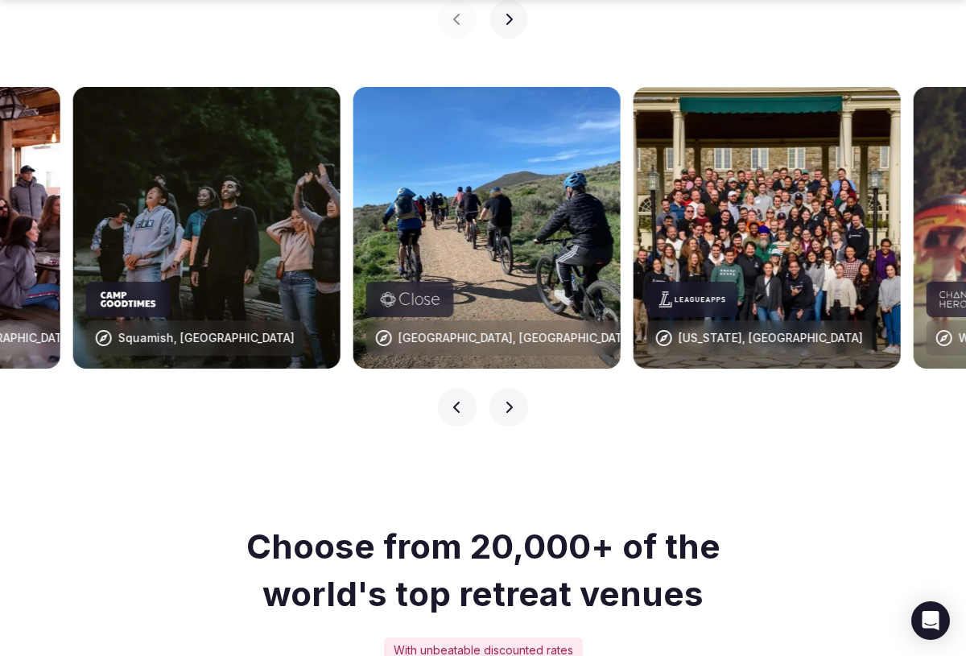
click at [511, 401] on icon "button" at bounding box center [508, 407] width 13 height 13
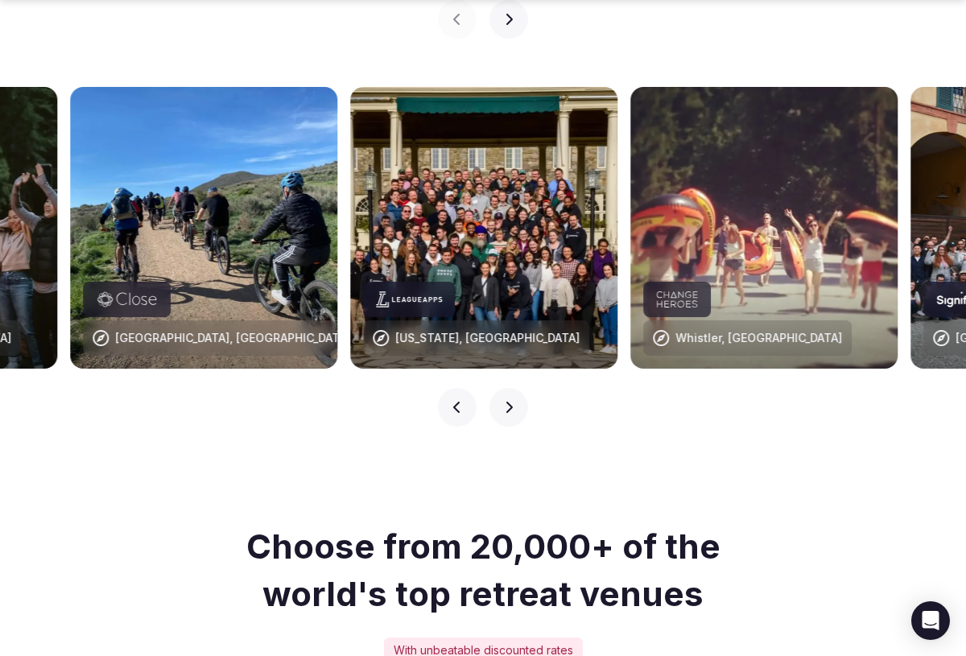
click at [511, 401] on icon "button" at bounding box center [508, 407] width 13 height 13
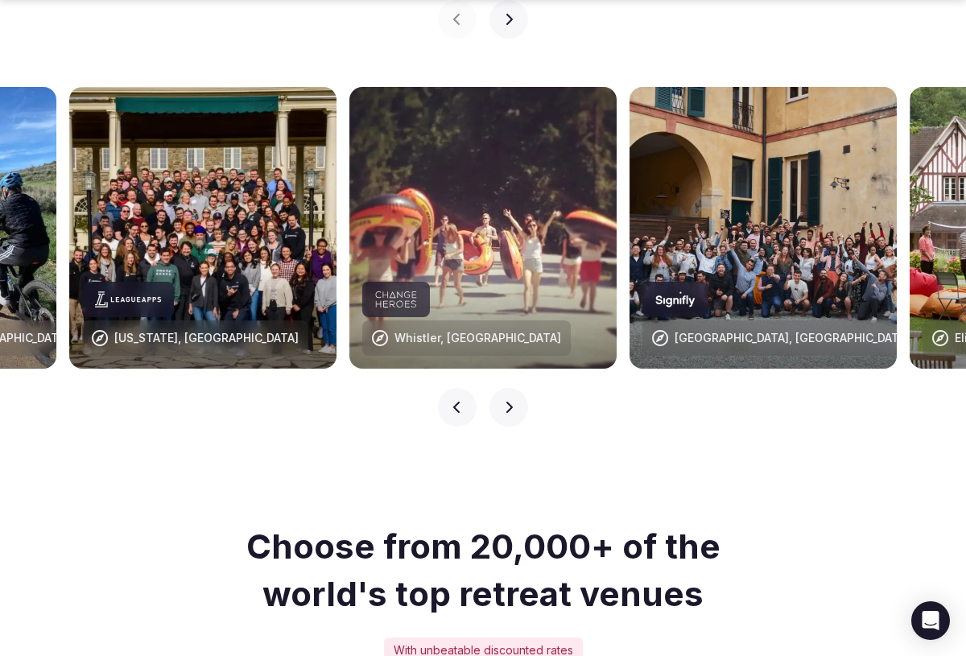
click at [511, 401] on icon "button" at bounding box center [508, 407] width 13 height 13
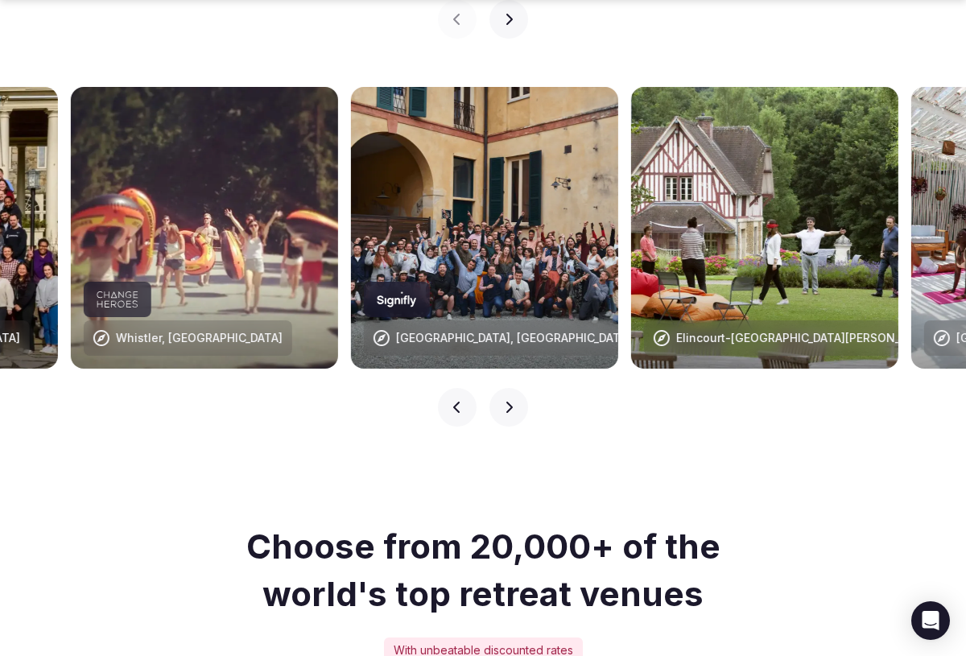
click at [511, 401] on icon "button" at bounding box center [508, 407] width 13 height 13
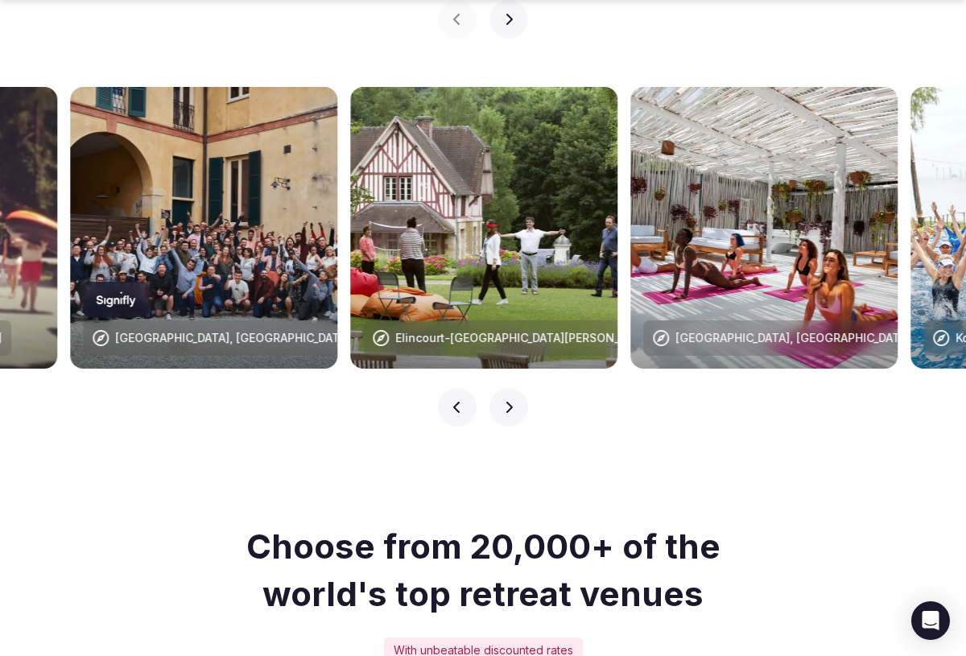
click at [511, 401] on icon "button" at bounding box center [508, 407] width 13 height 13
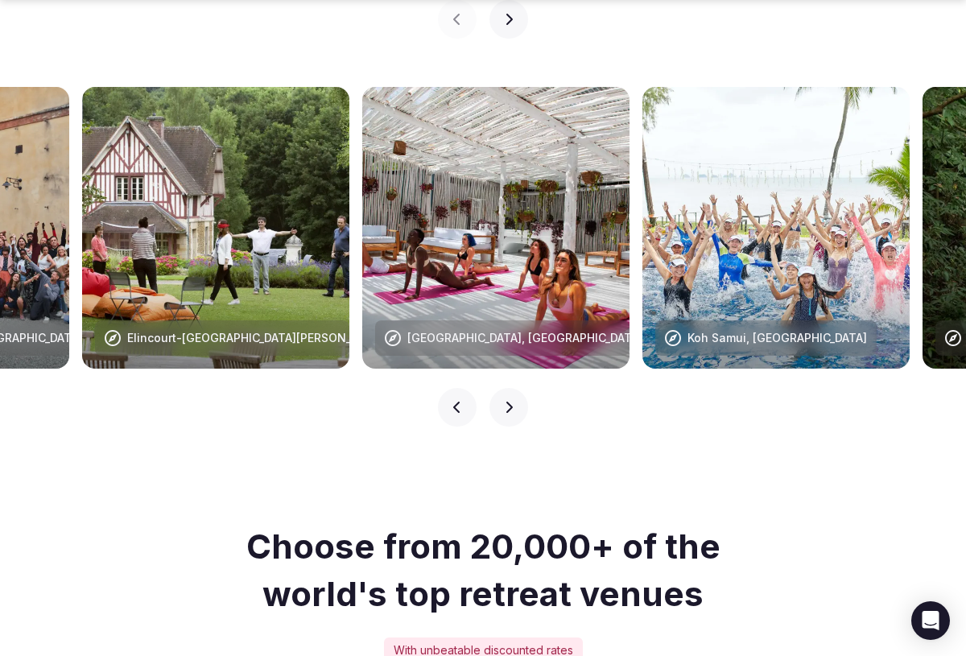
click at [511, 401] on icon "button" at bounding box center [508, 407] width 13 height 13
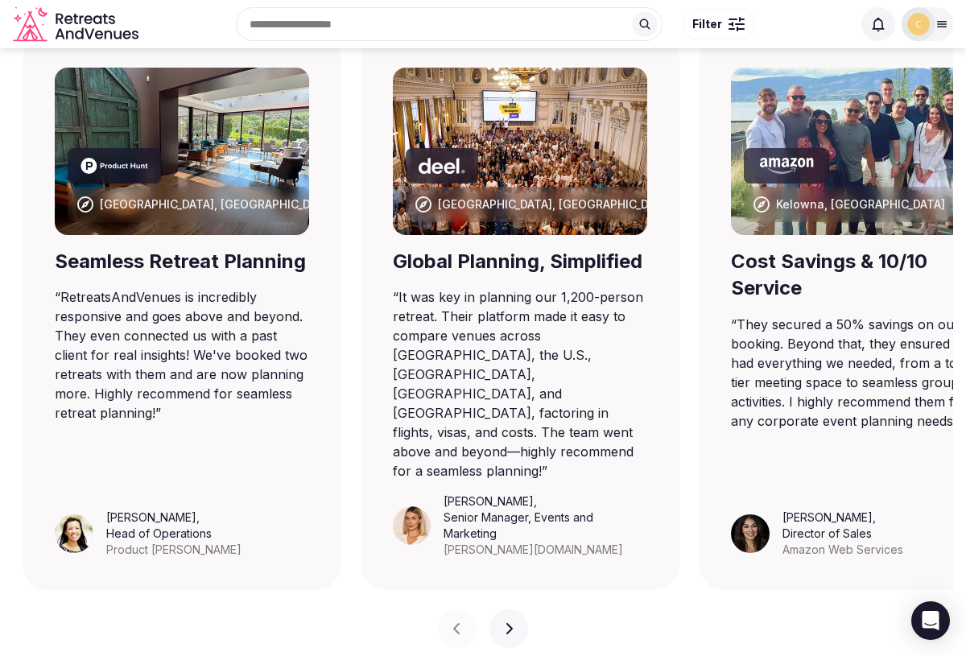
scroll to position [933, 0]
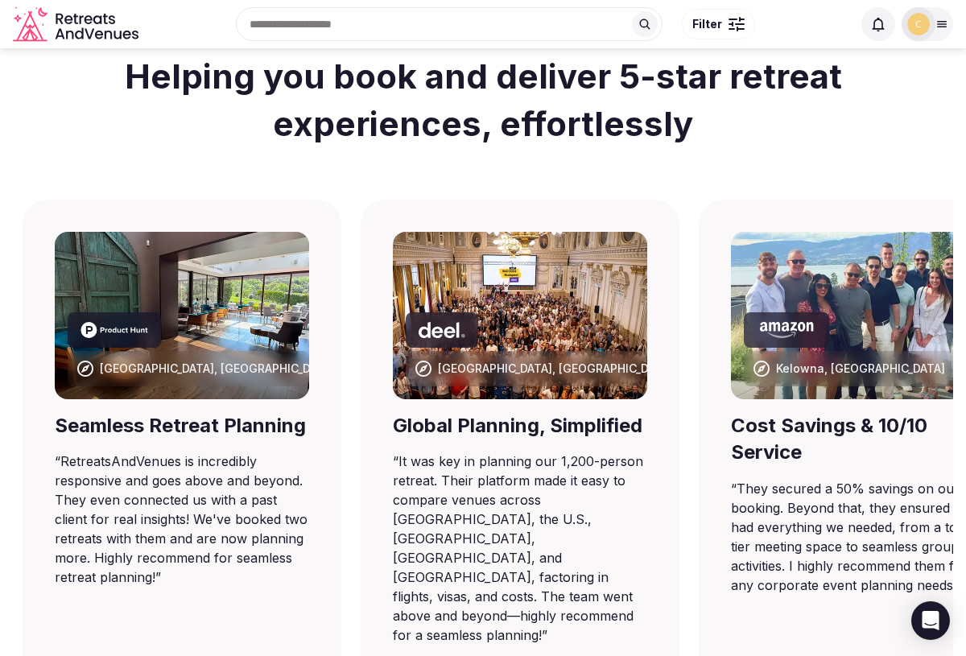
click at [437, 28] on input "text" at bounding box center [449, 24] width 427 height 34
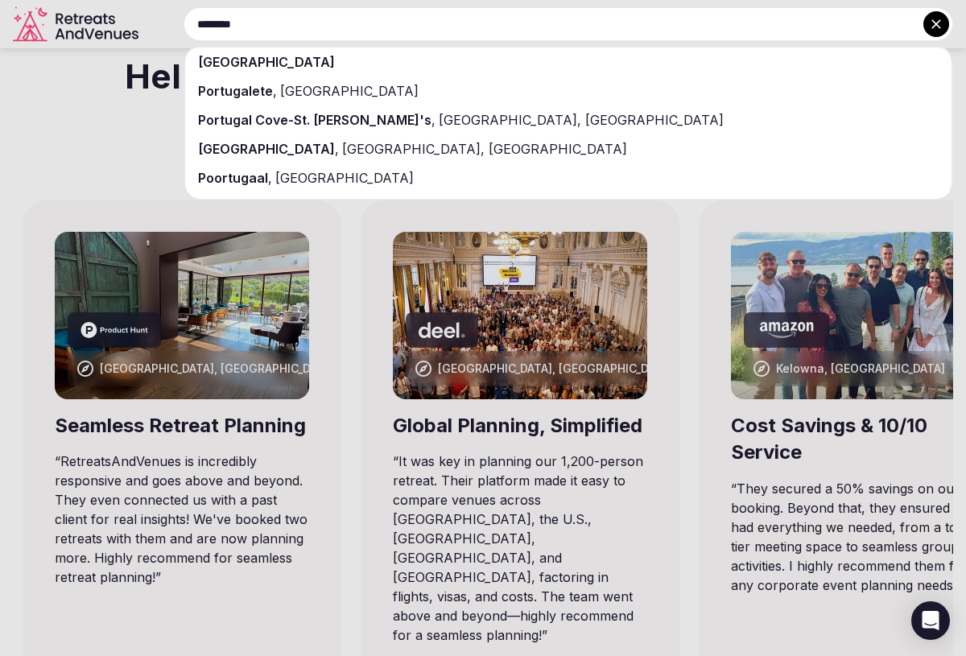
type input "********"
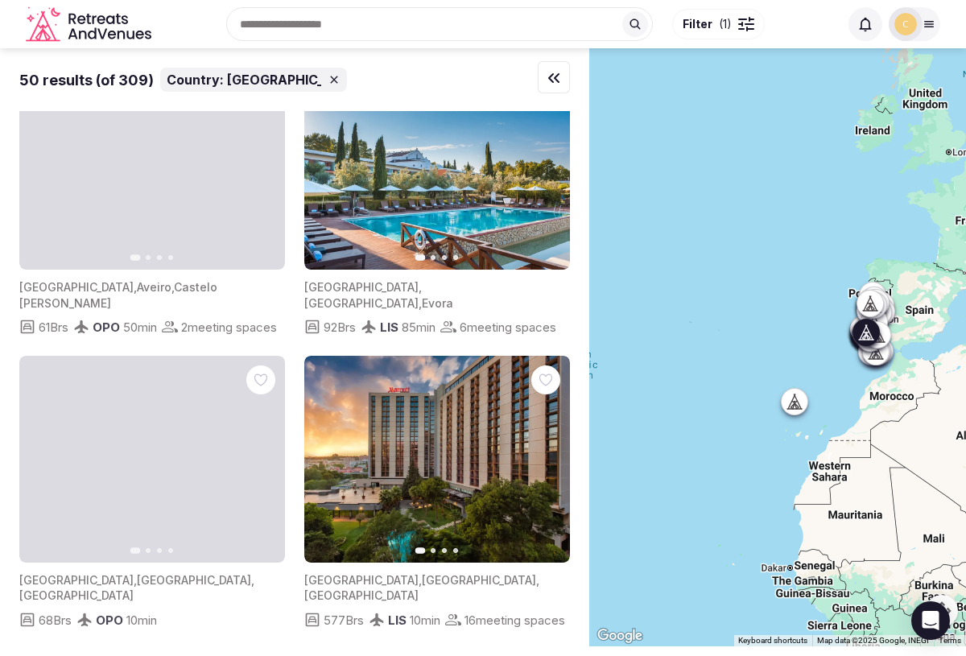
scroll to position [7023, 0]
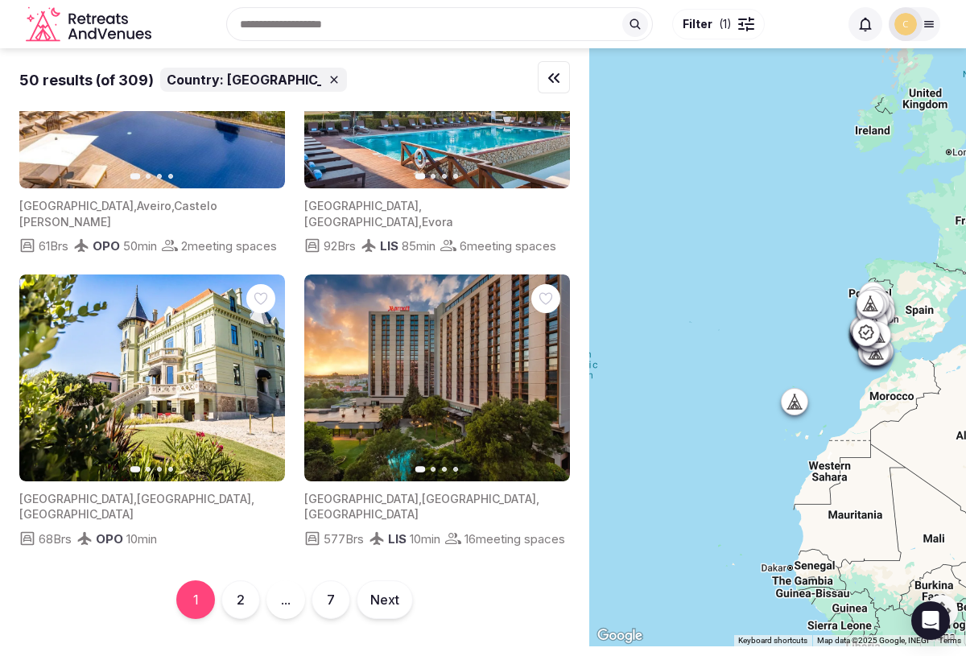
click at [250, 608] on button "2" at bounding box center [240, 599] width 39 height 39
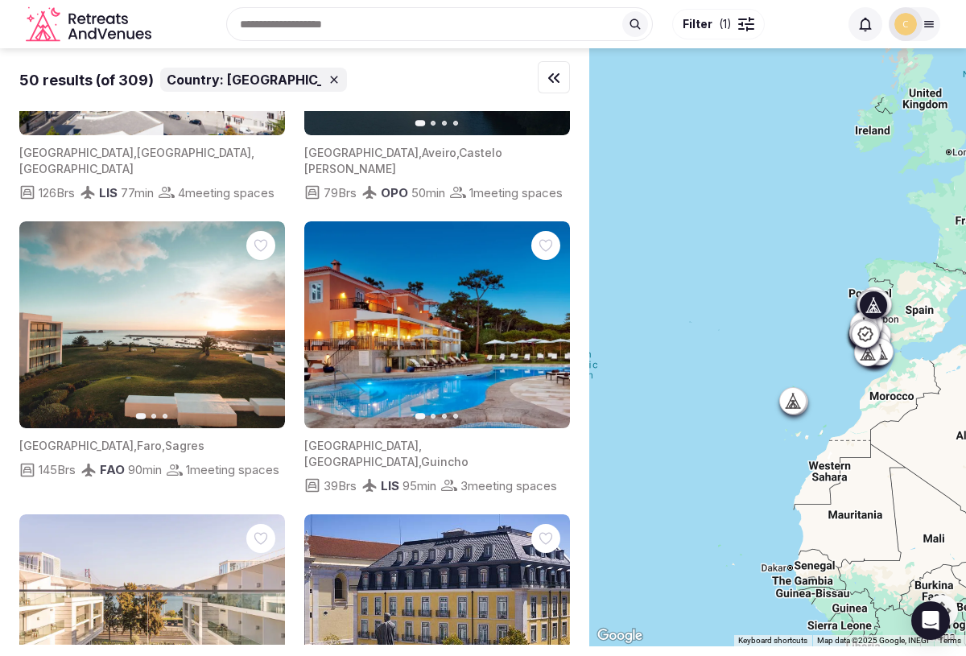
scroll to position [7033, 0]
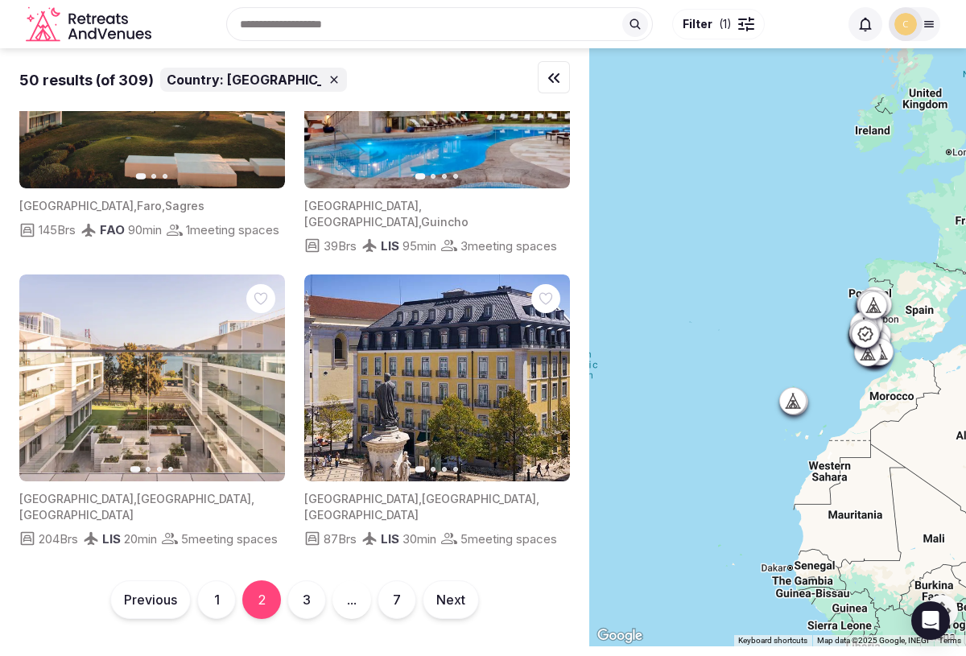
click at [906, 25] on img at bounding box center [905, 24] width 23 height 23
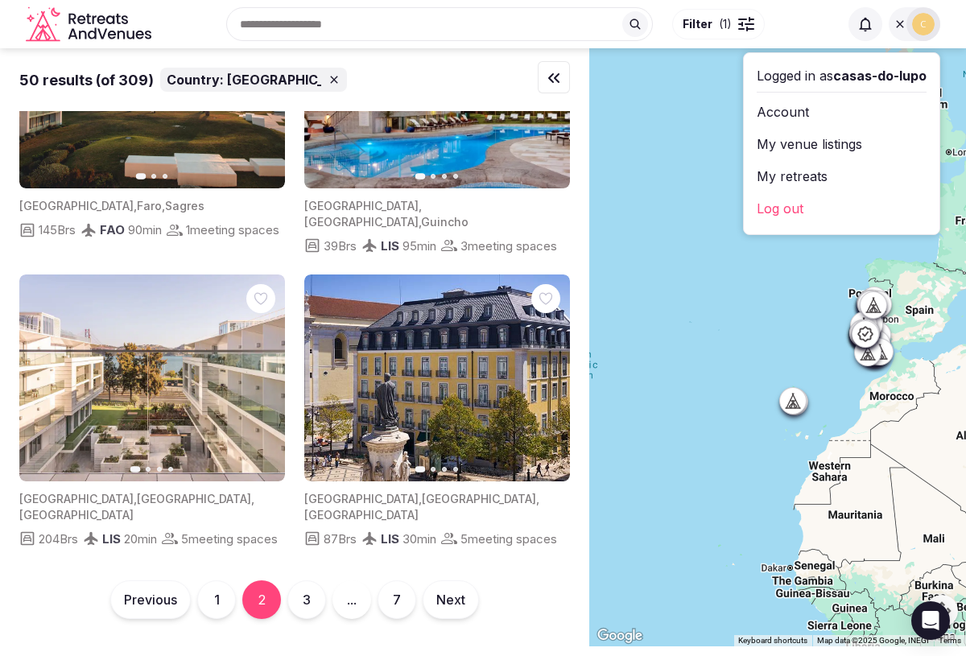
click at [780, 109] on link "Account" at bounding box center [842, 112] width 170 height 26
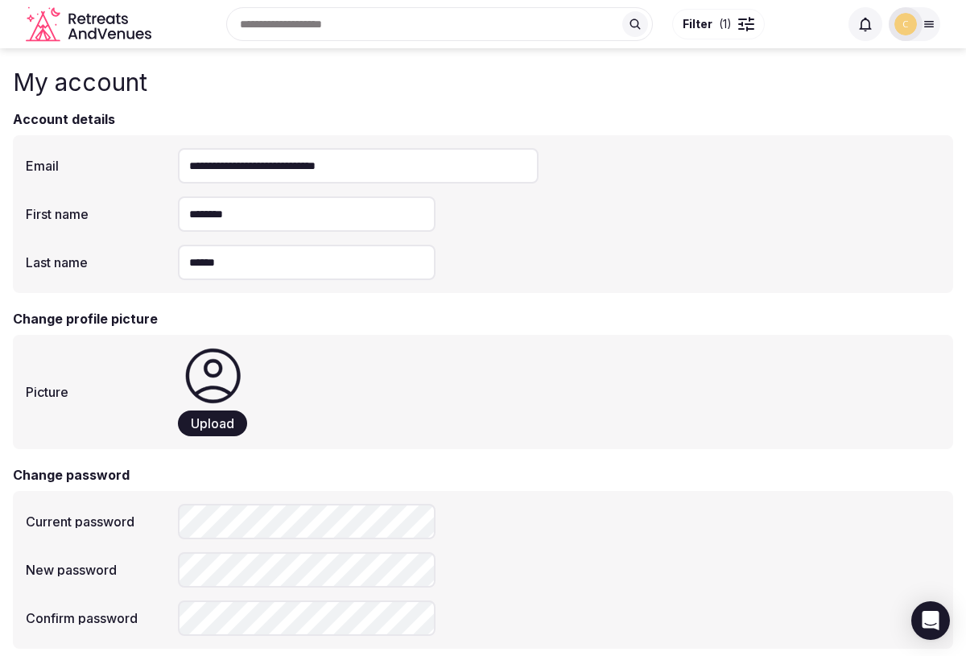
click at [900, 25] on img at bounding box center [905, 24] width 23 height 23
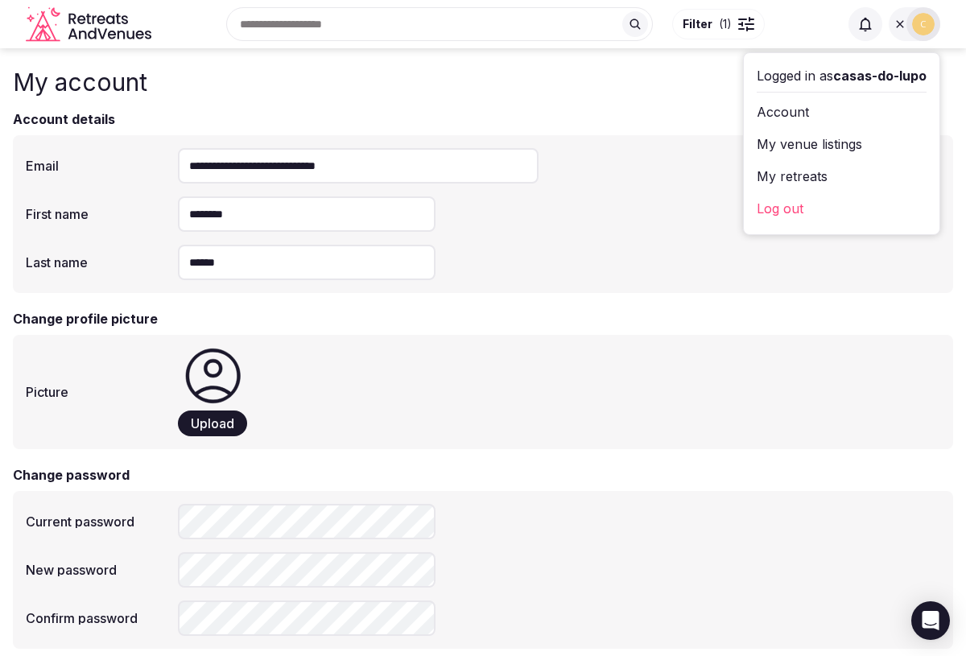
click at [802, 139] on link "My venue listings" at bounding box center [842, 144] width 170 height 26
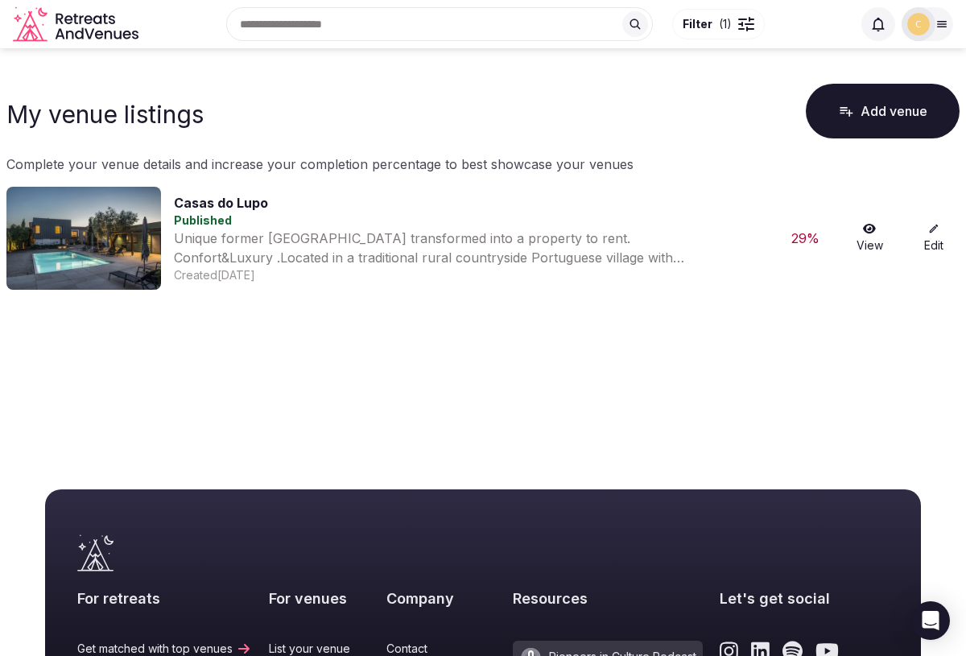
click at [106, 221] on img at bounding box center [83, 238] width 155 height 103
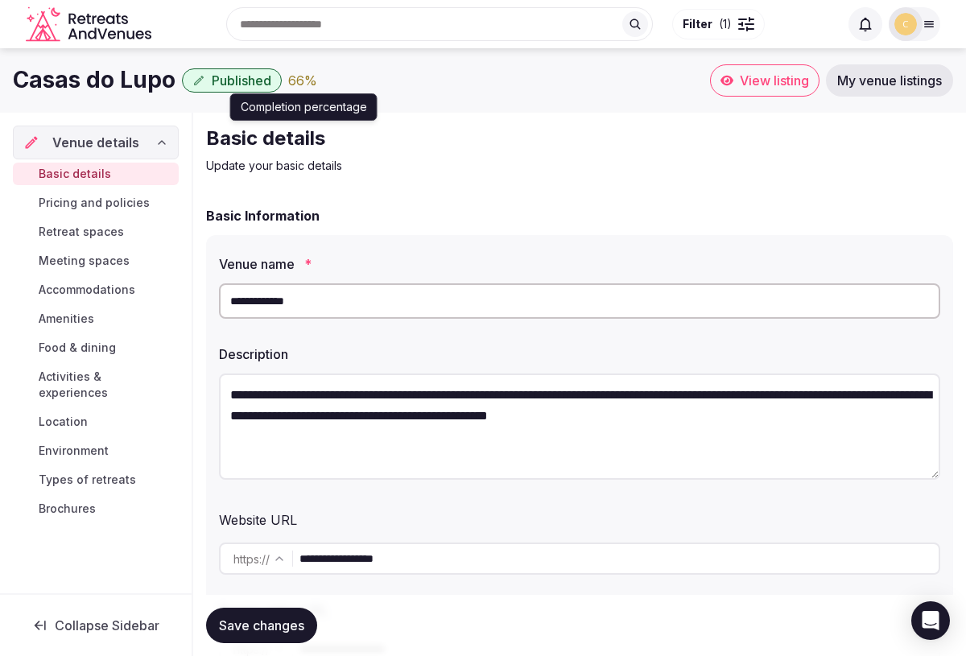
click at [303, 77] on div "66 %" at bounding box center [302, 80] width 29 height 19
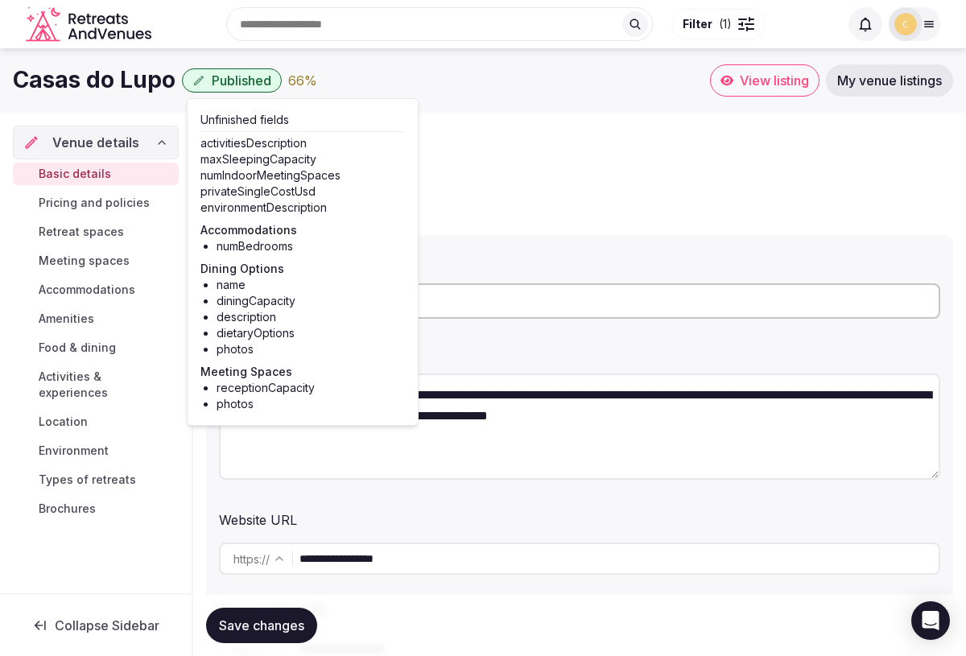
click at [303, 77] on div "66 %" at bounding box center [302, 80] width 29 height 19
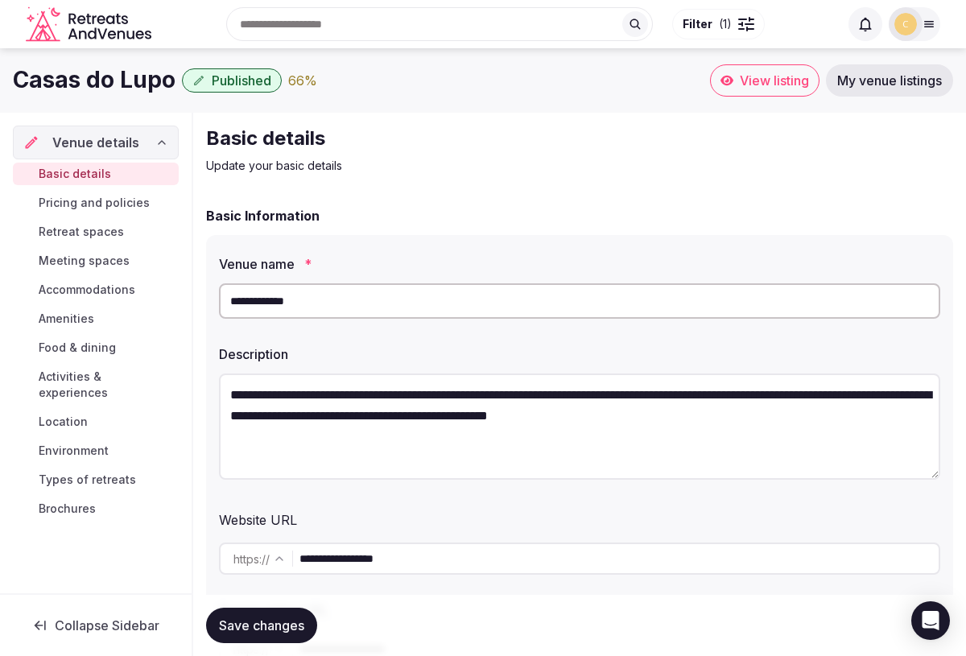
click at [119, 204] on span "Pricing and policies" at bounding box center [94, 203] width 111 height 16
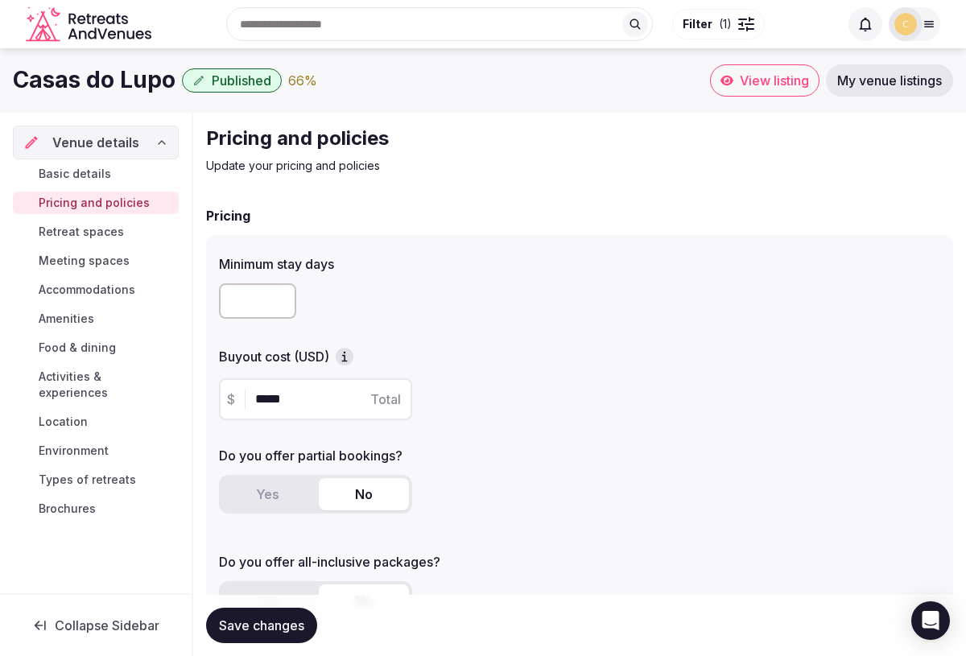
click at [113, 238] on span "Retreat spaces" at bounding box center [81, 232] width 85 height 16
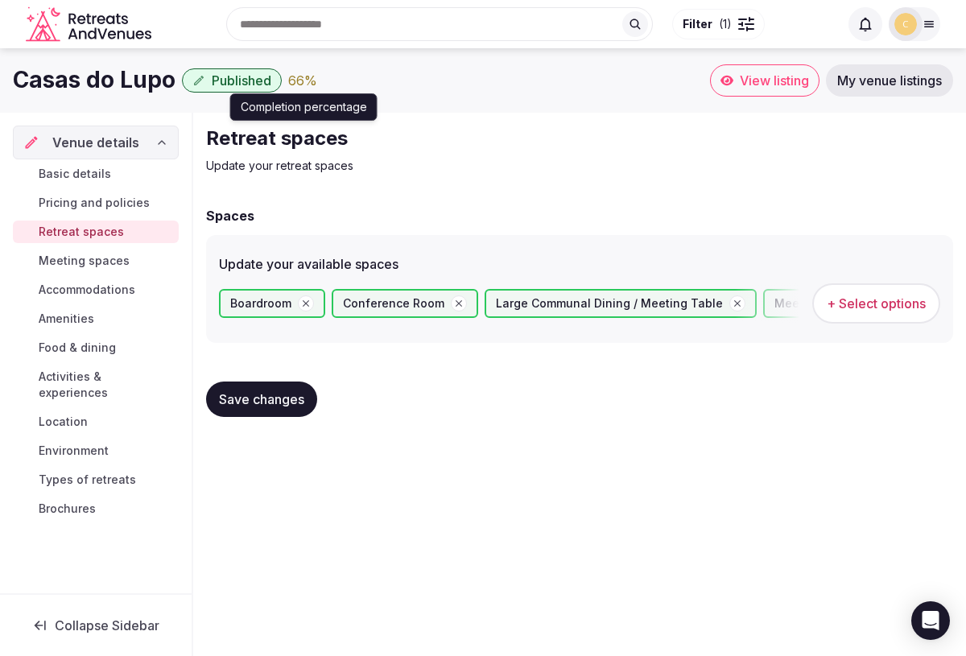
click at [299, 89] on div "66 %" at bounding box center [302, 80] width 29 height 19
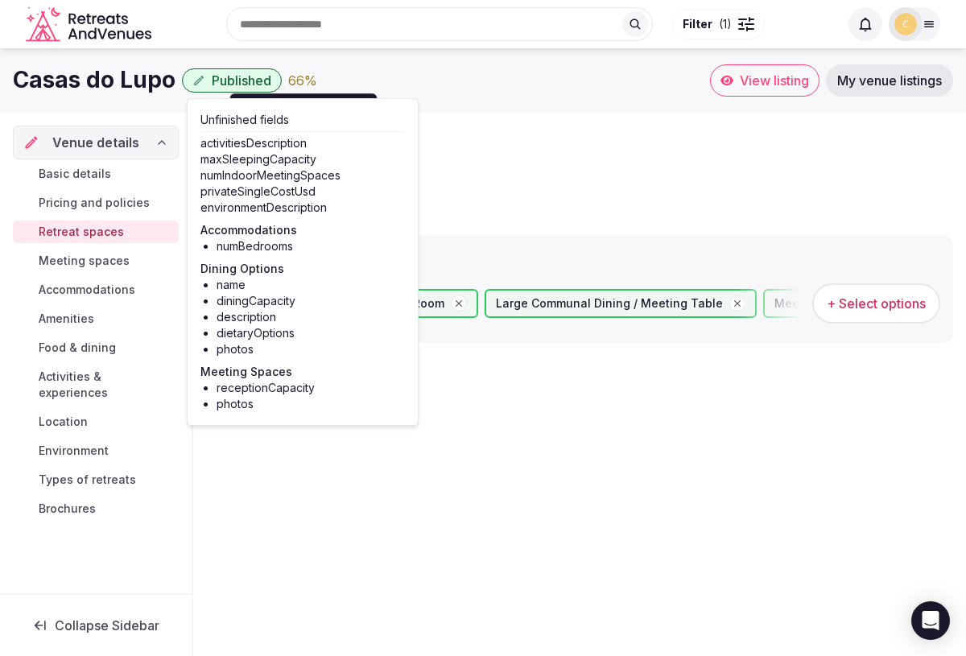
click at [462, 185] on div "Retreat spaces Update your retreat spaces Spaces Update your available spaces B…" at bounding box center [579, 278] width 773 height 330
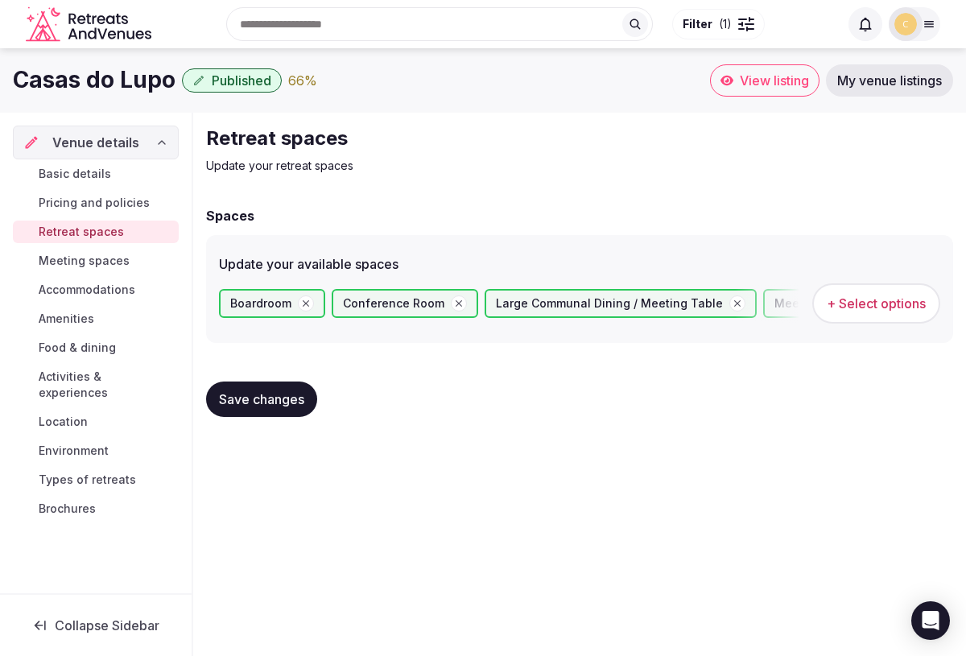
click at [99, 200] on span "Pricing and policies" at bounding box center [94, 203] width 111 height 16
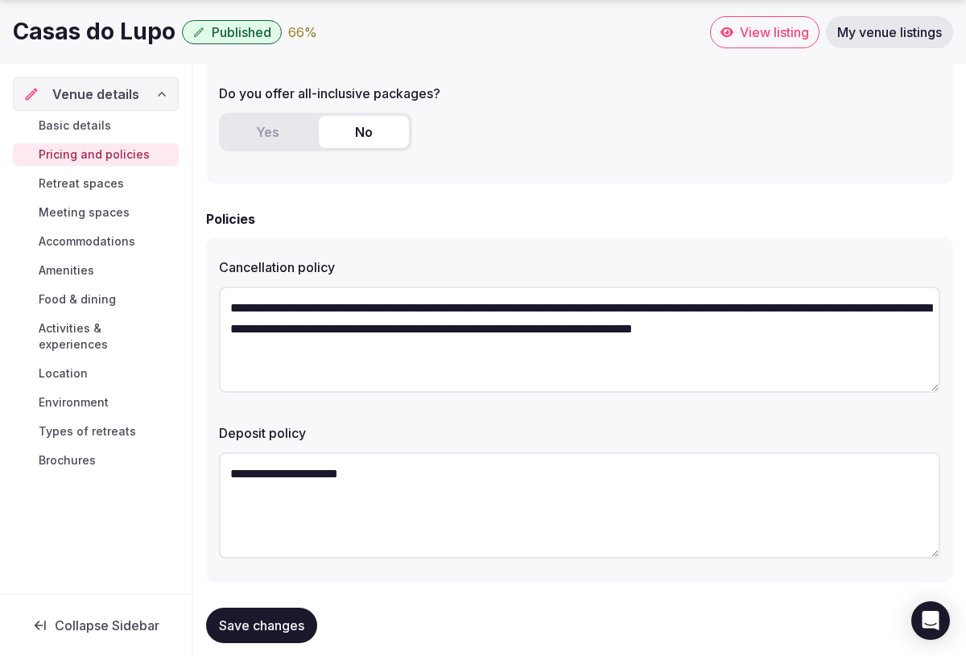
scroll to position [496, 0]
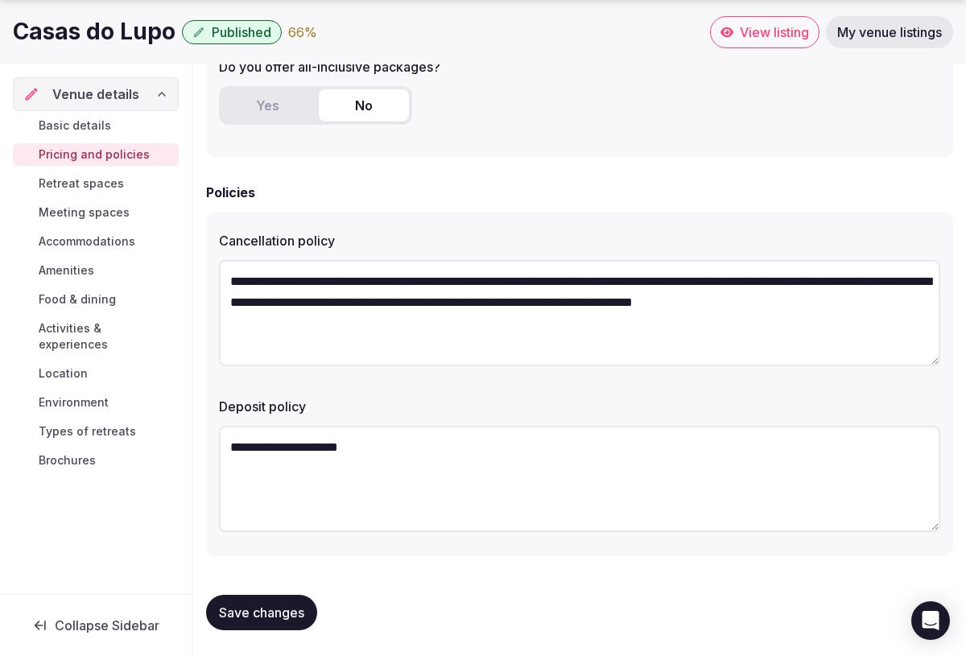
click at [278, 610] on span "Save changes" at bounding box center [261, 612] width 85 height 16
click at [94, 129] on span "Basic details" at bounding box center [75, 126] width 72 height 16
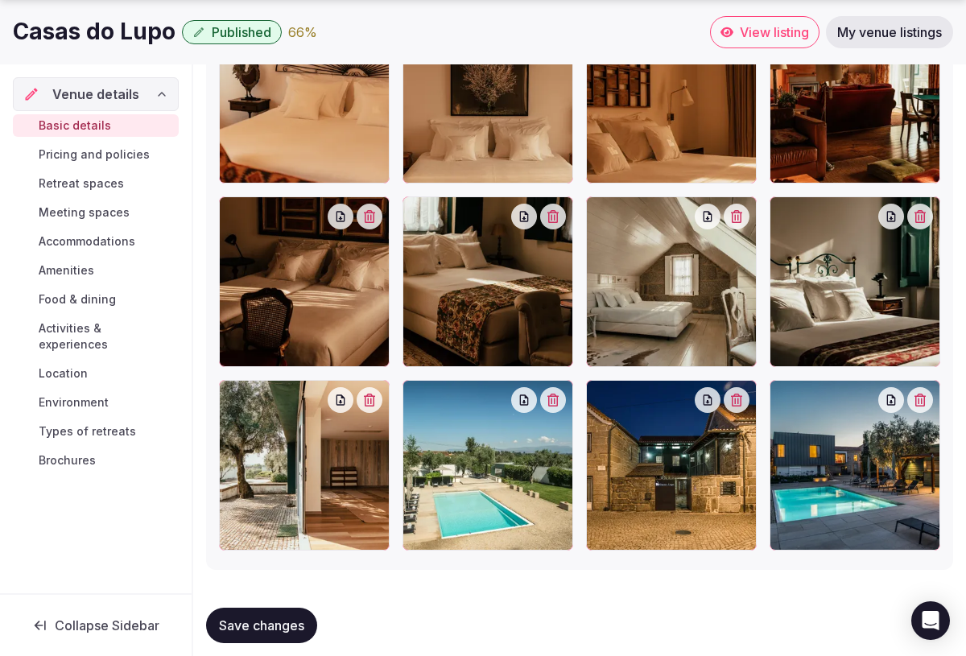
scroll to position [2586, 0]
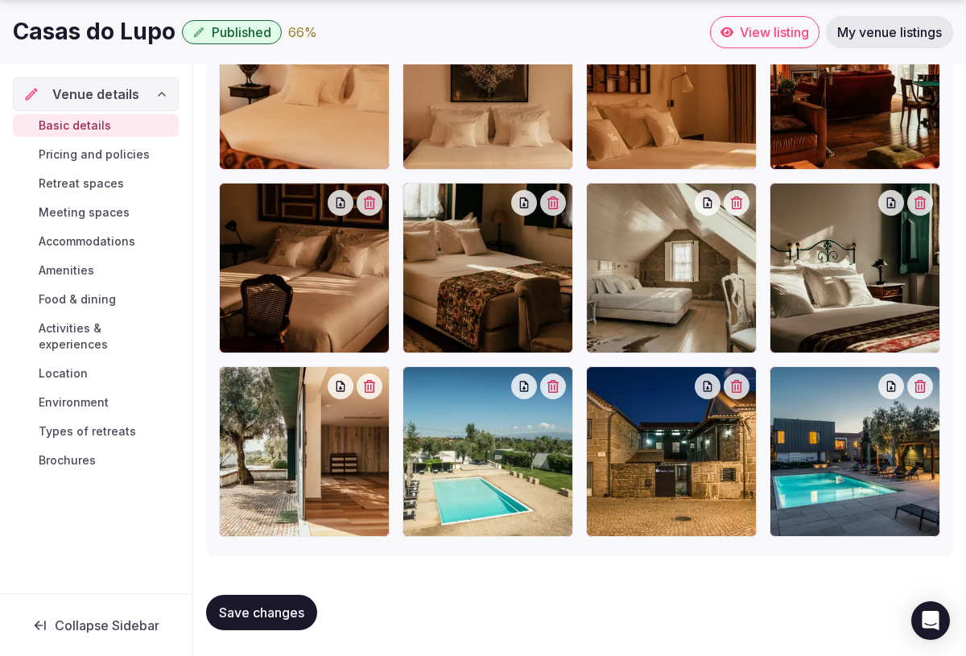
click at [258, 608] on span "Save changes" at bounding box center [261, 612] width 85 height 16
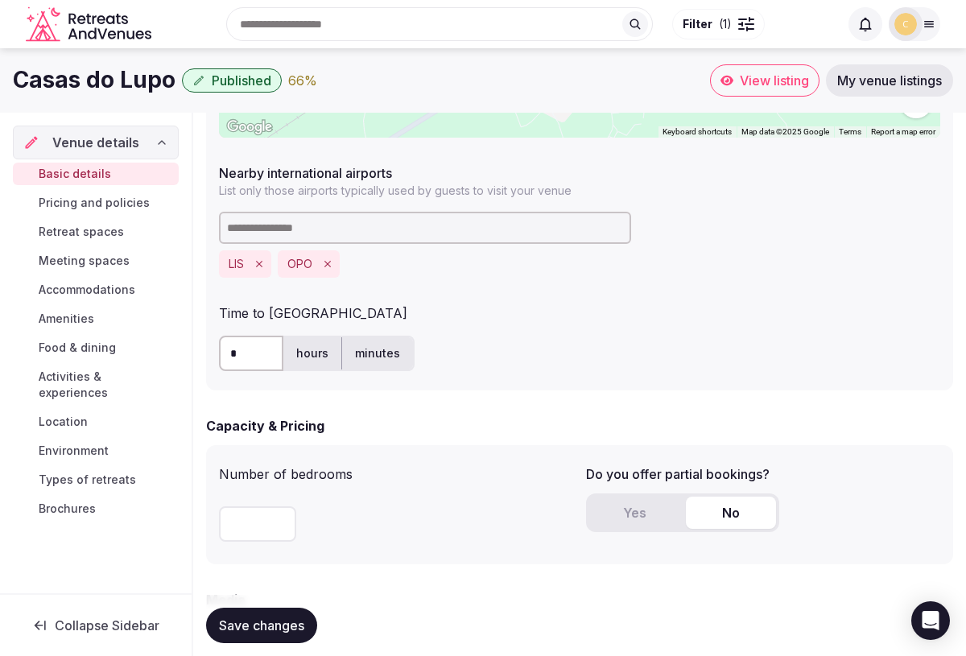
scroll to position [930, 0]
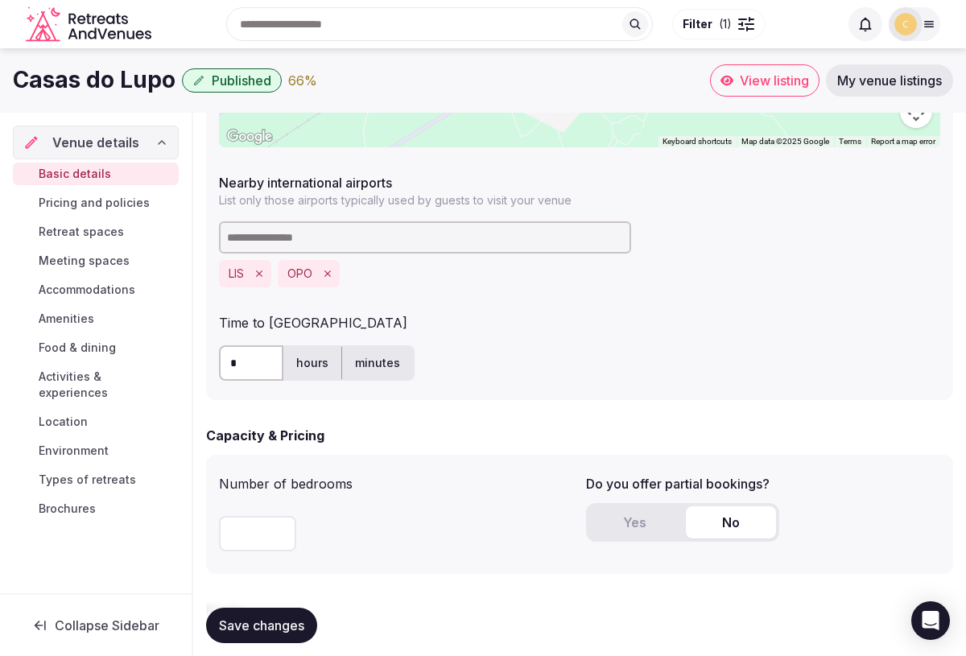
click at [240, 362] on input "*" at bounding box center [251, 362] width 64 height 35
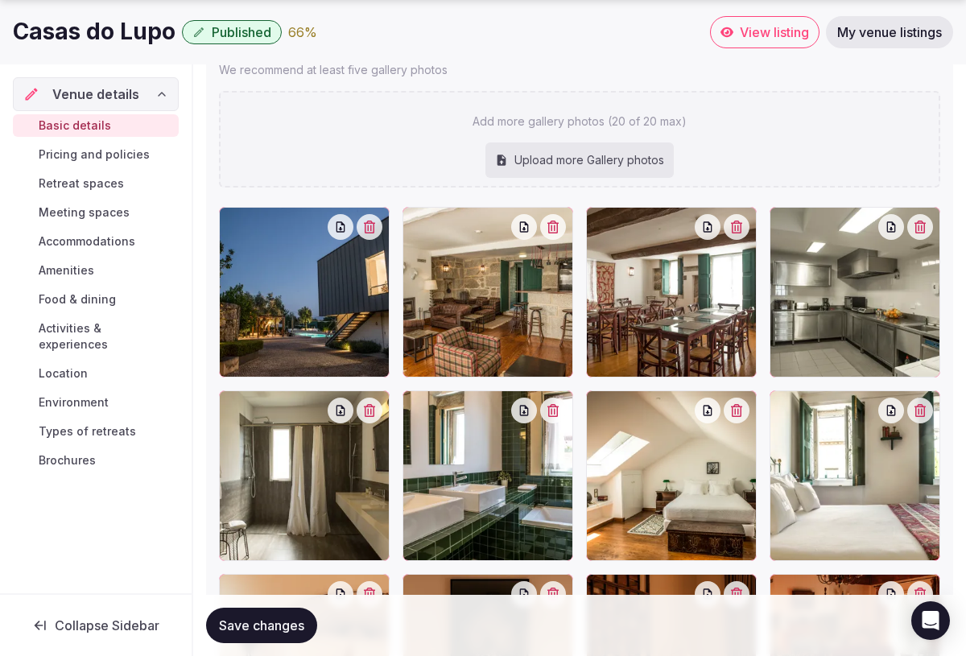
scroll to position [2048, 0]
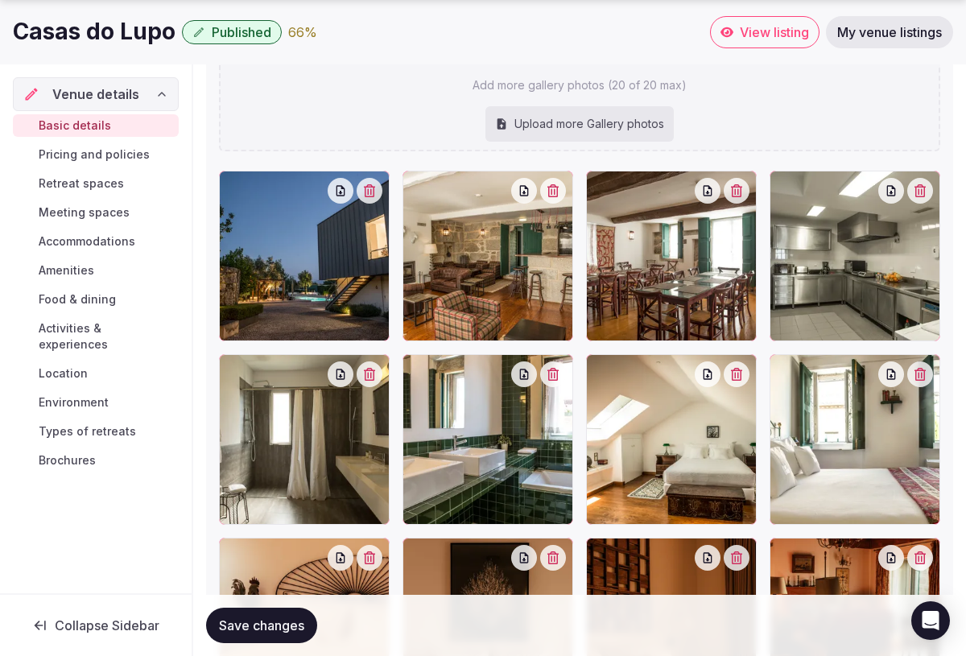
type input "***"
click at [265, 629] on span "Save changes" at bounding box center [261, 625] width 85 height 16
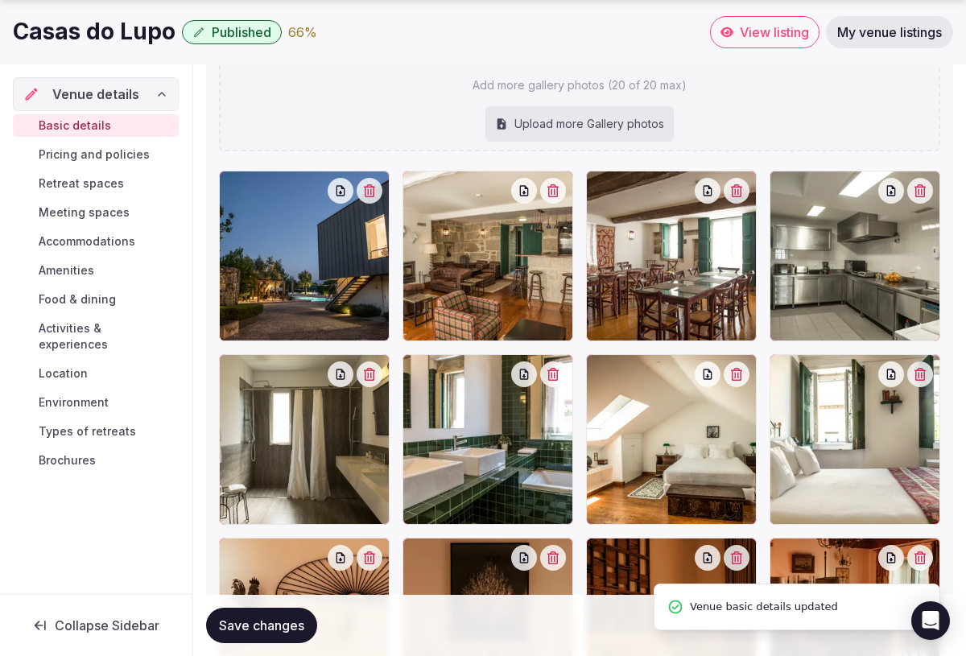
click at [87, 187] on span "Retreat spaces" at bounding box center [81, 183] width 85 height 16
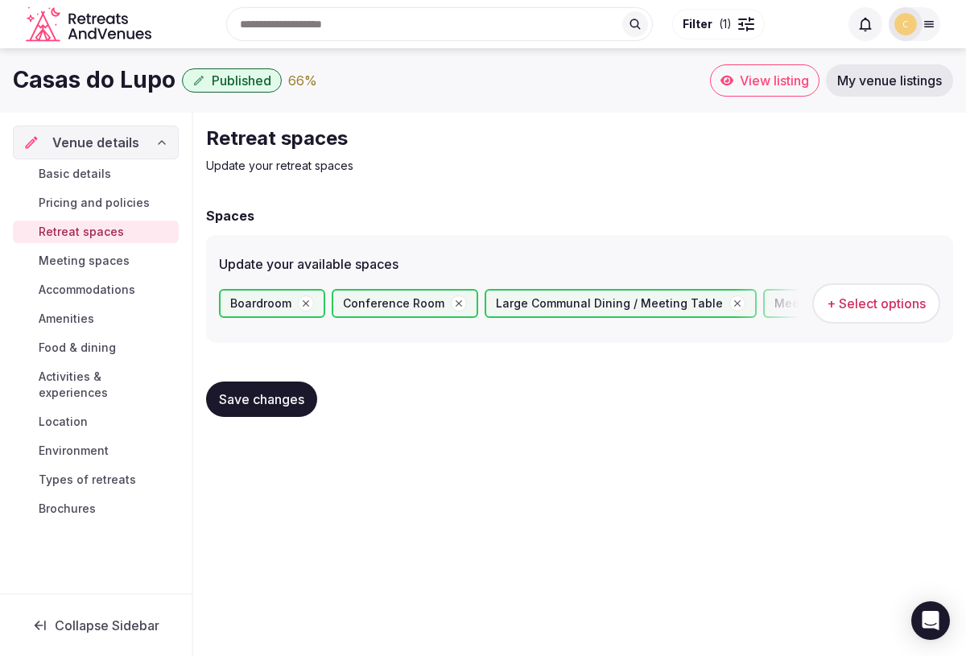
click at [274, 399] on span "Save changes" at bounding box center [261, 399] width 85 height 16
click at [75, 262] on span "Meeting spaces" at bounding box center [84, 261] width 91 height 16
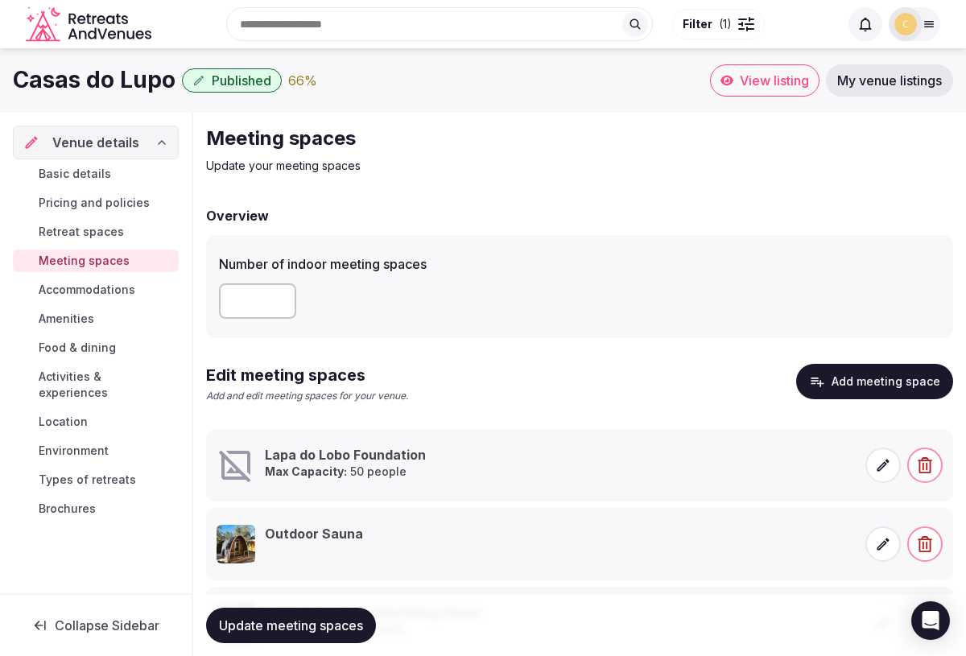
click at [269, 303] on input "number" at bounding box center [257, 300] width 77 height 35
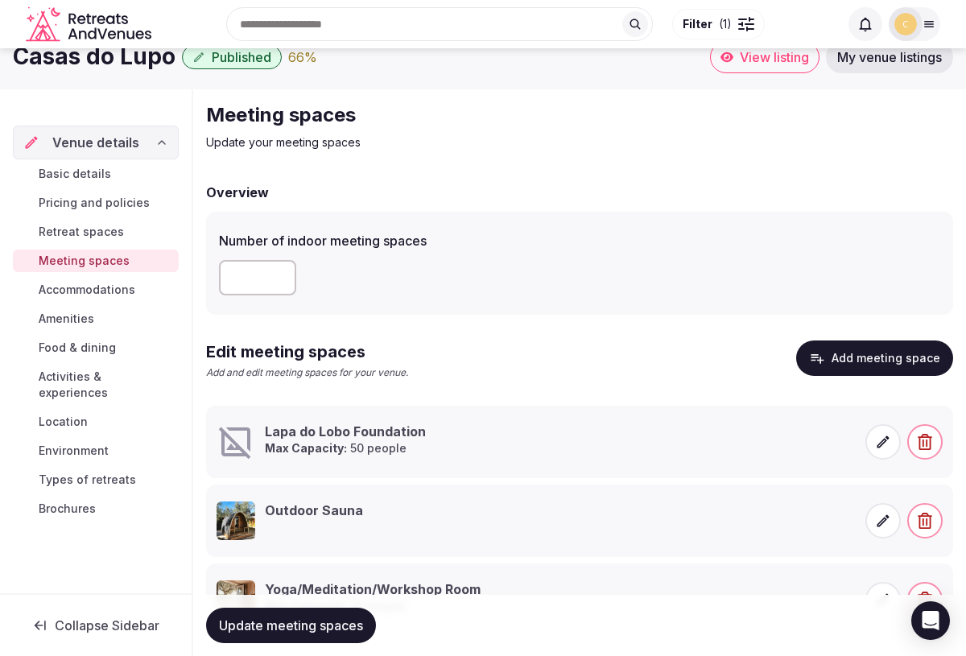
scroll to position [103, 0]
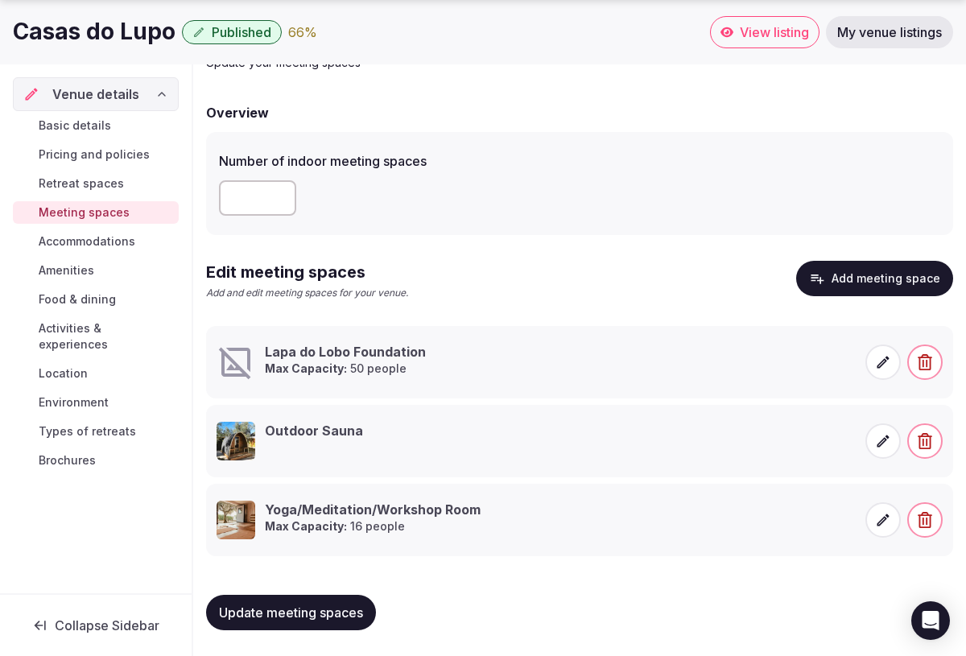
type input "*"
click at [315, 623] on button "Update meeting spaces" at bounding box center [291, 612] width 170 height 35
click at [882, 369] on icon at bounding box center [883, 362] width 16 height 16
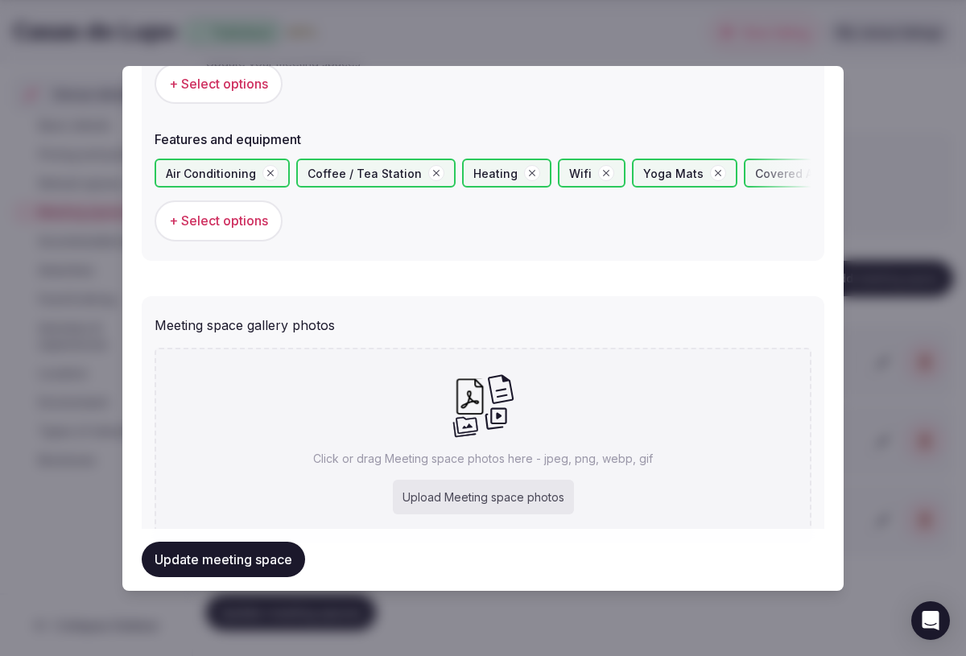
scroll to position [1064, 0]
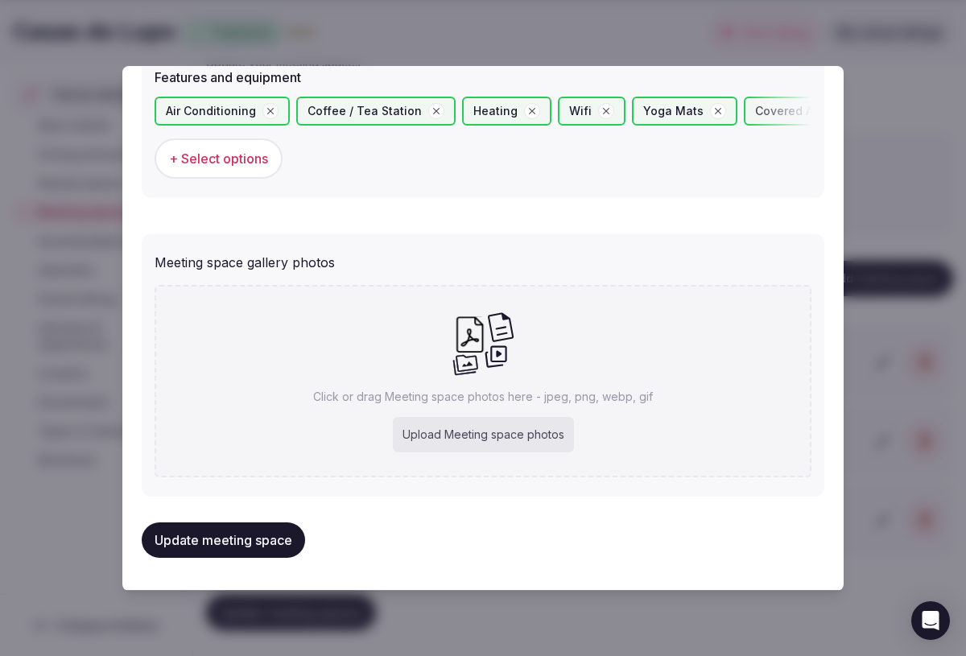
click at [452, 439] on div "Upload Meeting space photos" at bounding box center [483, 434] width 181 height 35
type input "**********"
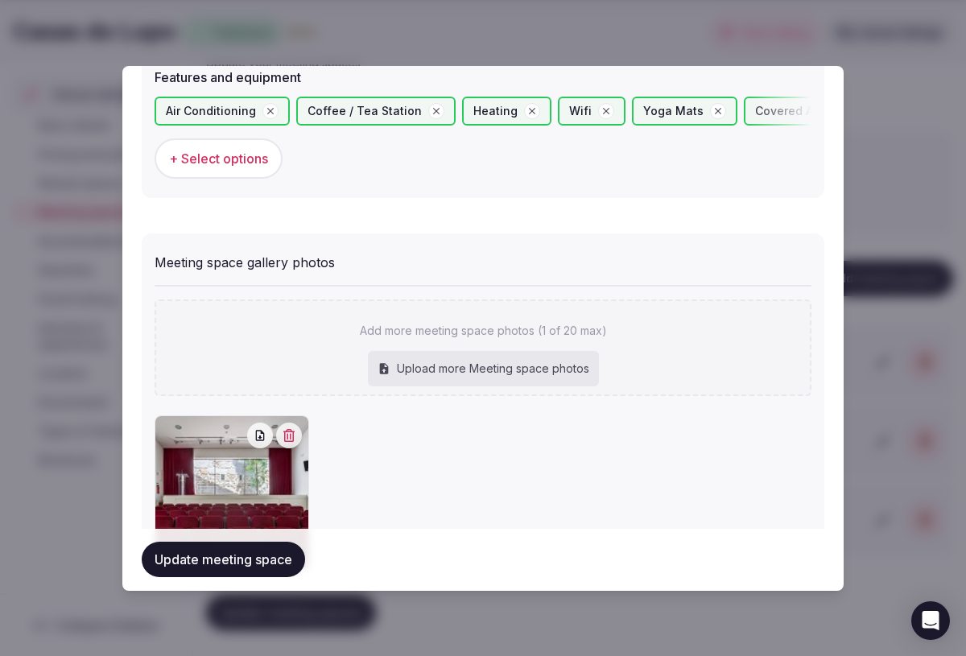
click at [460, 373] on div "Upload more Meeting space photos" at bounding box center [483, 368] width 231 height 35
type input "**********"
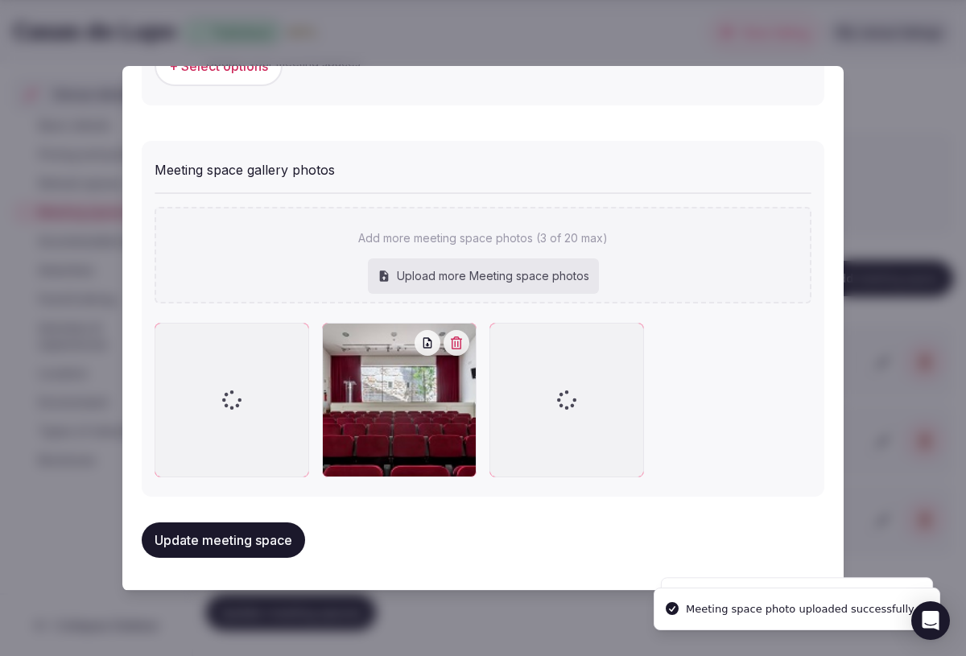
scroll to position [1157, 0]
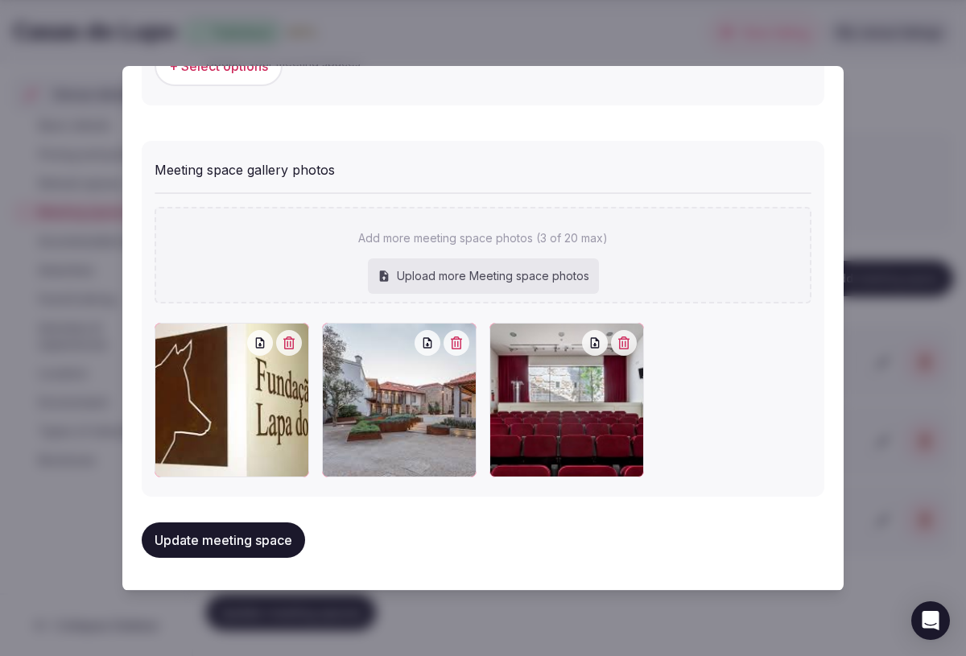
click at [492, 280] on div "Upload more Meeting space photos" at bounding box center [483, 275] width 231 height 35
click at [542, 271] on div "Upload more Meeting space photos" at bounding box center [483, 275] width 231 height 35
type input "**********"
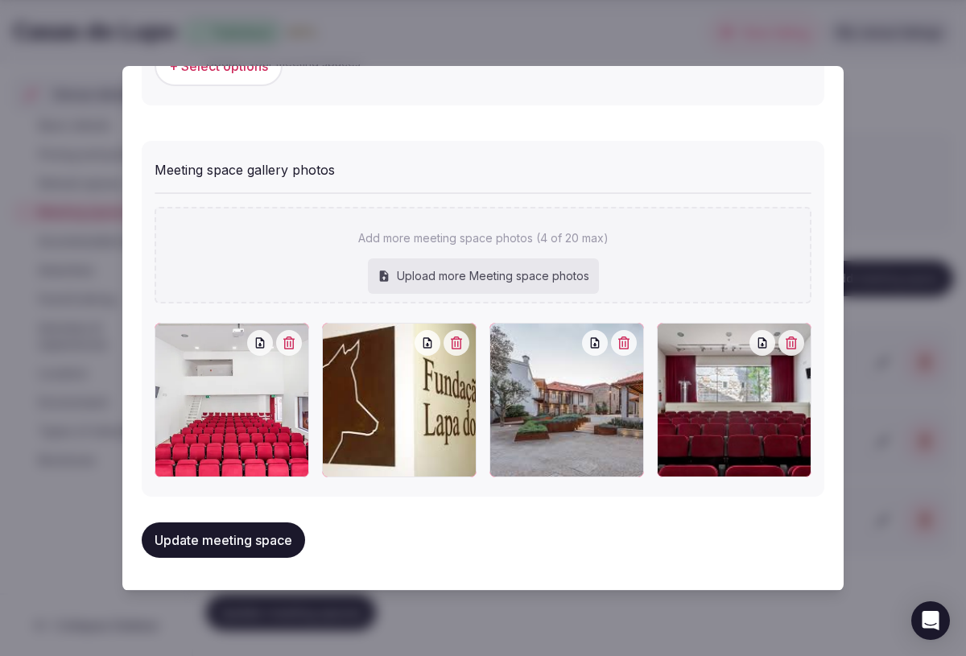
click at [246, 534] on button "Update meeting space" at bounding box center [223, 539] width 163 height 35
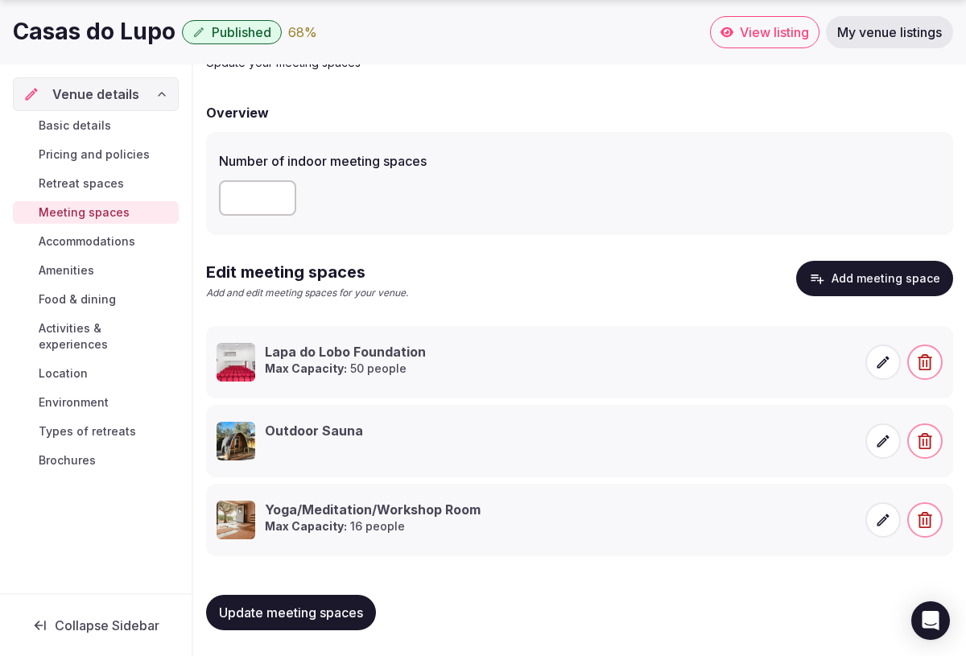
click at [299, 617] on span "Update meeting spaces" at bounding box center [291, 612] width 144 height 16
click at [111, 240] on span "Accommodations" at bounding box center [87, 241] width 97 height 16
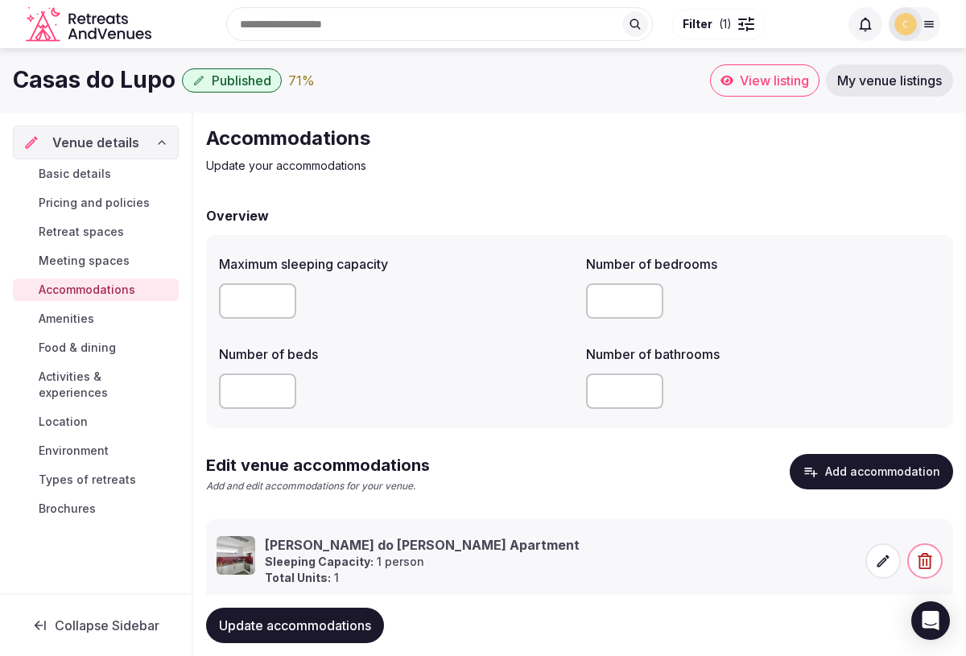
click at [262, 299] on input "number" at bounding box center [257, 300] width 77 height 35
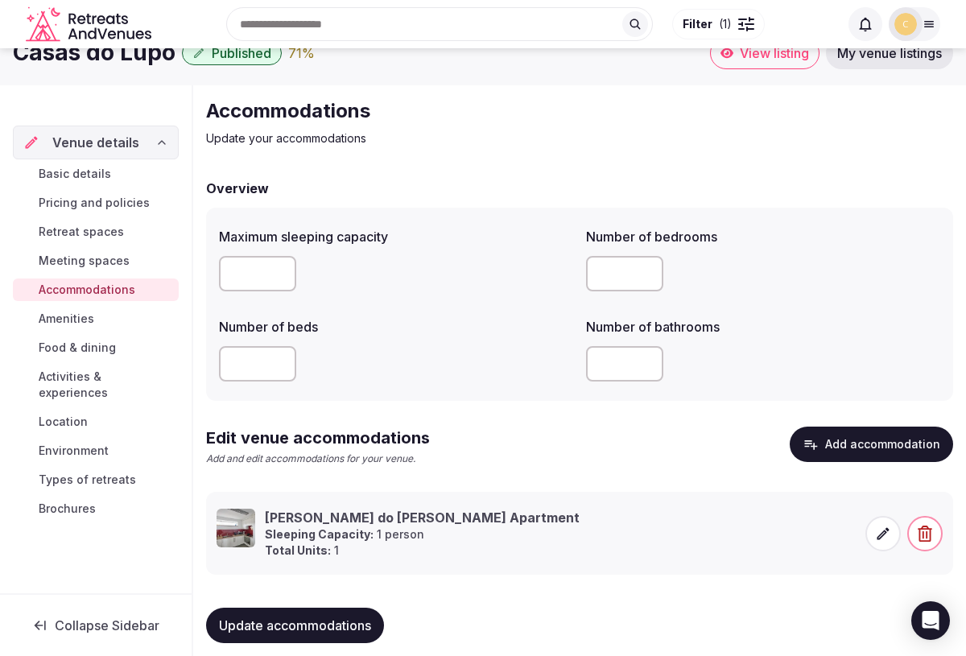
scroll to position [46, 0]
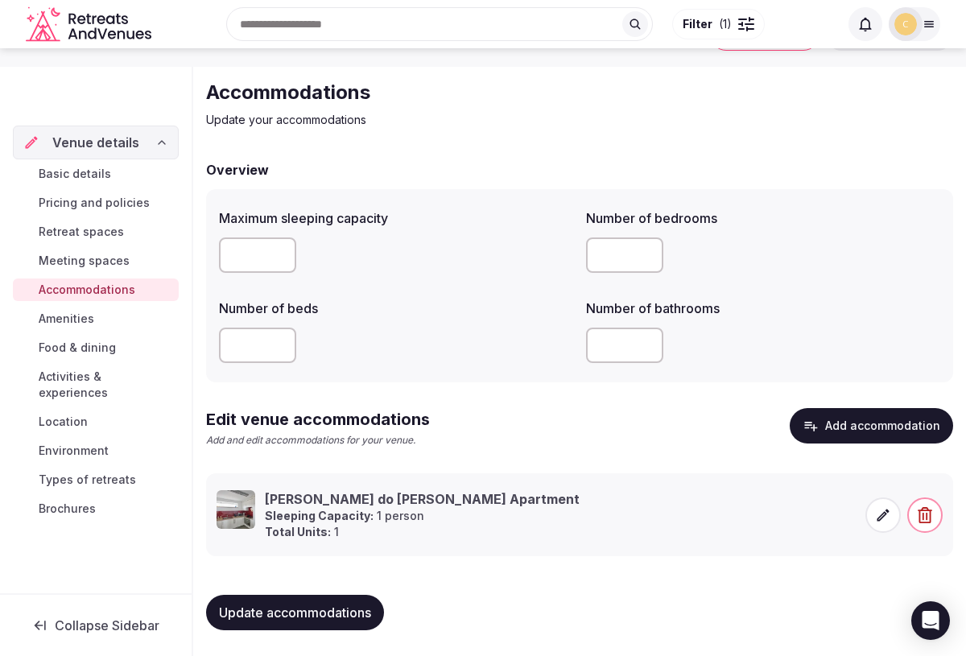
type input "**"
click at [310, 609] on span "Update accommodations" at bounding box center [295, 612] width 152 height 16
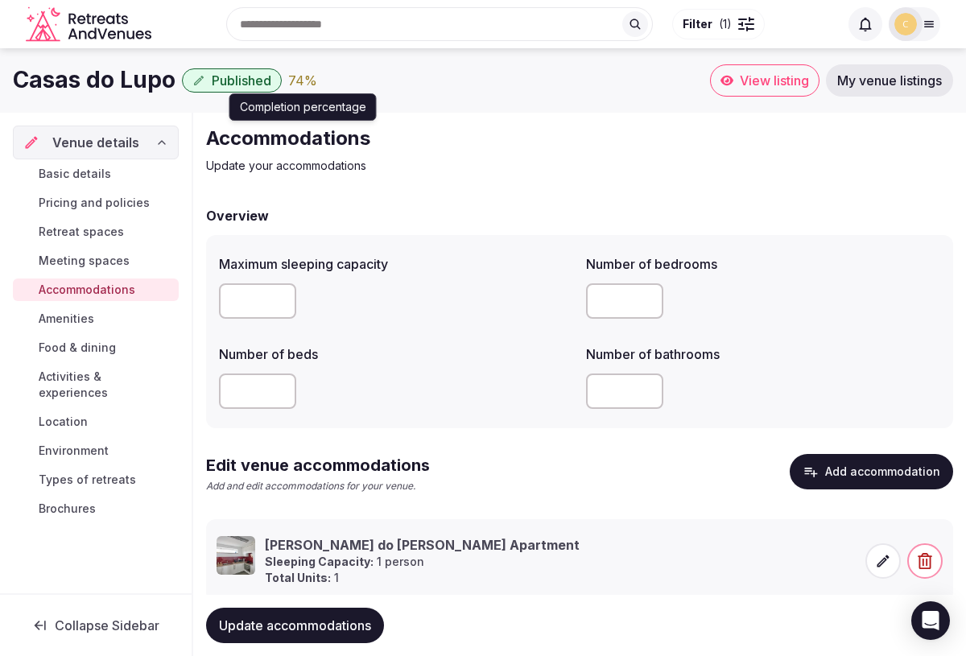
click at [297, 79] on div "74 %" at bounding box center [302, 80] width 29 height 19
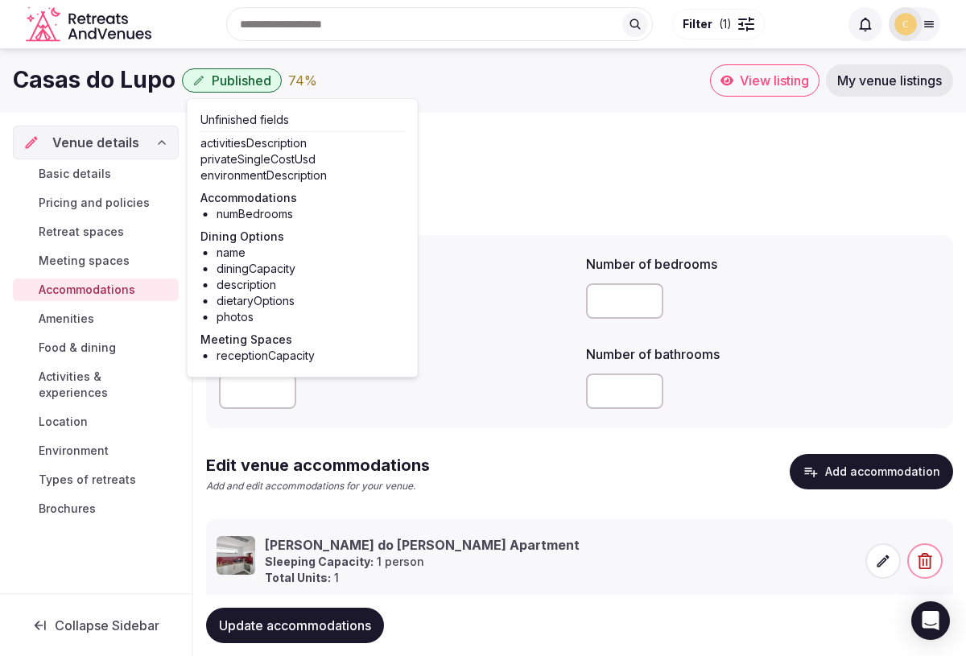
click at [297, 79] on div "74 %" at bounding box center [302, 80] width 29 height 19
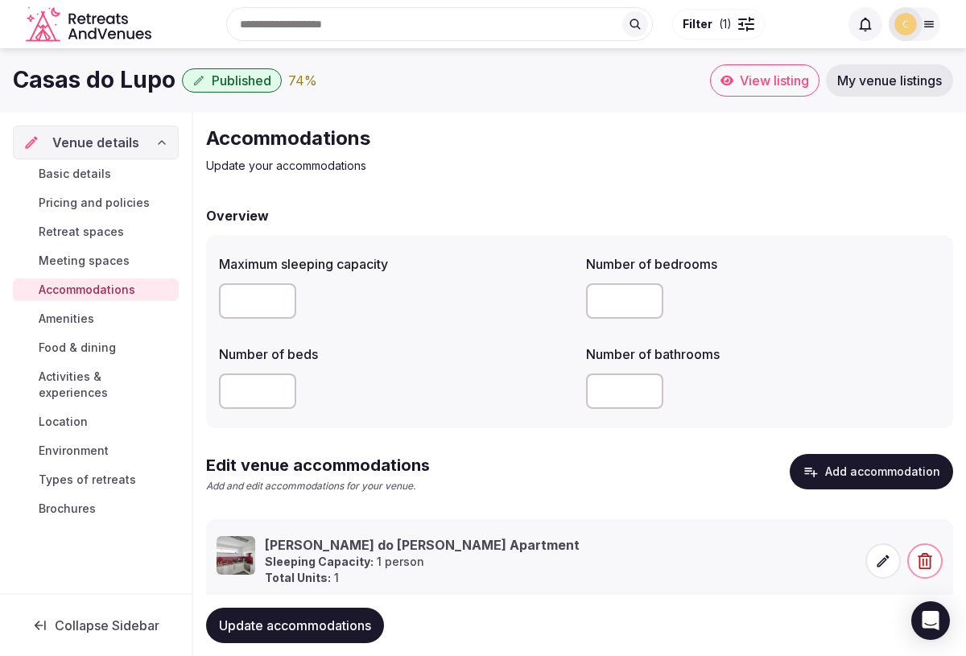
click at [297, 79] on div "74 %" at bounding box center [302, 80] width 29 height 19
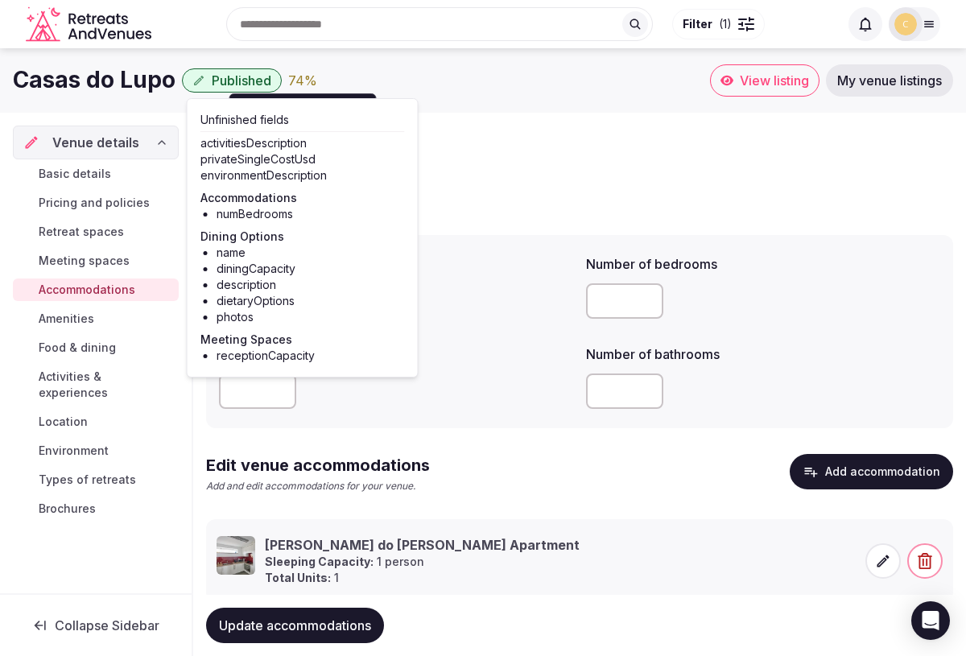
click at [300, 80] on div "74 %" at bounding box center [302, 80] width 29 height 19
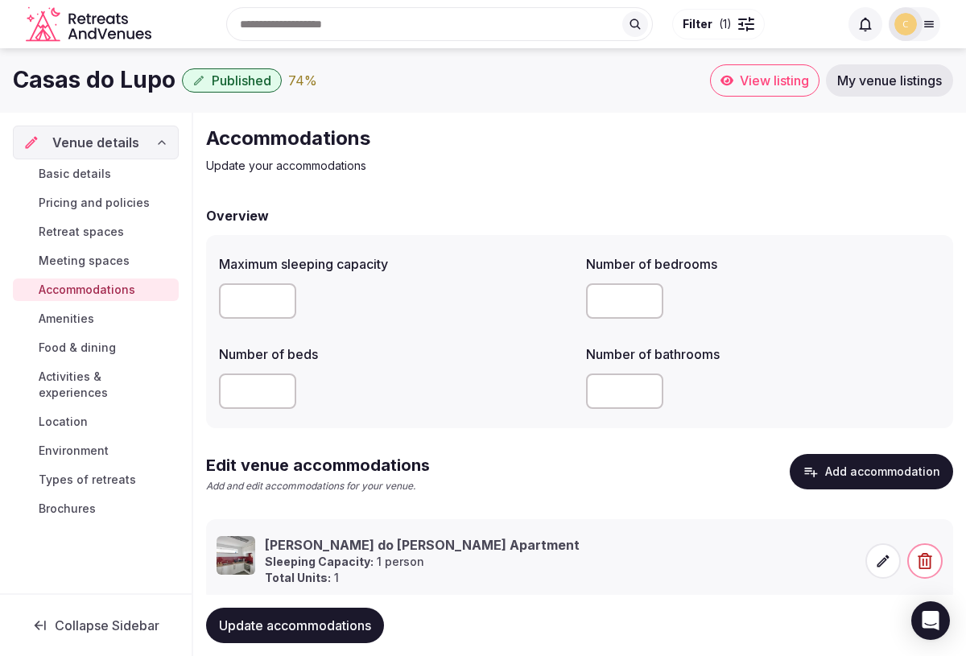
click at [118, 203] on span "Pricing and policies" at bounding box center [94, 203] width 111 height 16
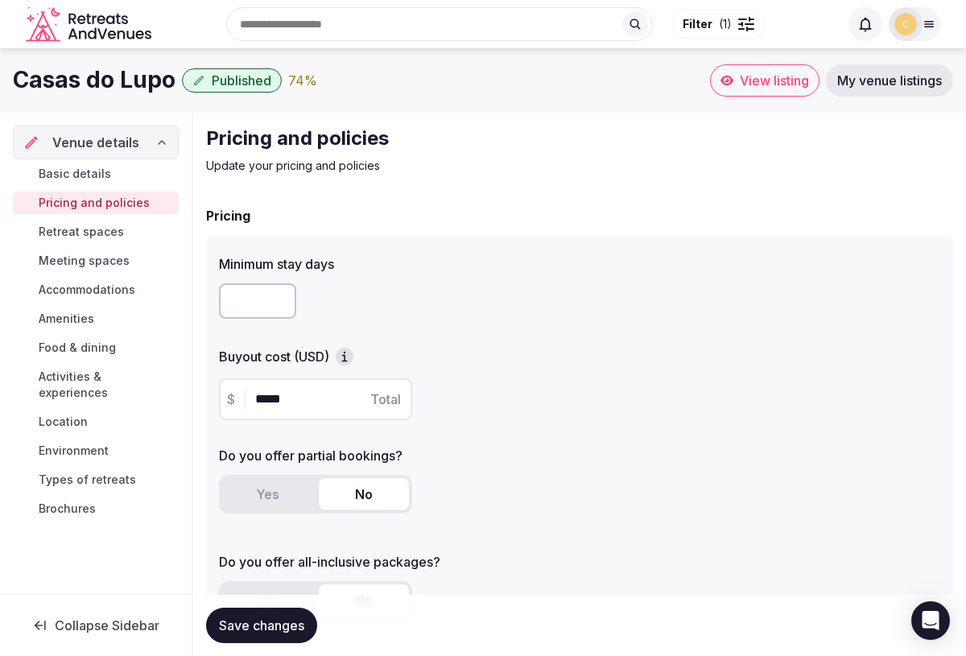
click at [348, 357] on icon "button" at bounding box center [344, 357] width 16 height 16
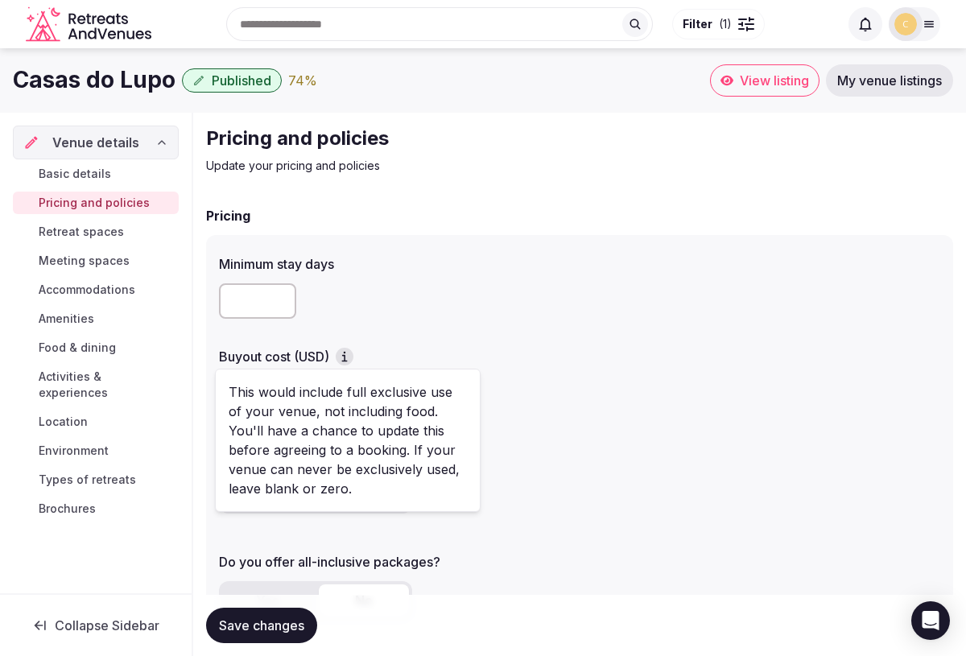
click at [348, 357] on icon "button" at bounding box center [344, 357] width 16 height 16
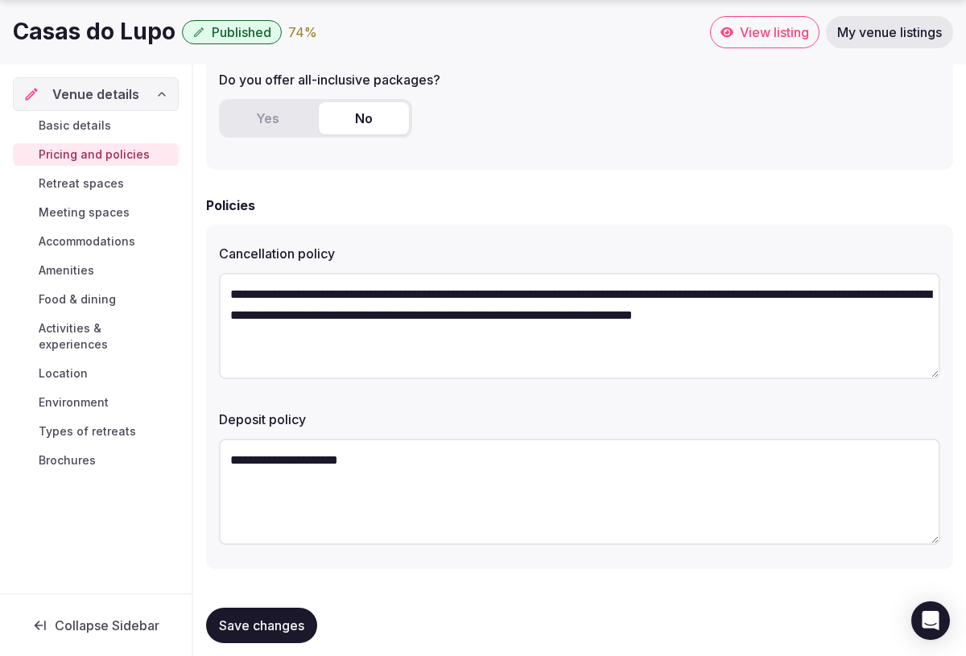
scroll to position [496, 0]
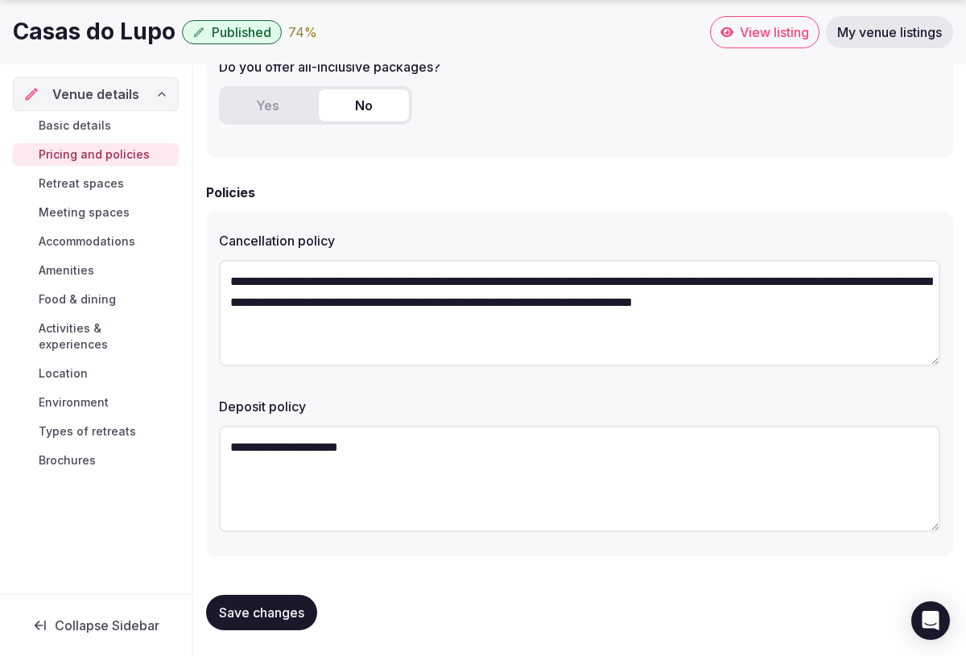
click at [82, 335] on span "Activities & experiences" at bounding box center [106, 336] width 134 height 32
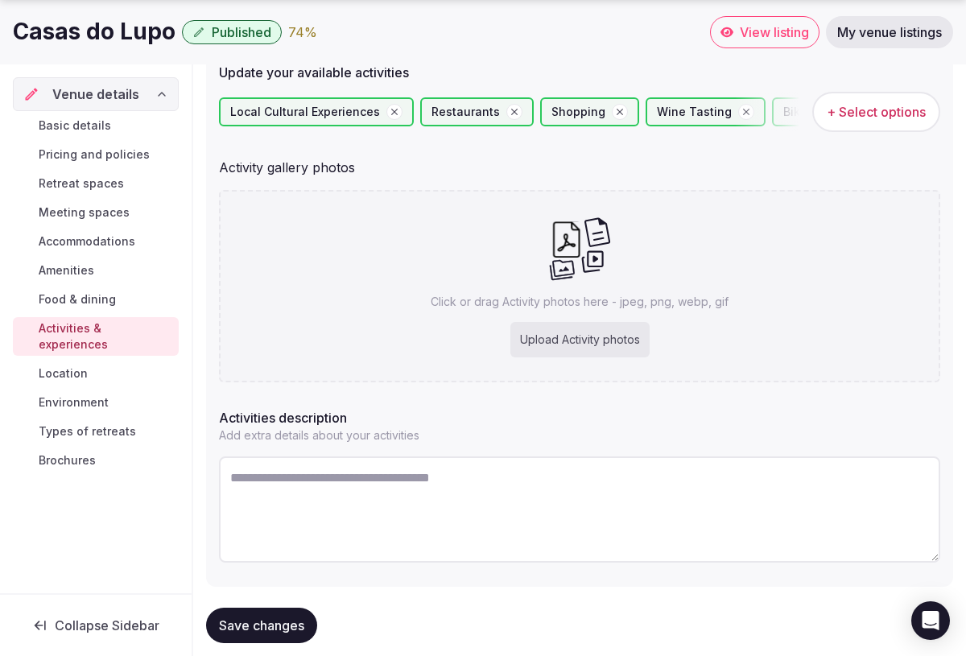
scroll to position [223, 0]
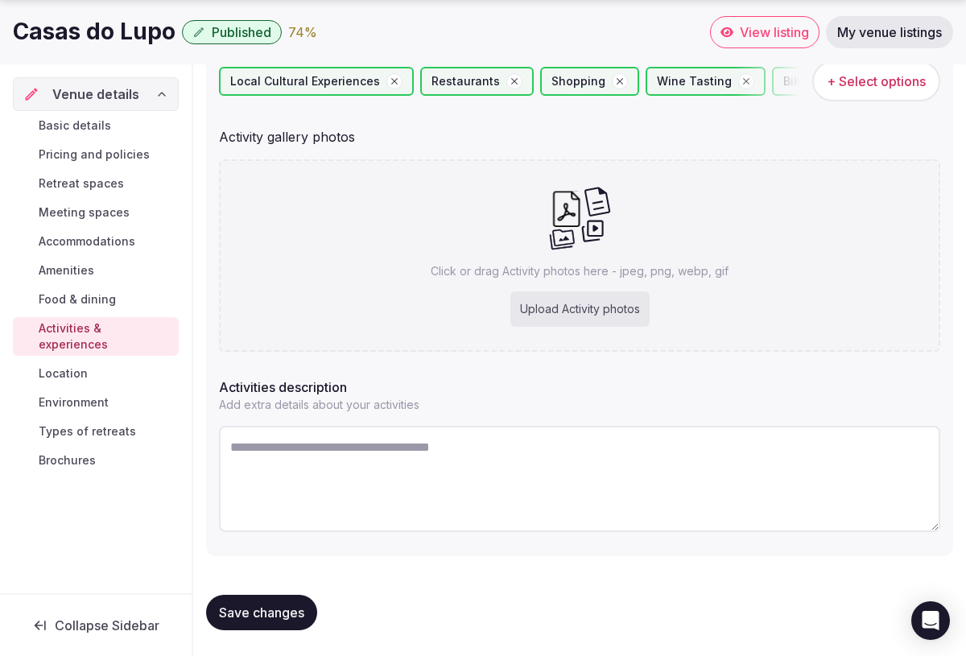
click at [88, 301] on span "Food & dining" at bounding box center [77, 299] width 77 height 16
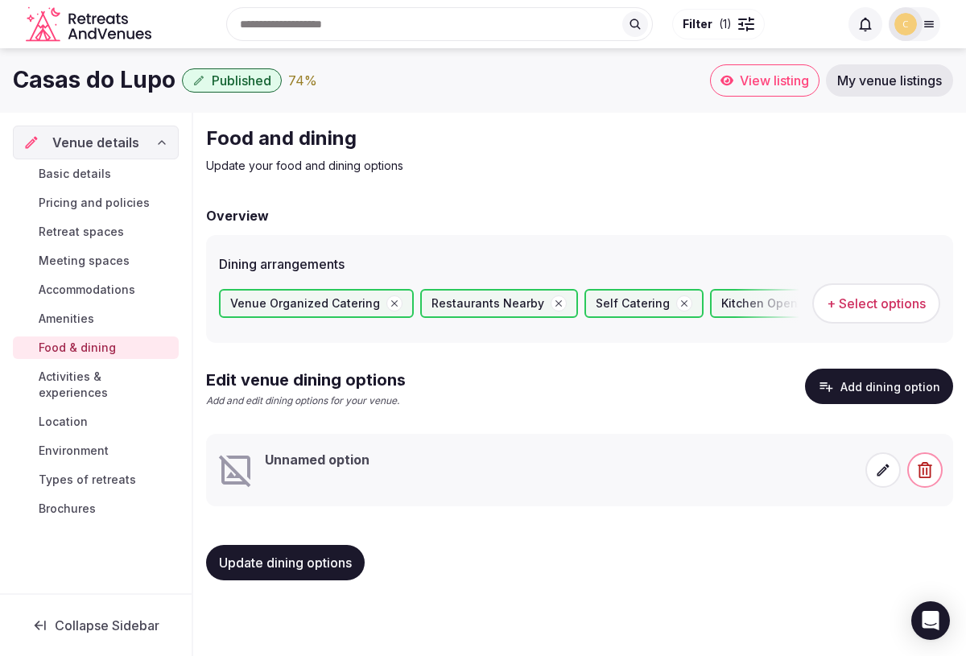
click at [68, 318] on span "Amenities" at bounding box center [67, 319] width 56 height 16
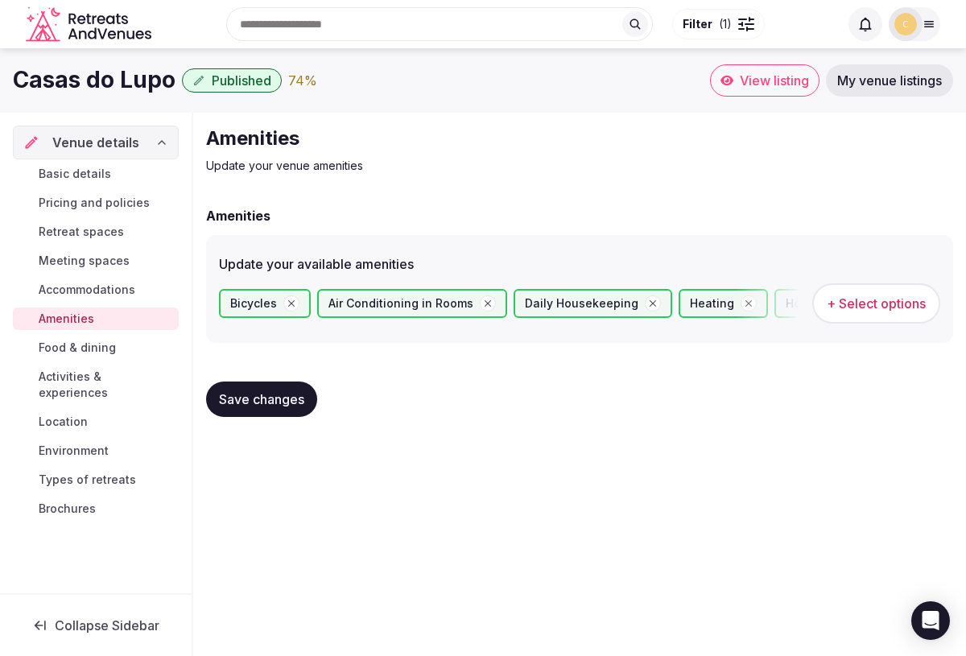
click at [117, 291] on span "Accommodations" at bounding box center [87, 290] width 97 height 16
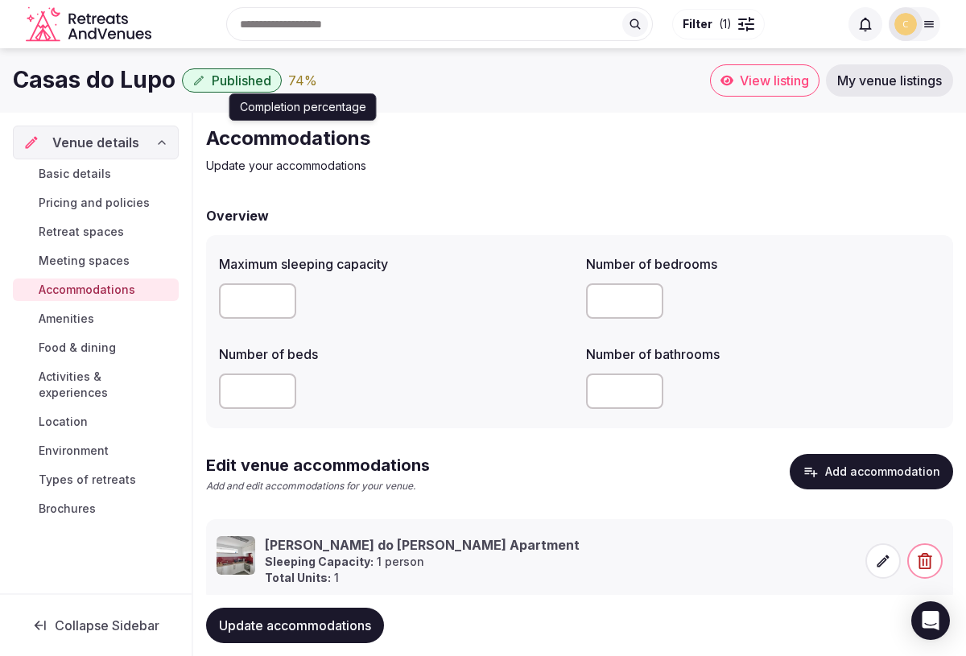
click at [302, 85] on div "74 %" at bounding box center [302, 80] width 29 height 19
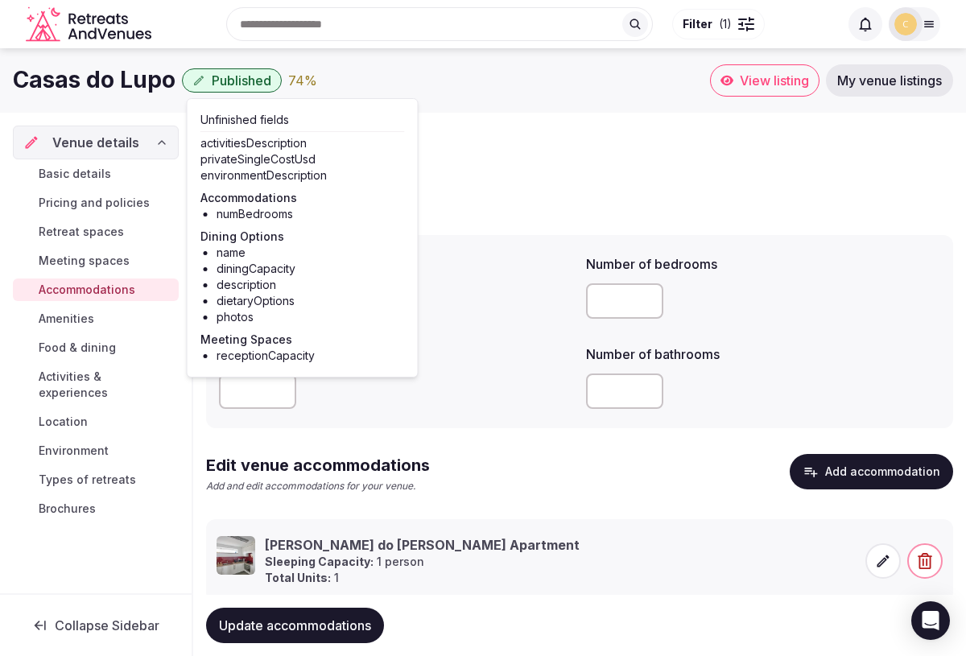
click at [302, 85] on div "74 %" at bounding box center [302, 80] width 29 height 19
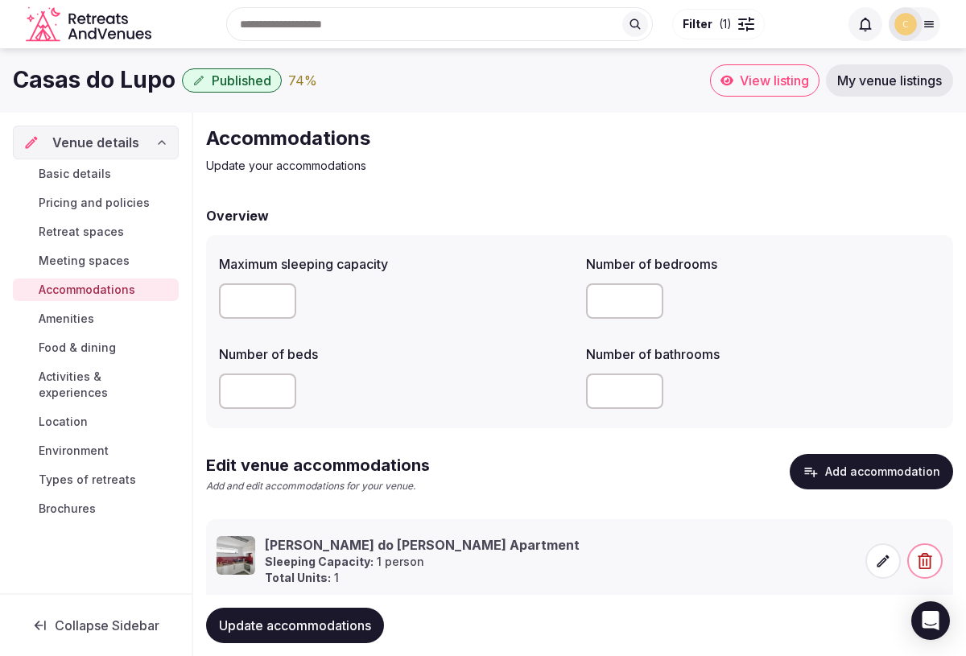
scroll to position [46, 0]
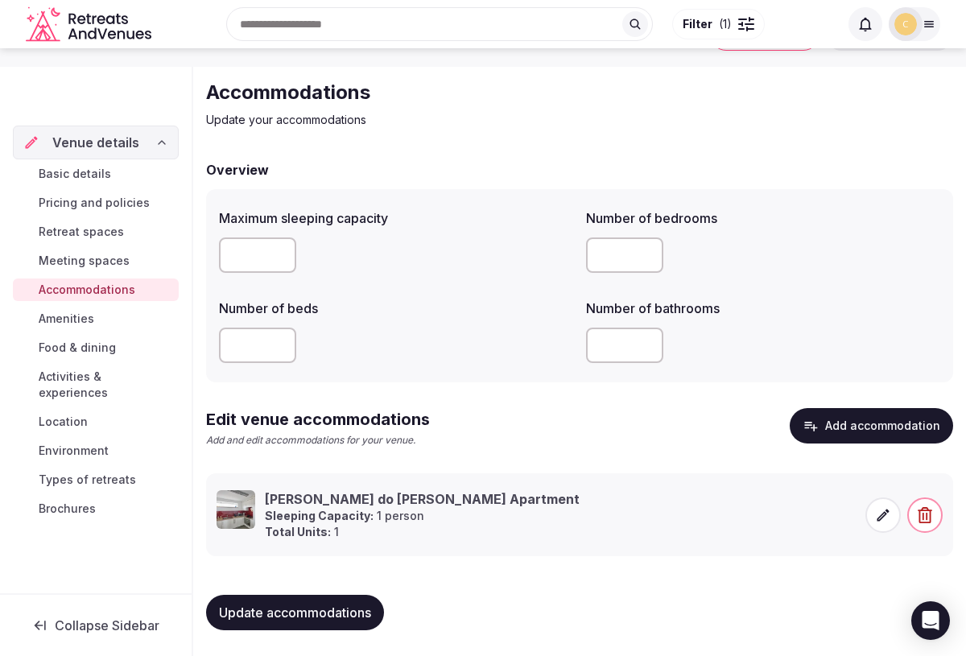
click at [878, 529] on span at bounding box center [882, 514] width 35 height 35
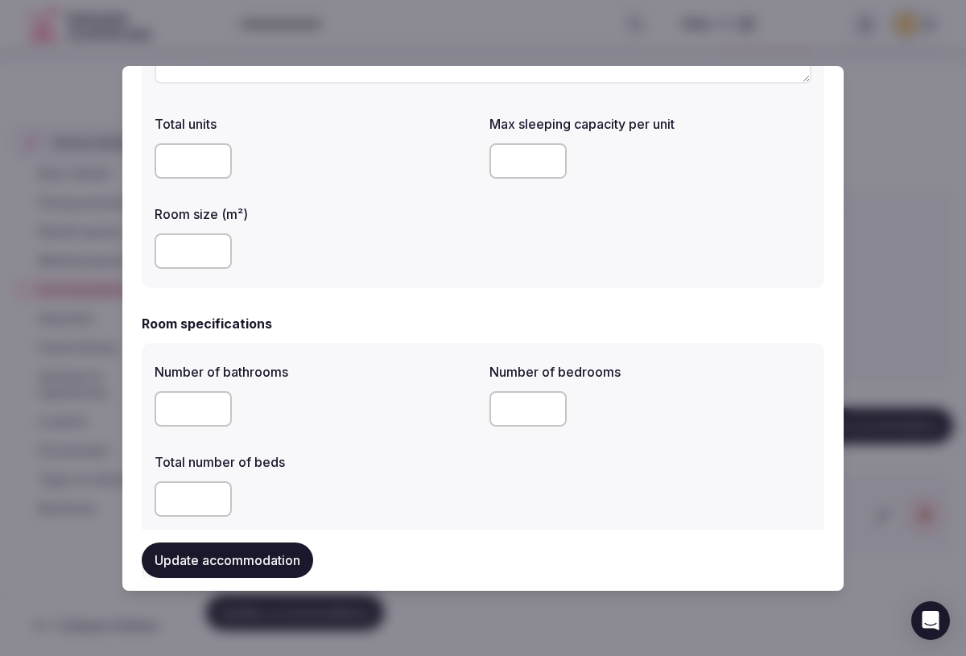
scroll to position [278, 0]
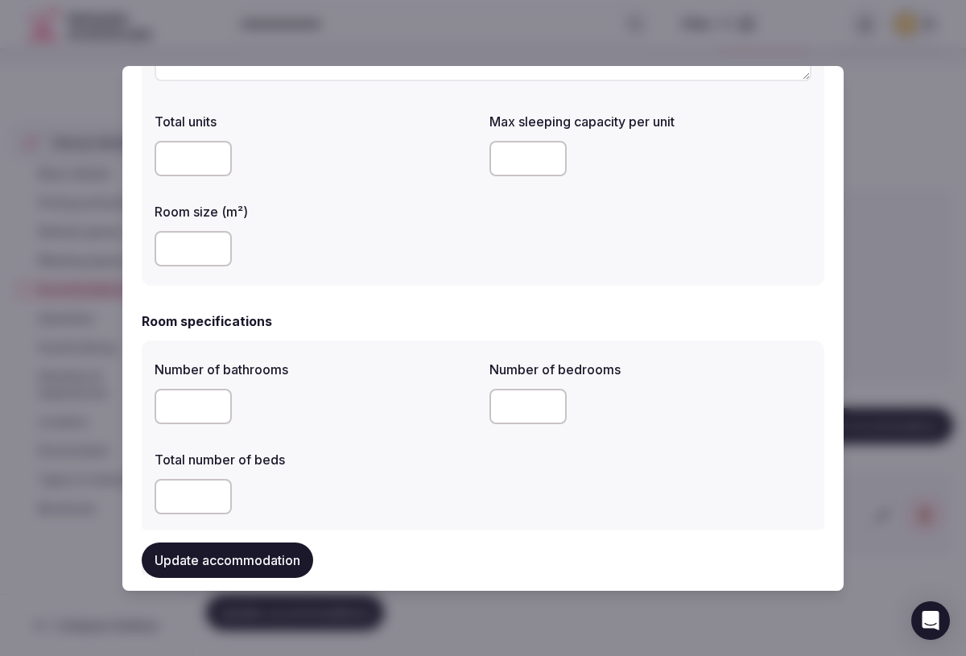
click at [534, 398] on input "number" at bounding box center [527, 406] width 77 height 35
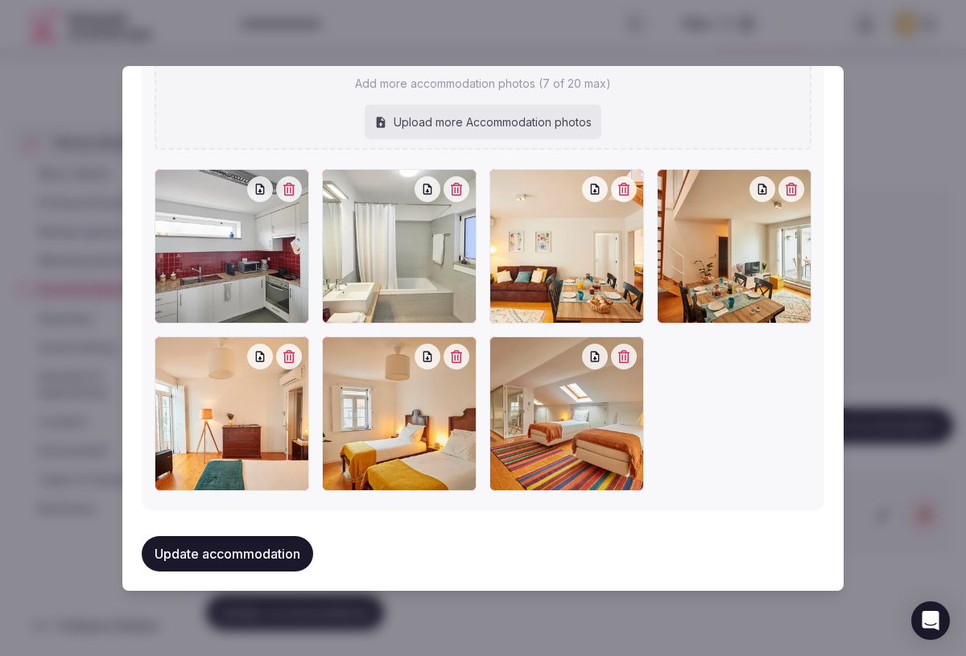
scroll to position [1844, 0]
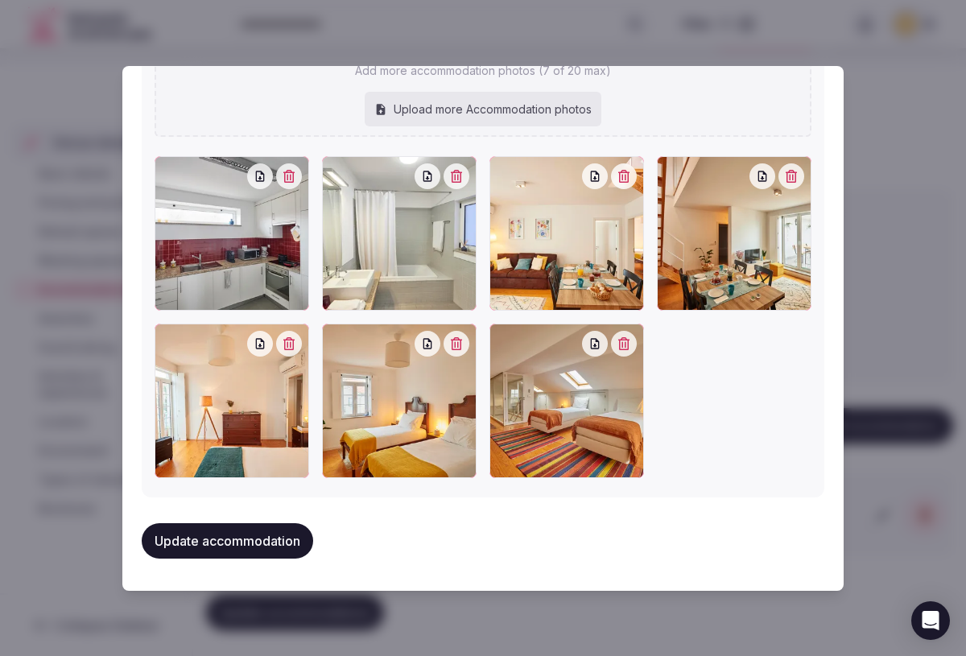
type input "*"
click at [222, 535] on button "Update accommodation" at bounding box center [227, 540] width 171 height 35
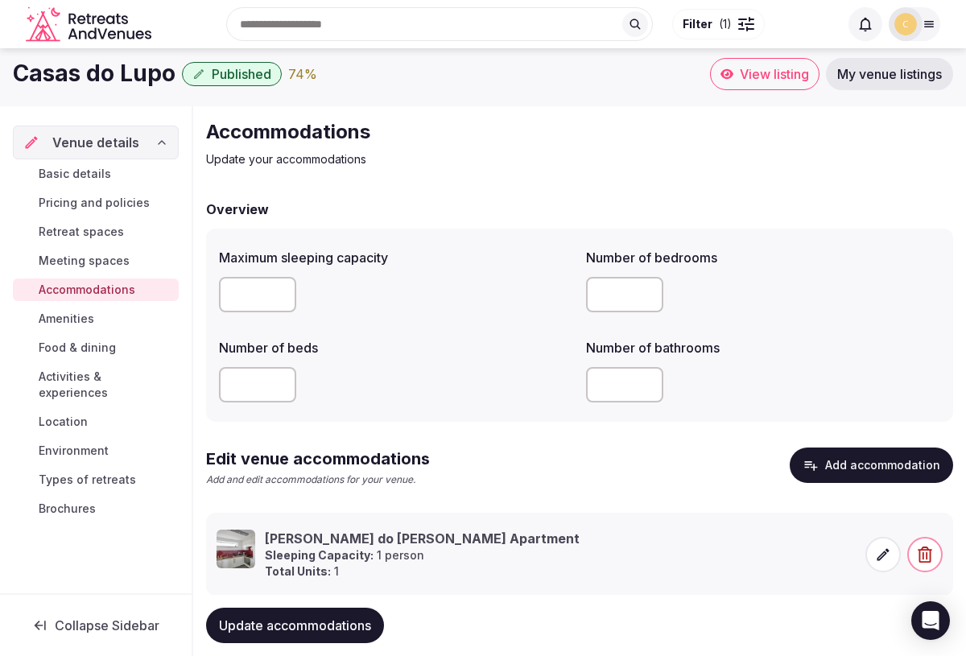
scroll to position [0, 0]
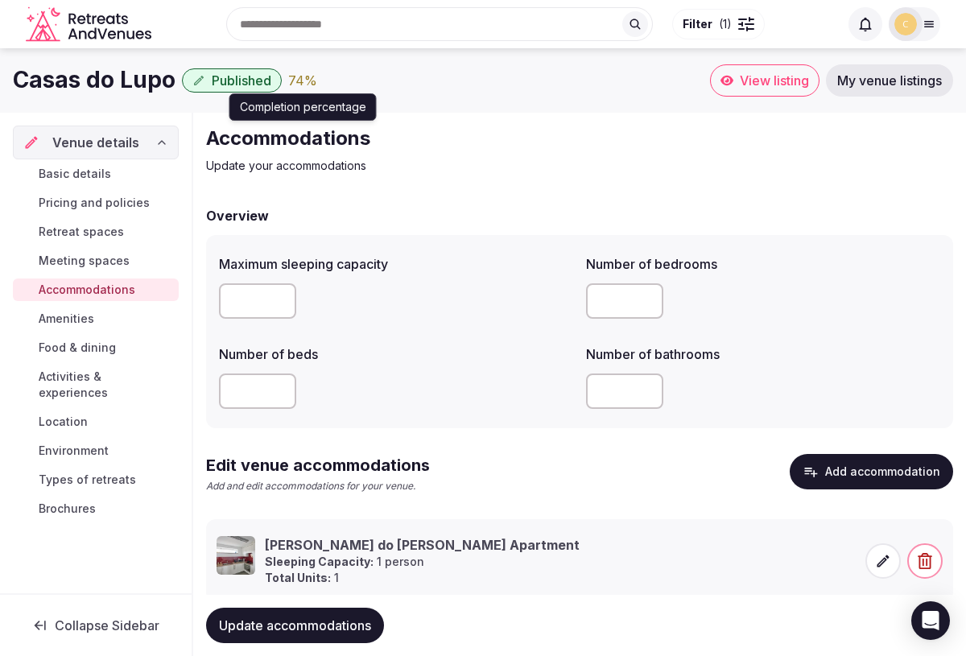
click at [304, 81] on div "74 %" at bounding box center [302, 80] width 29 height 19
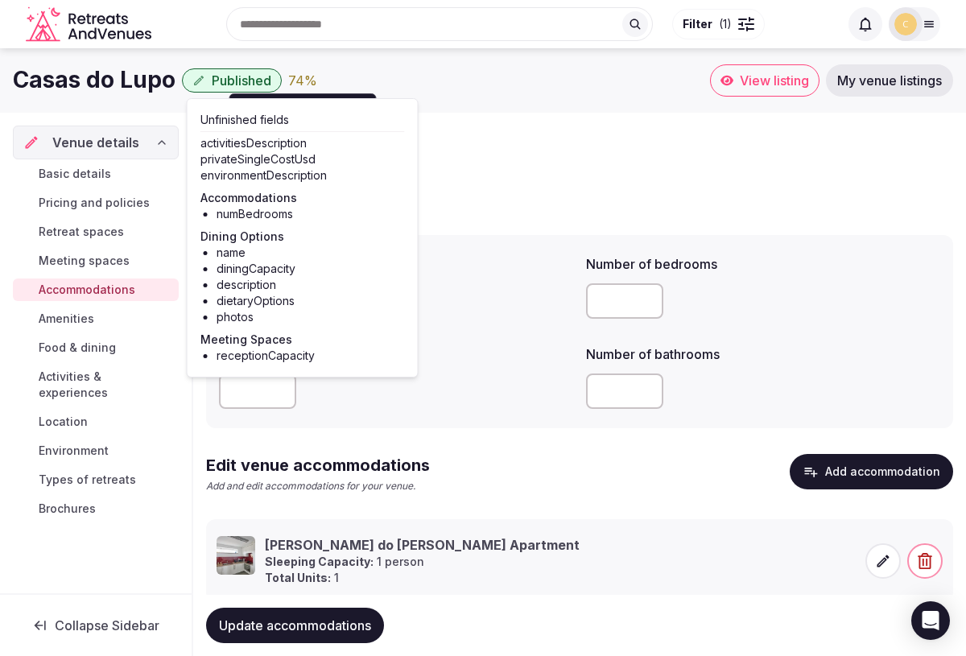
click at [56, 443] on span "Environment" at bounding box center [74, 451] width 70 height 16
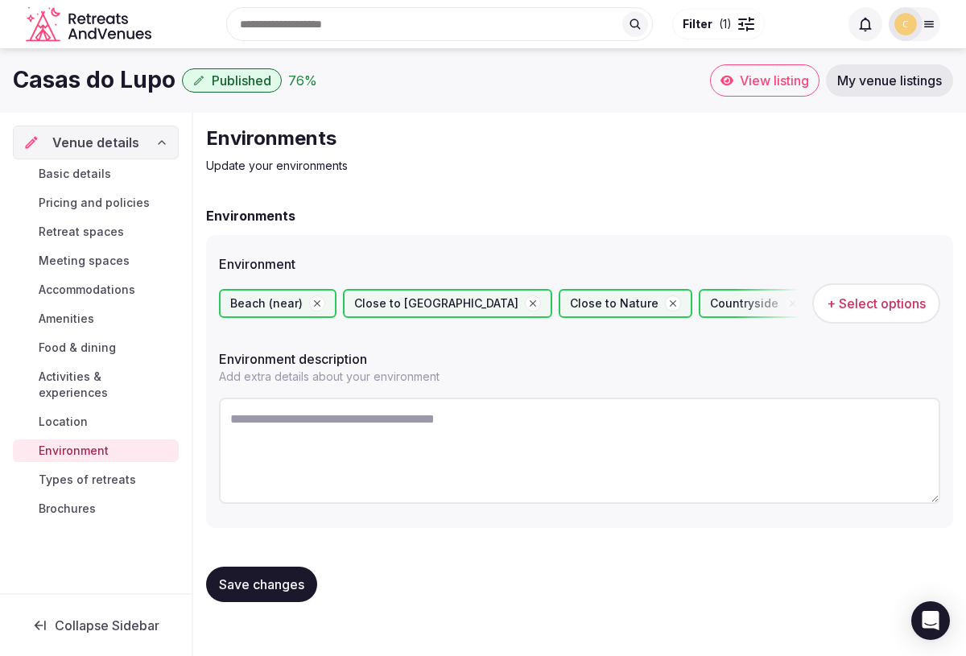
click at [384, 423] on textarea at bounding box center [579, 451] width 721 height 106
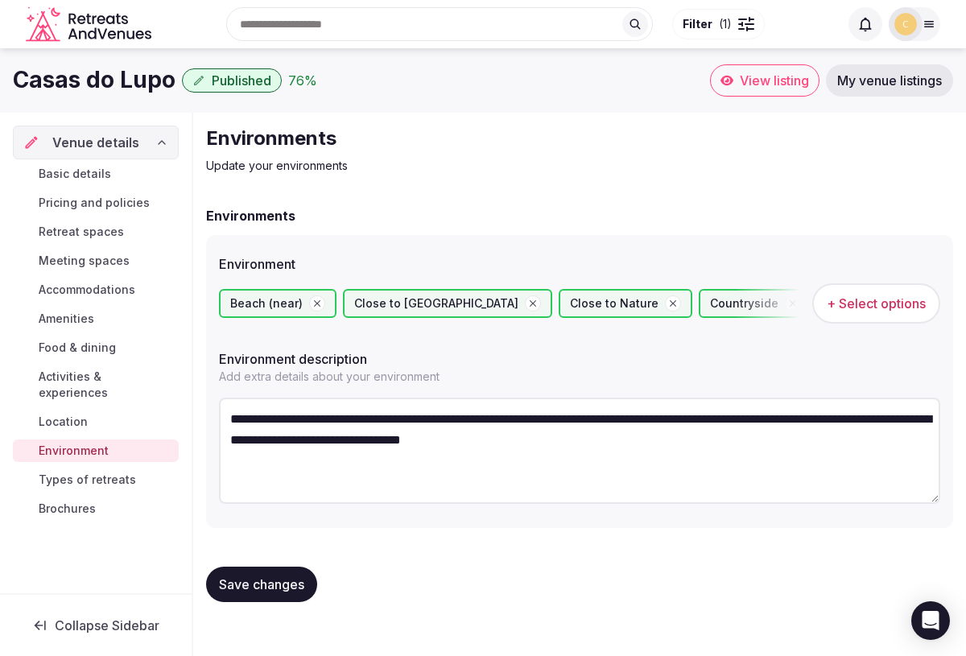
click at [299, 419] on textarea "**********" at bounding box center [579, 451] width 721 height 106
click at [650, 437] on textarea "**********" at bounding box center [579, 451] width 721 height 106
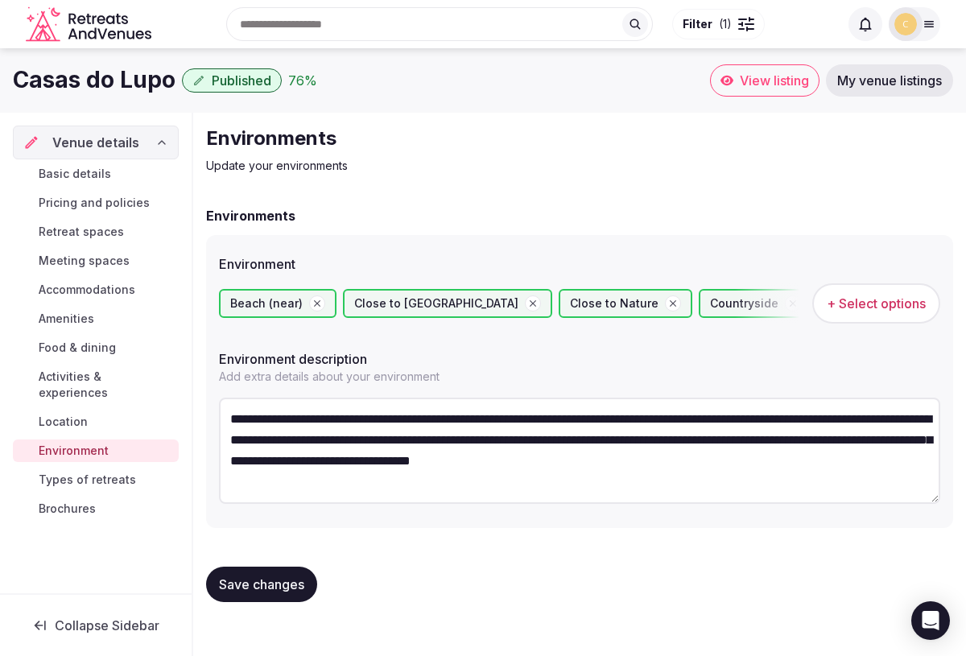
click at [763, 460] on textarea "**********" at bounding box center [579, 451] width 721 height 106
click at [924, 462] on textarea "**********" at bounding box center [579, 451] width 721 height 106
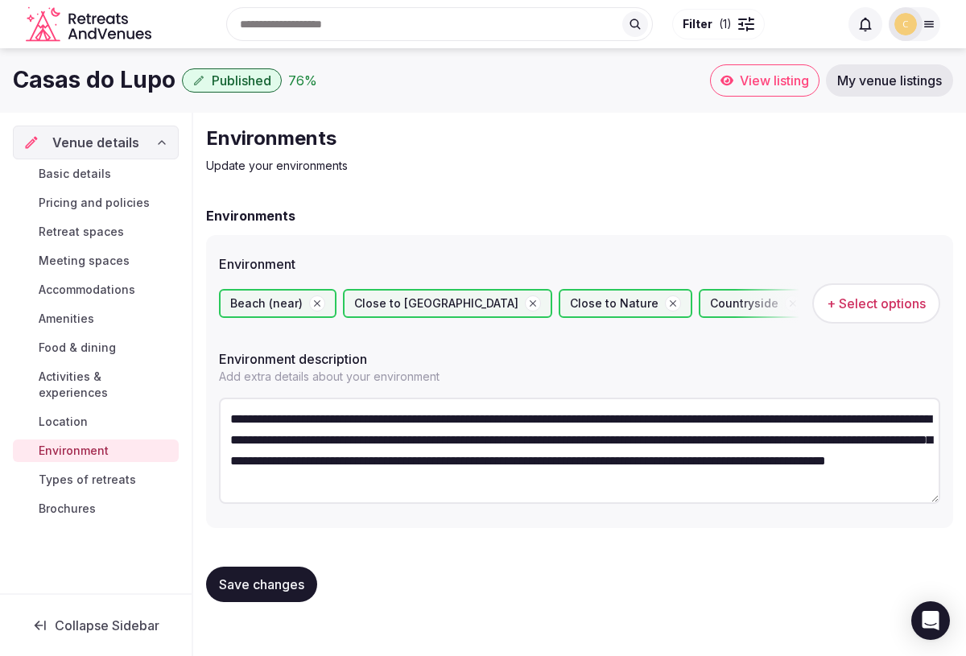
click at [588, 481] on textarea "**********" at bounding box center [579, 451] width 721 height 106
click at [706, 484] on textarea "**********" at bounding box center [579, 451] width 721 height 106
click at [305, 472] on textarea "**********" at bounding box center [579, 451] width 721 height 106
click at [372, 497] on textarea "**********" at bounding box center [579, 451] width 721 height 106
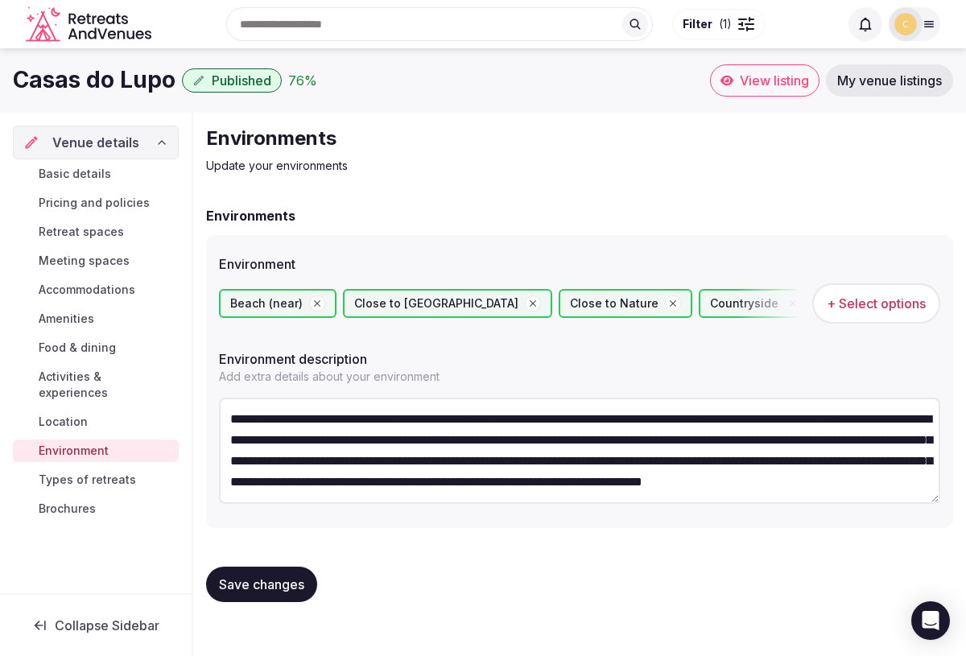
scroll to position [21, 0]
drag, startPoint x: 447, startPoint y: 495, endPoint x: 410, endPoint y: 488, distance: 37.7
click at [410, 488] on textarea "**********" at bounding box center [579, 451] width 721 height 106
click at [613, 483] on textarea "**********" at bounding box center [579, 451] width 721 height 106
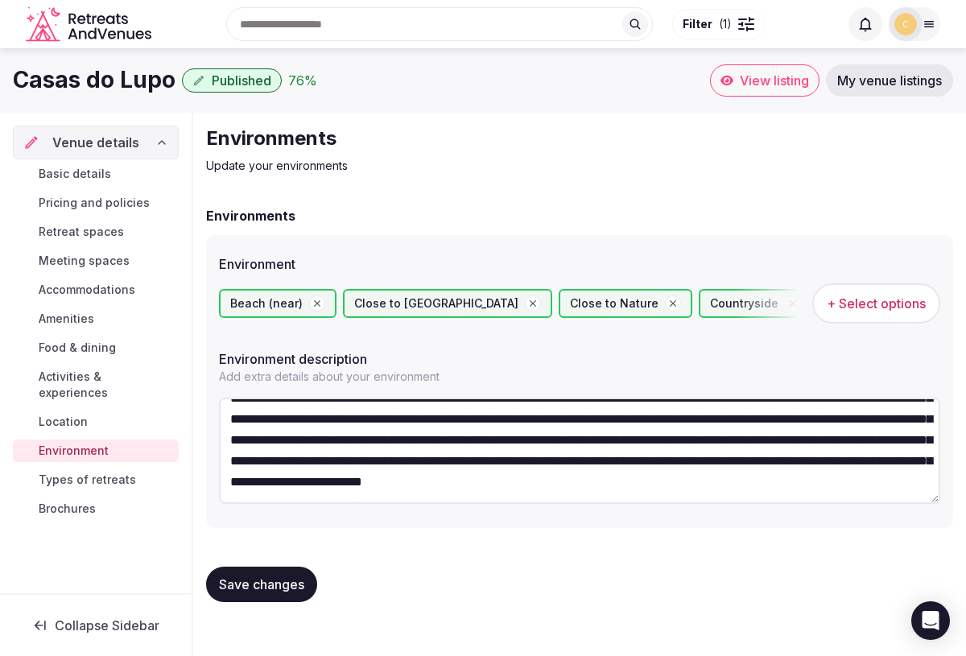
type textarea "**********"
click at [284, 582] on span "Save changes" at bounding box center [261, 584] width 85 height 16
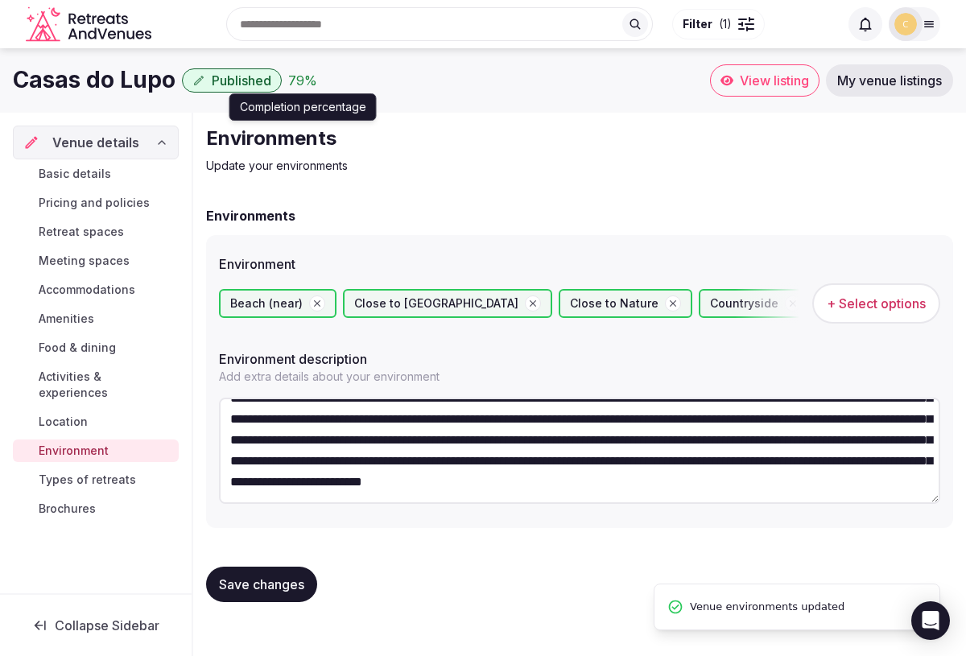
click at [305, 79] on div "79 %" at bounding box center [302, 80] width 29 height 19
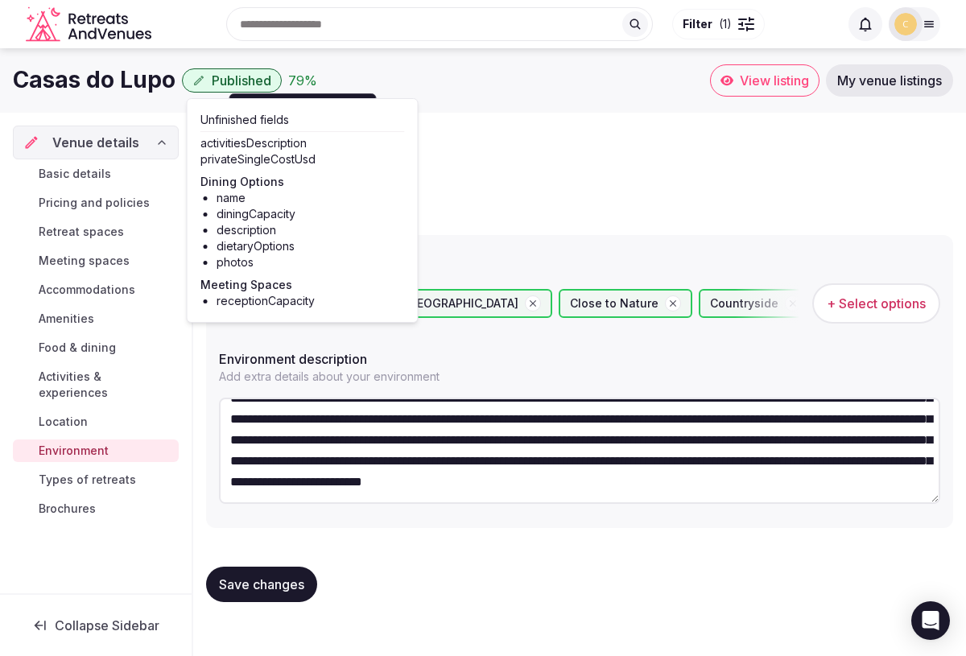
click at [90, 378] on span "Activities & experiences" at bounding box center [106, 385] width 134 height 32
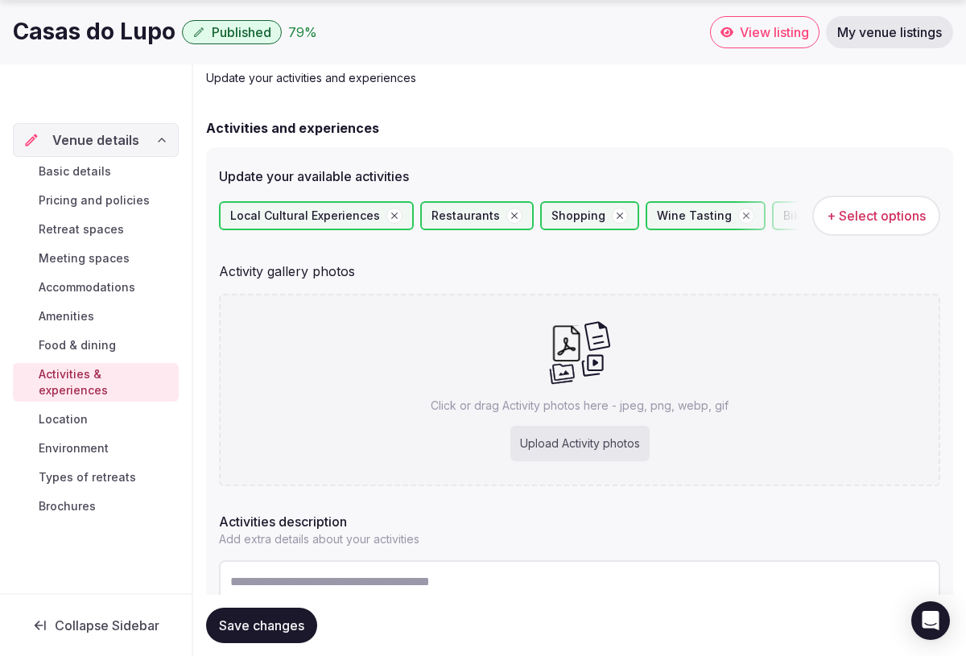
scroll to position [223, 0]
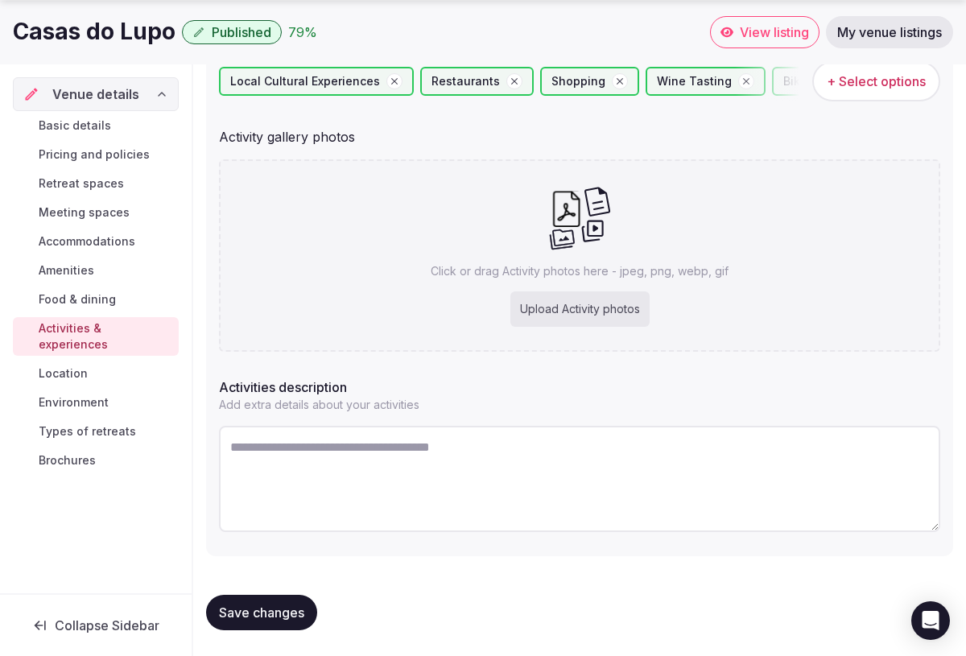
click at [345, 455] on textarea at bounding box center [579, 479] width 721 height 106
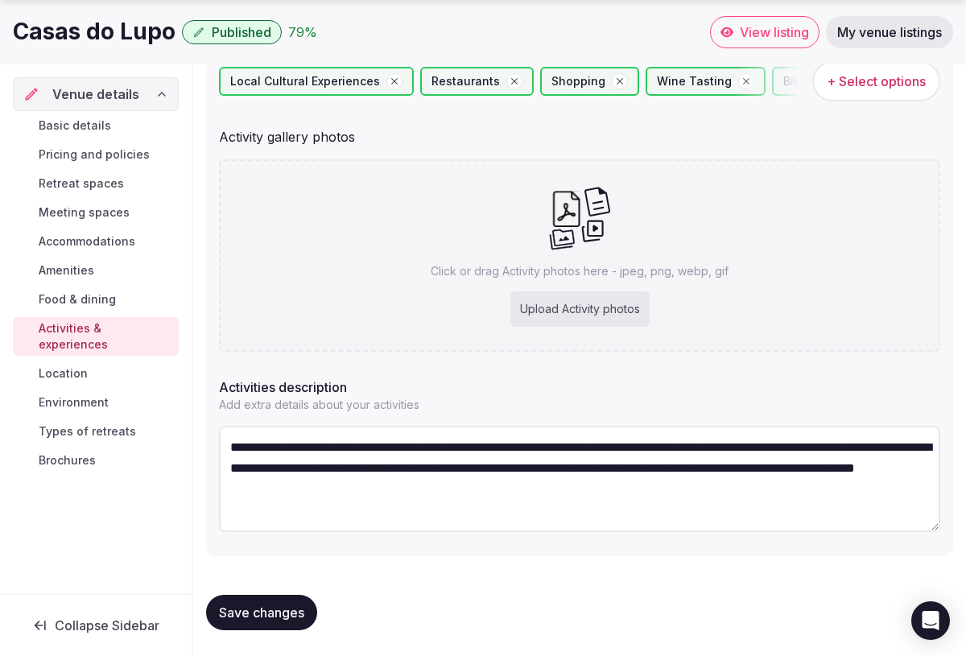
click at [464, 442] on textarea "**********" at bounding box center [579, 479] width 721 height 106
click at [541, 487] on textarea "**********" at bounding box center [579, 479] width 721 height 106
type textarea "**********"
click at [289, 615] on span "Save changes" at bounding box center [261, 612] width 85 height 16
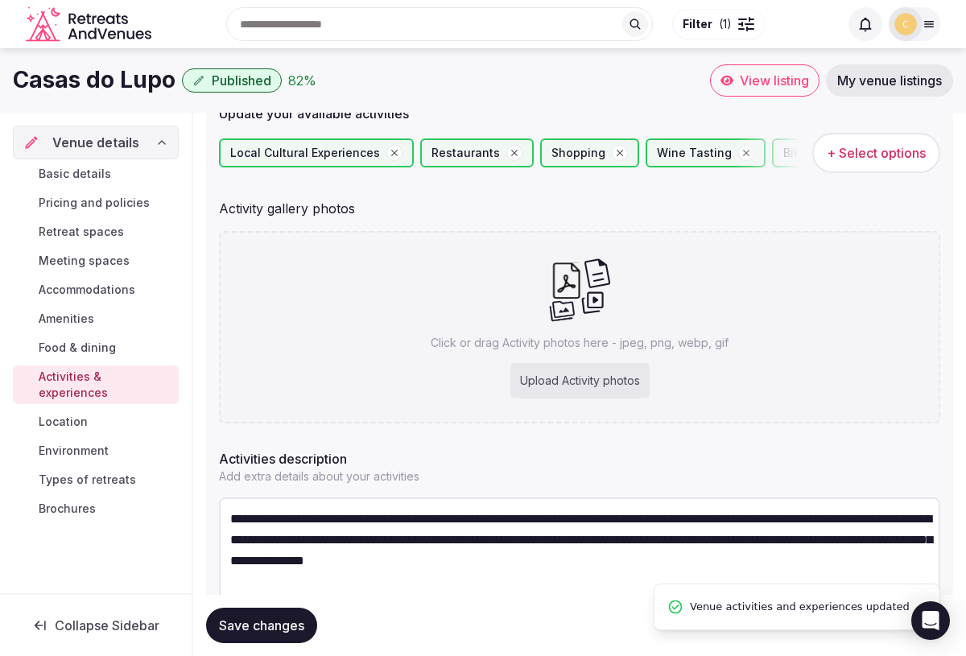
scroll to position [137, 0]
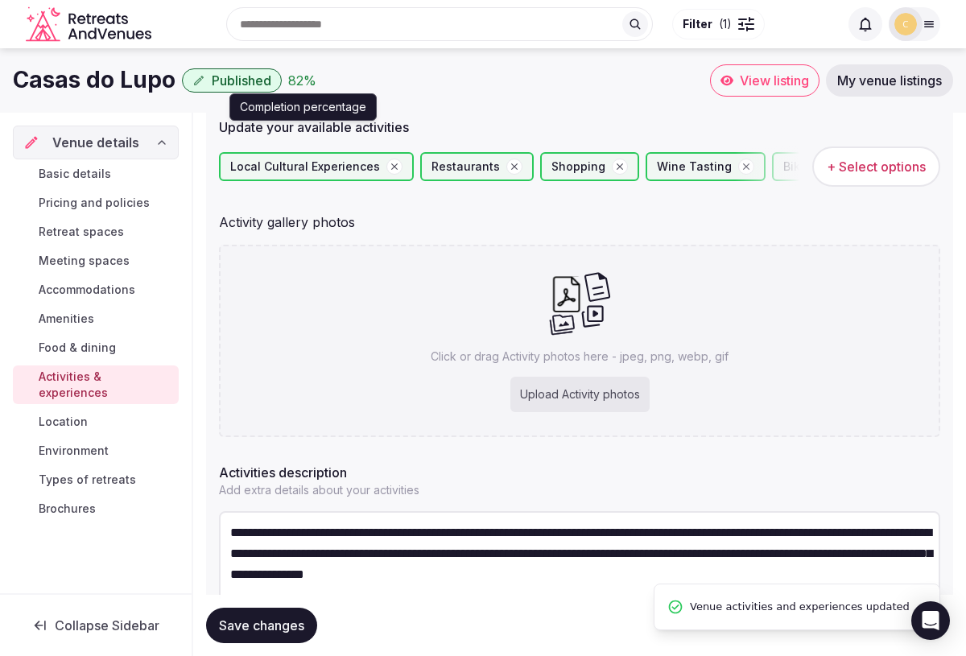
click at [311, 81] on div "82 %" at bounding box center [302, 80] width 28 height 19
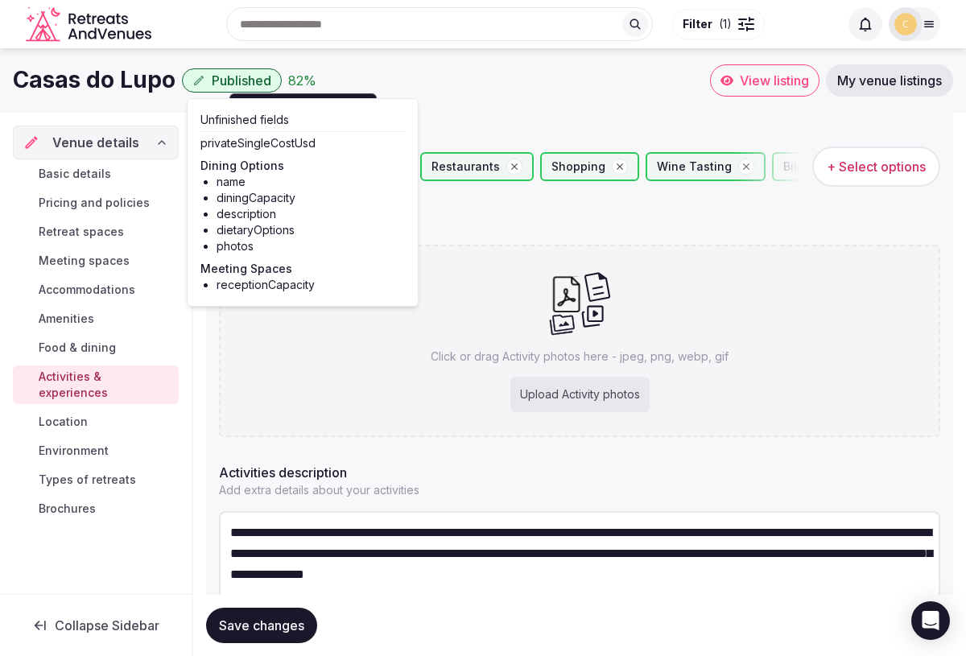
click at [78, 353] on span "Food & dining" at bounding box center [77, 348] width 77 height 16
